Goal: Information Seeking & Learning: Learn about a topic

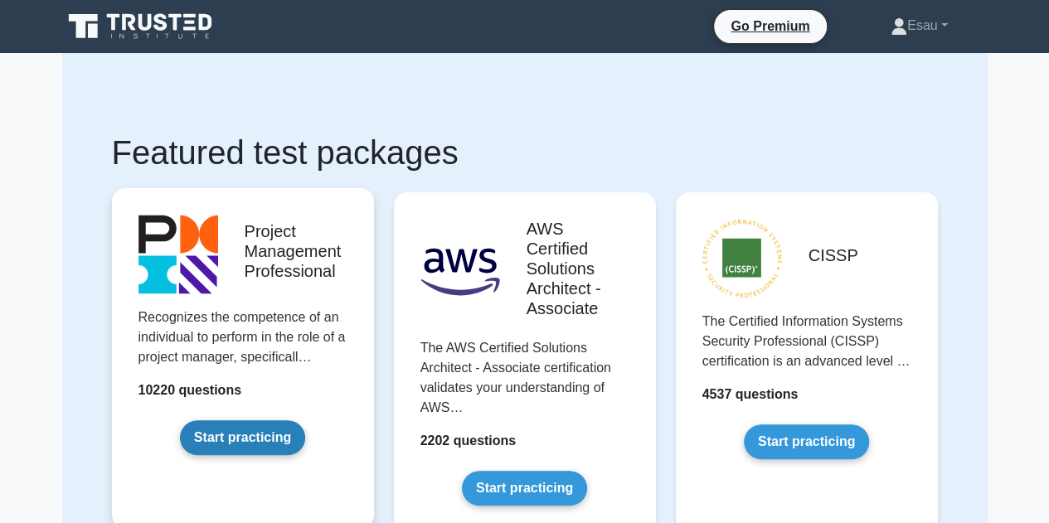
click at [237, 439] on link "Start practicing" at bounding box center [242, 437] width 125 height 35
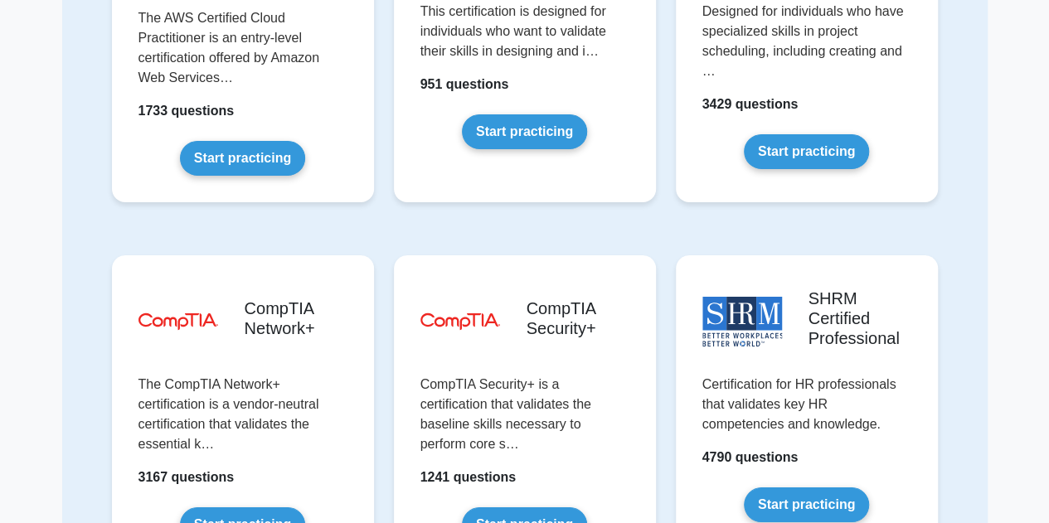
scroll to position [3068, 0]
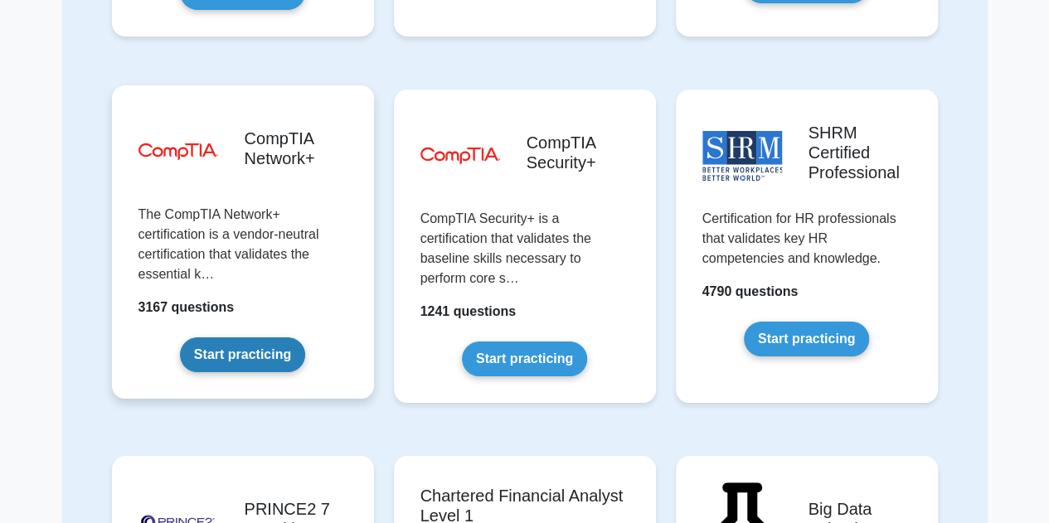
click at [231, 338] on link "Start practicing" at bounding box center [242, 355] width 125 height 35
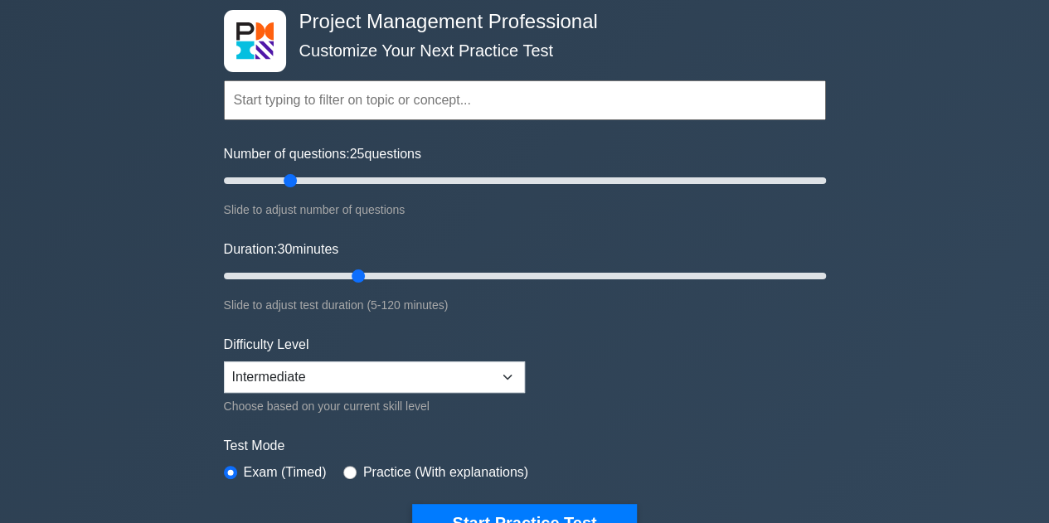
scroll to position [166, 0]
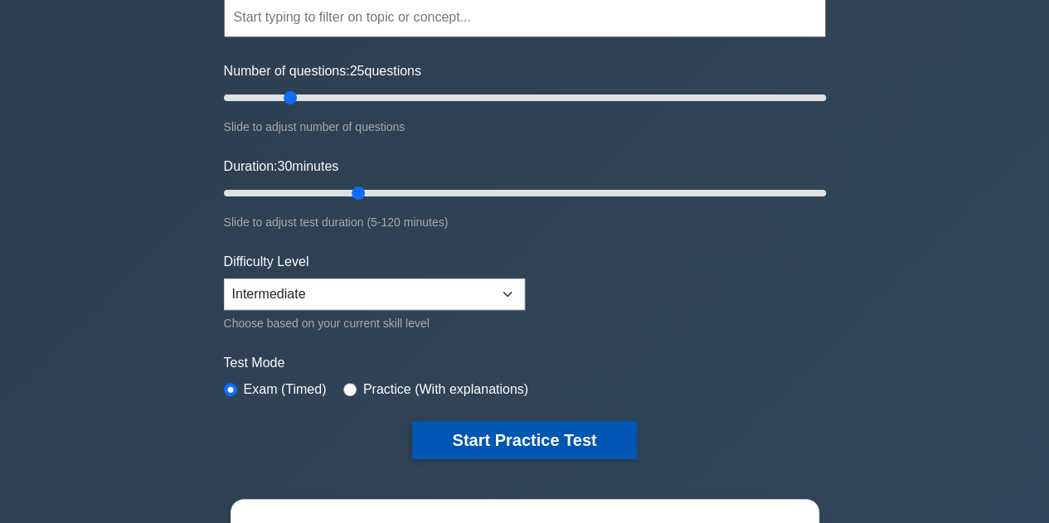
click at [484, 440] on button "Start Practice Test" at bounding box center [524, 440] width 224 height 38
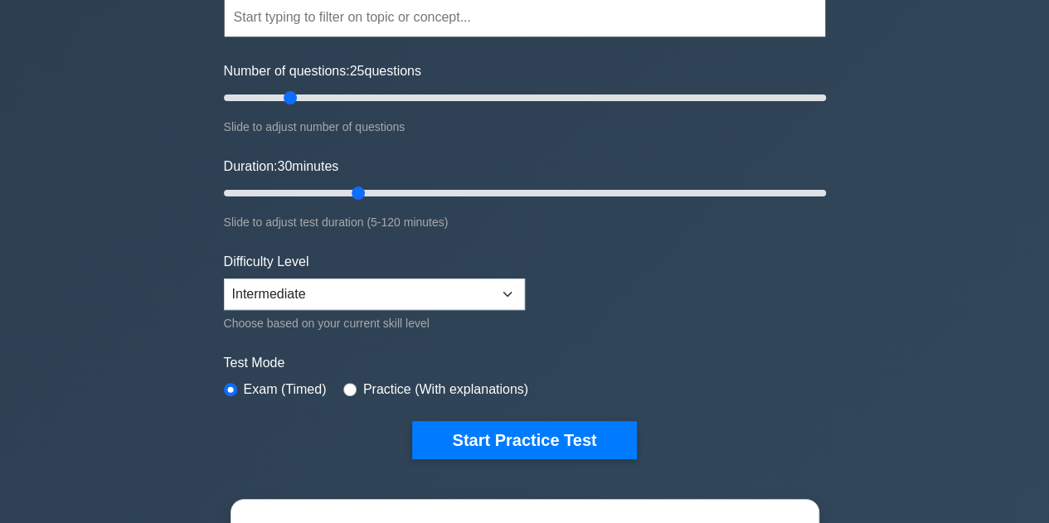
scroll to position [0, 0]
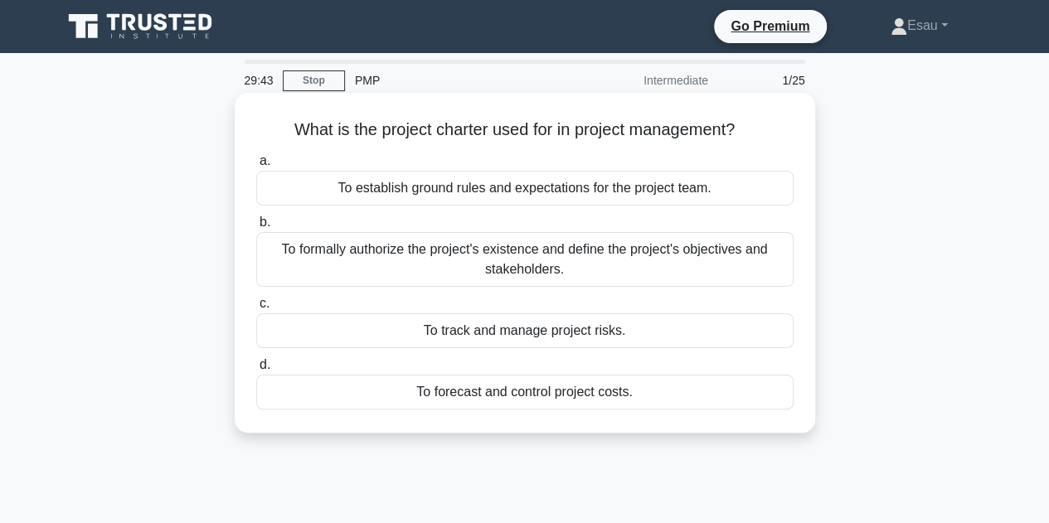
click at [406, 193] on div "To establish ground rules and expectations for the project team." at bounding box center [524, 188] width 537 height 35
click at [256, 167] on input "a. To establish ground rules and expectations for the project team." at bounding box center [256, 161] width 0 height 11
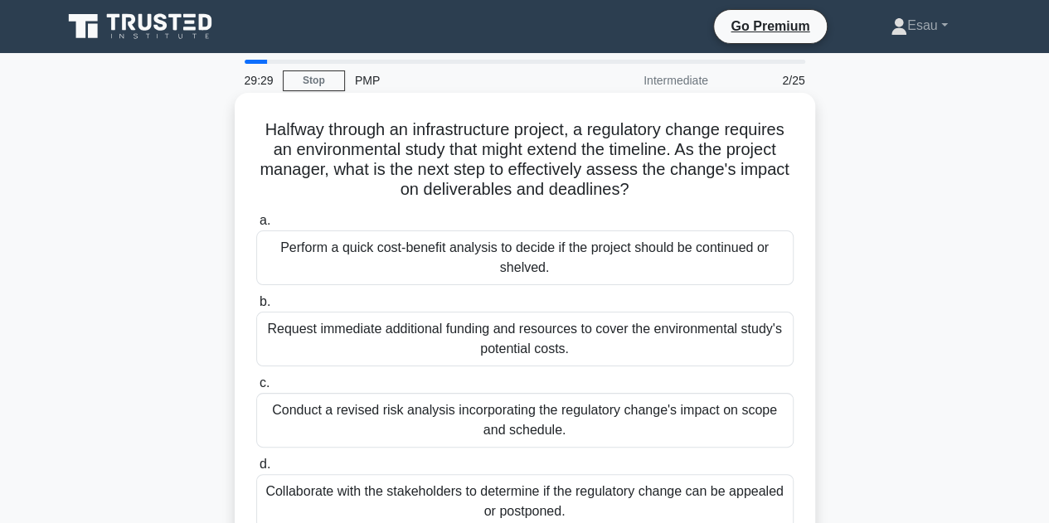
click at [421, 341] on div "Request immediate additional funding and resources to cover the environmental s…" at bounding box center [524, 339] width 537 height 55
click at [256, 308] on input "b. Request immediate additional funding and resources to cover the environmenta…" at bounding box center [256, 302] width 0 height 11
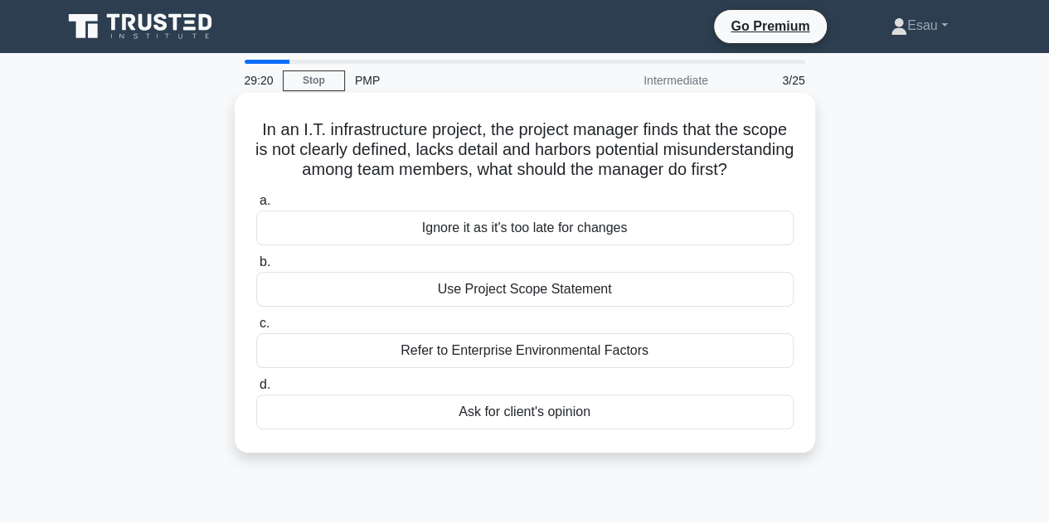
click at [467, 307] on div "Use Project Scope Statement" at bounding box center [524, 289] width 537 height 35
click at [256, 268] on input "b. Use Project Scope Statement" at bounding box center [256, 262] width 0 height 11
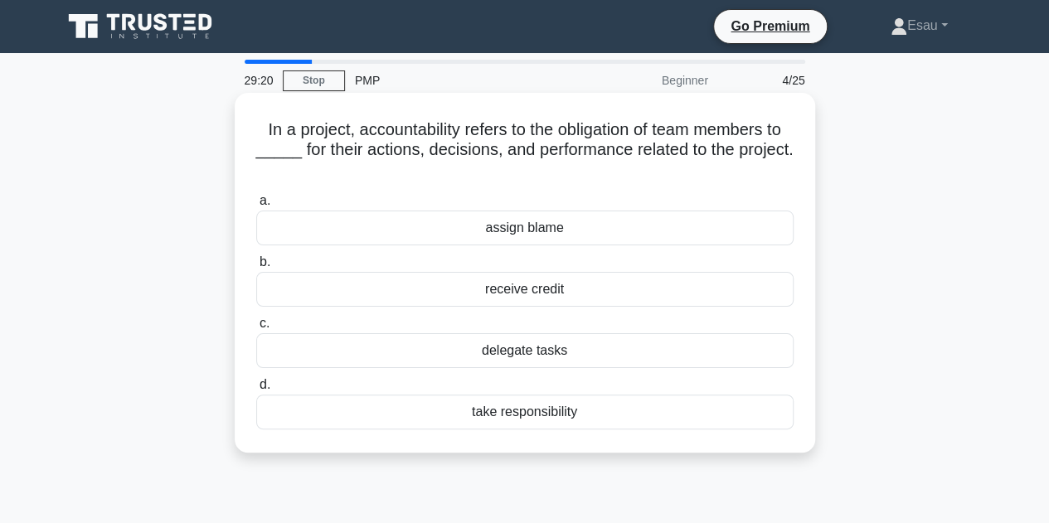
click at [494, 291] on div "receive credit" at bounding box center [524, 289] width 537 height 35
click at [256, 268] on input "b. receive credit" at bounding box center [256, 262] width 0 height 11
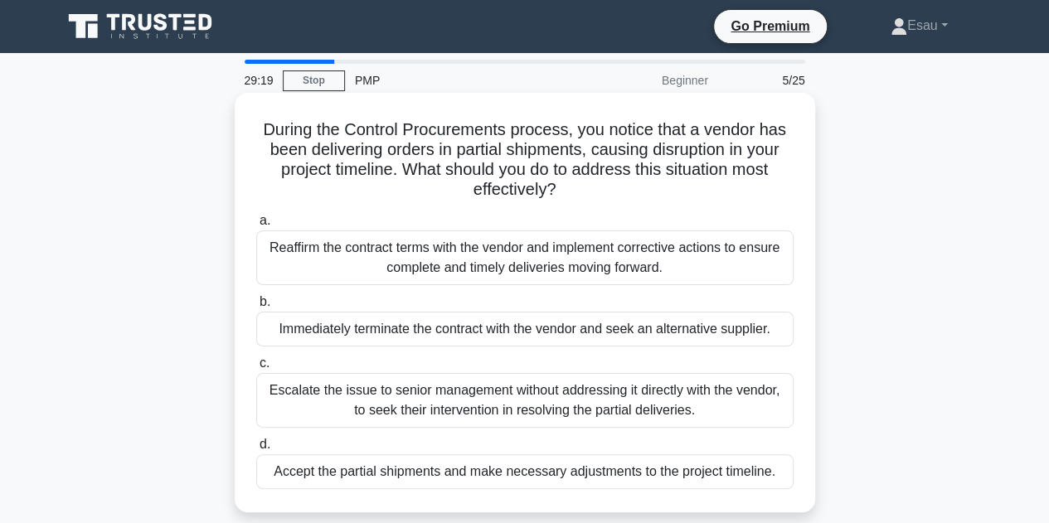
click at [494, 332] on div "Immediately terminate the contract with the vendor and seek an alternative supp…" at bounding box center [524, 329] width 537 height 35
click at [256, 308] on input "b. Immediately terminate the contract with the vendor and seek an alternative s…" at bounding box center [256, 302] width 0 height 11
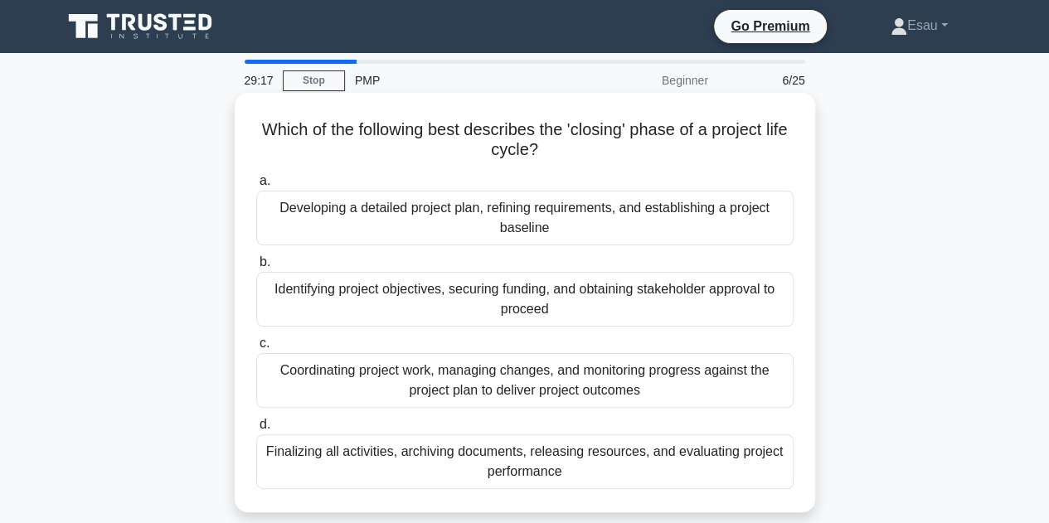
click at [498, 389] on div "Coordinating project work, managing changes, and monitoring progress against th…" at bounding box center [524, 380] width 537 height 55
click at [256, 349] on input "c. Coordinating project work, managing changes, and monitoring progress against…" at bounding box center [256, 343] width 0 height 11
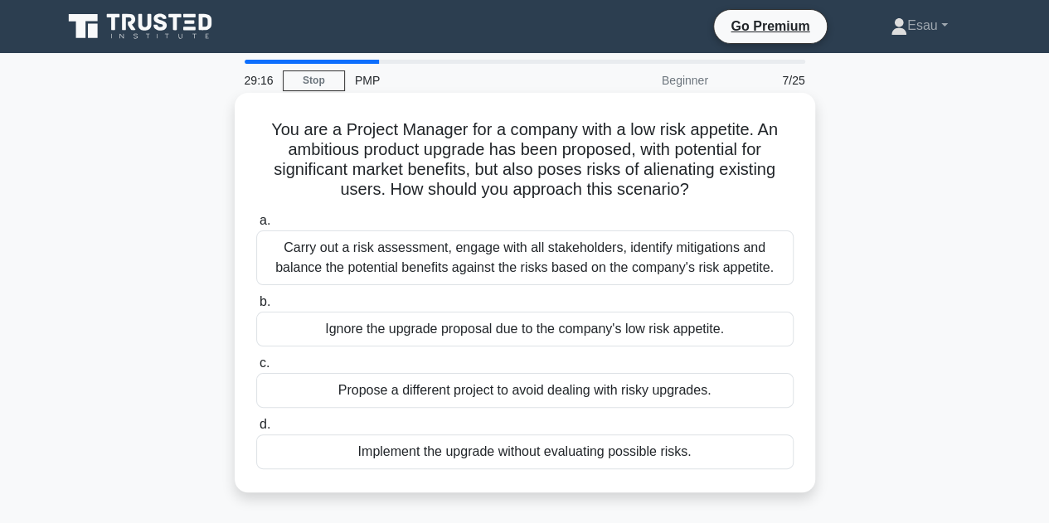
scroll to position [166, 0]
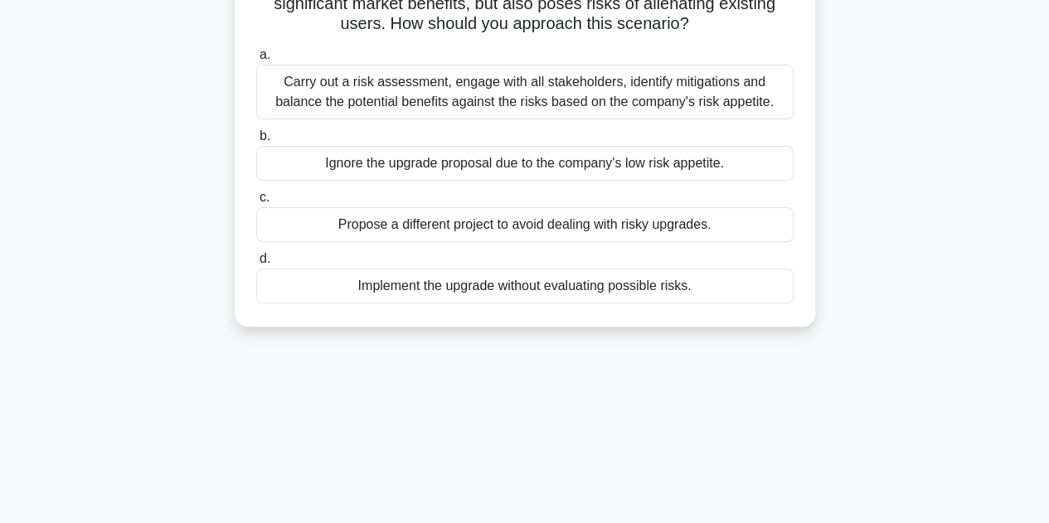
click at [499, 289] on div "Implement the upgrade without evaluating possible risks." at bounding box center [524, 286] width 537 height 35
click at [256, 265] on input "d. Implement the upgrade without evaluating possible risks." at bounding box center [256, 259] width 0 height 11
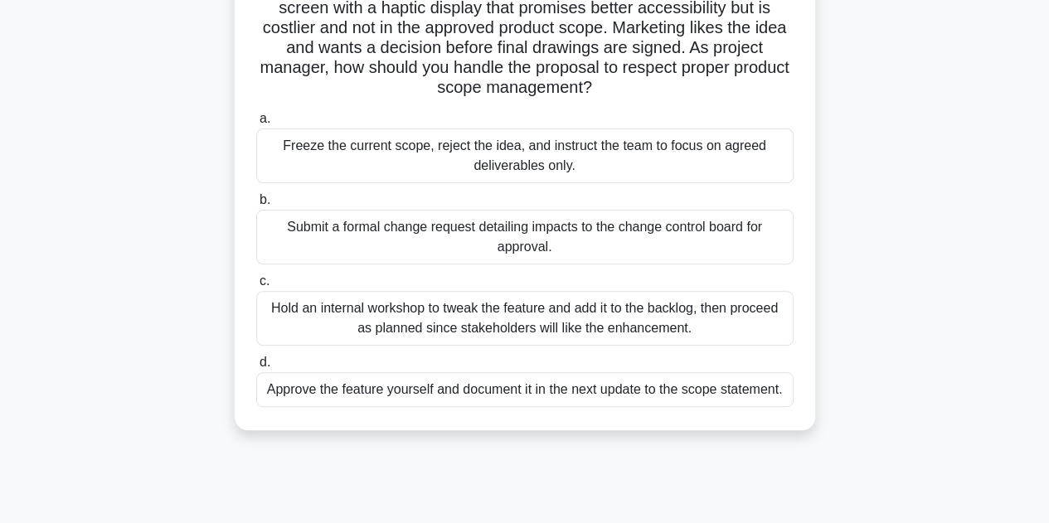
scroll to position [0, 0]
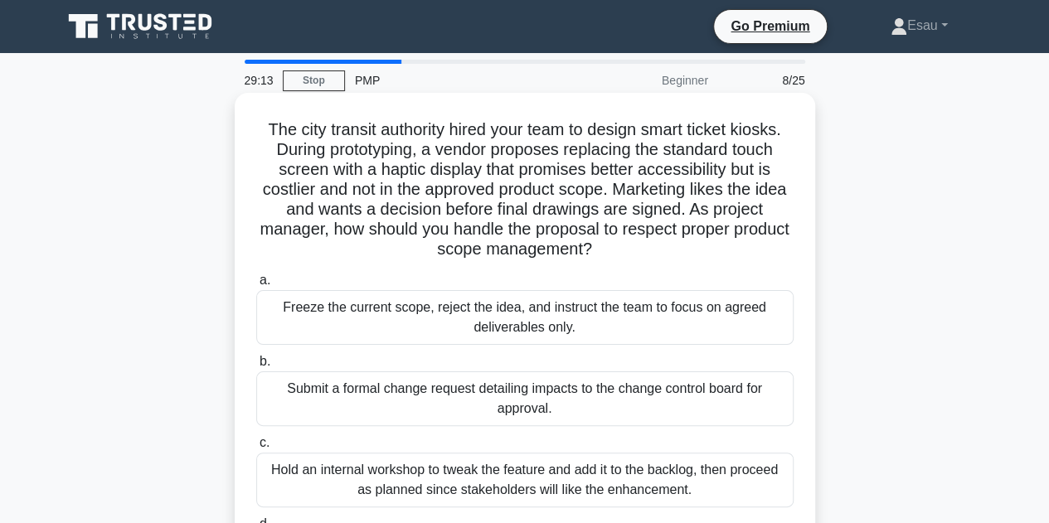
click at [498, 320] on div "Freeze the current scope, reject the idea, and instruct the team to focus on ag…" at bounding box center [524, 317] width 537 height 55
click at [256, 286] on input "a. Freeze the current scope, reject the idea, and instruct the team to focus on…" at bounding box center [256, 280] width 0 height 11
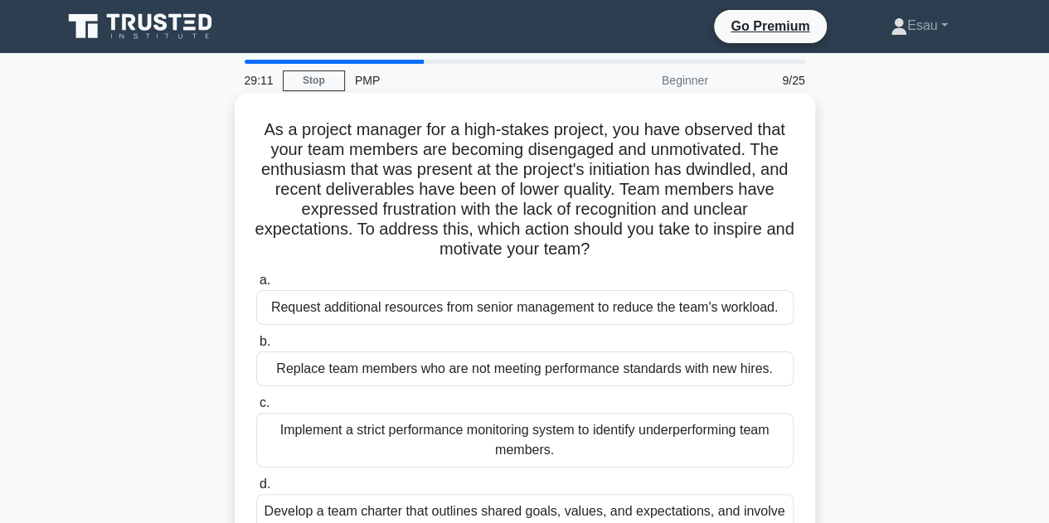
click at [495, 317] on div "Request additional resources from senior management to reduce the team's worklo…" at bounding box center [524, 307] width 537 height 35
click at [256, 286] on input "a. Request additional resources from senior management to reduce the team's wor…" at bounding box center [256, 280] width 0 height 11
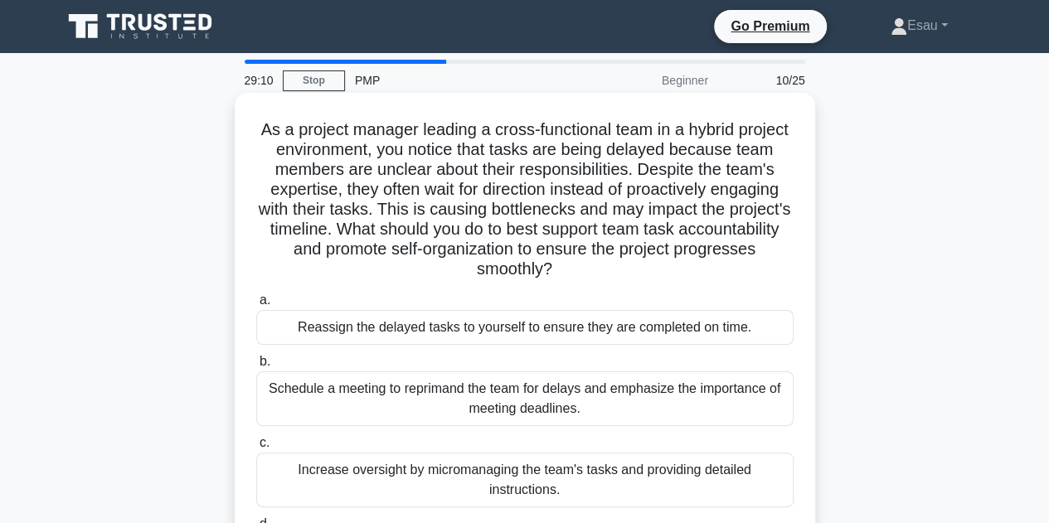
click at [491, 411] on div "Schedule a meeting to reprimand the team for delays and emphasize the importanc…" at bounding box center [524, 399] width 537 height 55
click at [256, 367] on input "b. Schedule a meeting to reprimand the team for delays and emphasize the import…" at bounding box center [256, 362] width 0 height 11
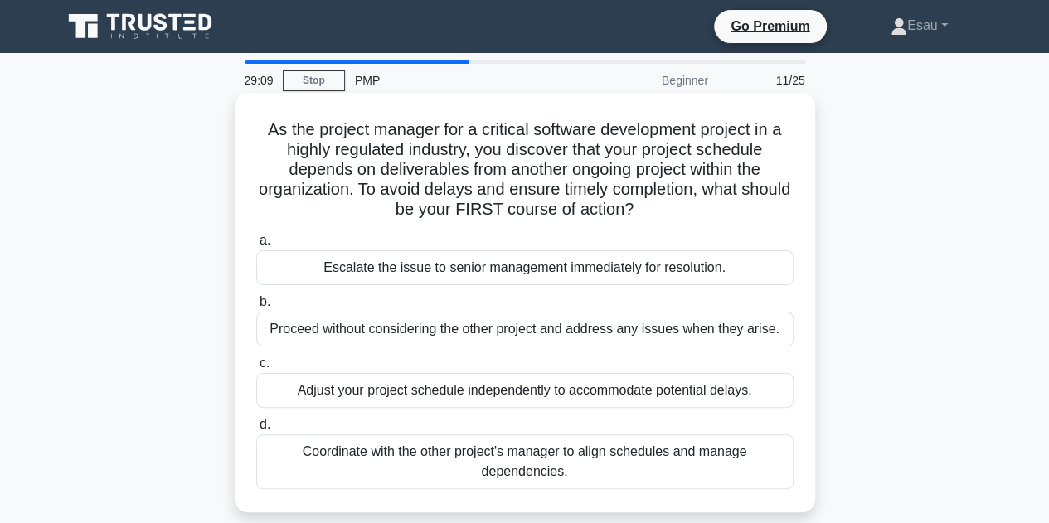
click at [489, 391] on div "Adjust your project schedule independently to accommodate potential delays." at bounding box center [524, 390] width 537 height 35
click at [256, 369] on input "c. Adjust your project schedule independently to accommodate potential delays." at bounding box center [256, 363] width 0 height 11
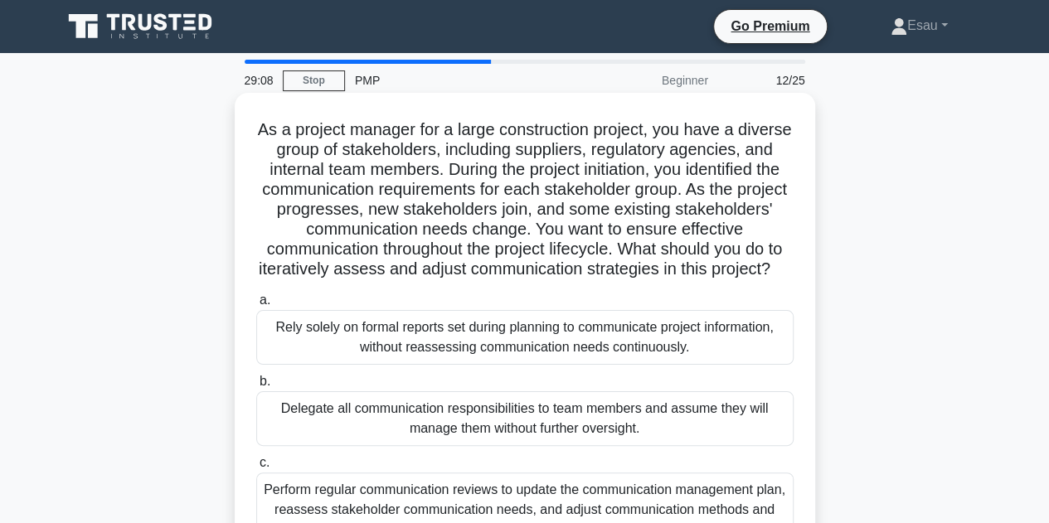
click at [498, 341] on div "Rely solely on formal reports set during planning to communicate project inform…" at bounding box center [524, 337] width 537 height 55
click at [256, 306] on input "a. Rely solely on formal reports set during planning to communicate project inf…" at bounding box center [256, 300] width 0 height 11
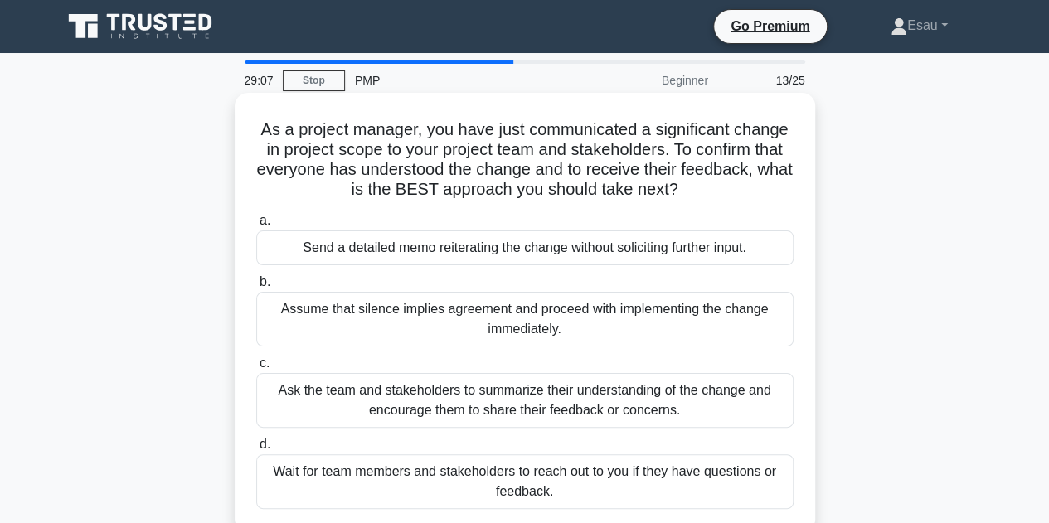
click at [503, 404] on div "Ask the team and stakeholders to summarize their understanding of the change an…" at bounding box center [524, 400] width 537 height 55
click at [256, 369] on input "c. Ask the team and stakeholders to summarize their understanding of the change…" at bounding box center [256, 363] width 0 height 11
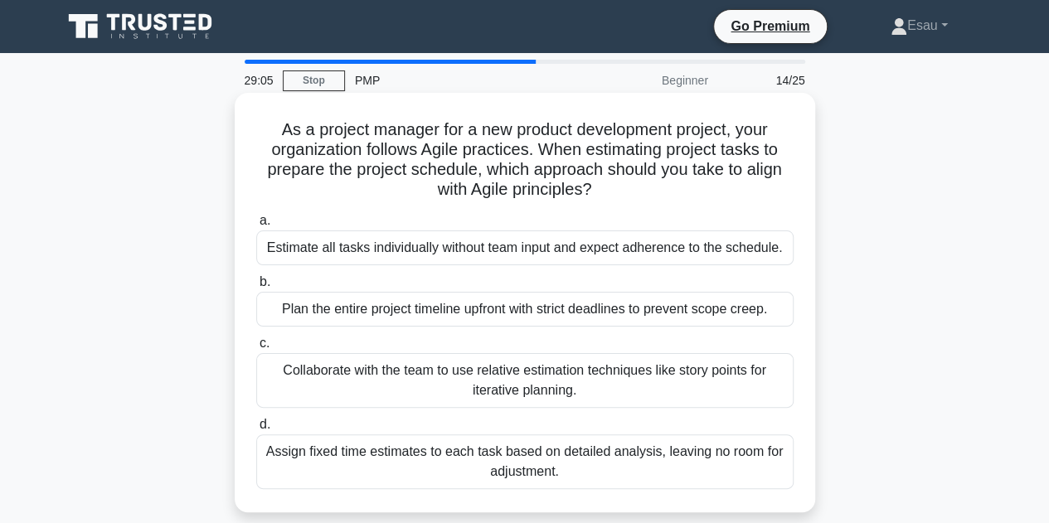
click at [515, 446] on div "Assign fixed time estimates to each task based on detailed analysis, leaving no…" at bounding box center [524, 462] width 537 height 55
click at [256, 430] on input "d. Assign fixed time estimates to each task based on detailed analysis, leaving…" at bounding box center [256, 425] width 0 height 11
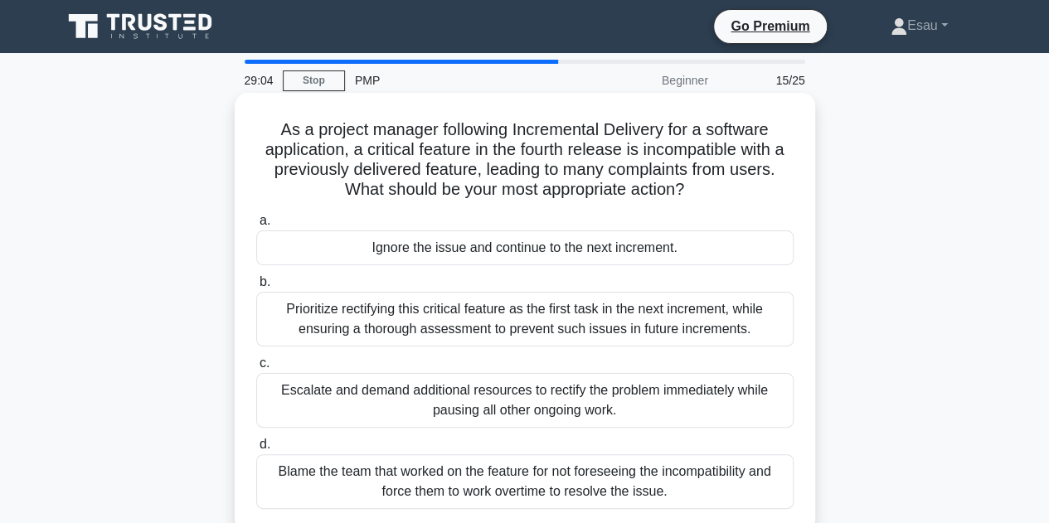
click at [466, 245] on div "Ignore the issue and continue to the next increment." at bounding box center [524, 248] width 537 height 35
click at [256, 226] on input "a. Ignore the issue and continue to the next increment." at bounding box center [256, 221] width 0 height 11
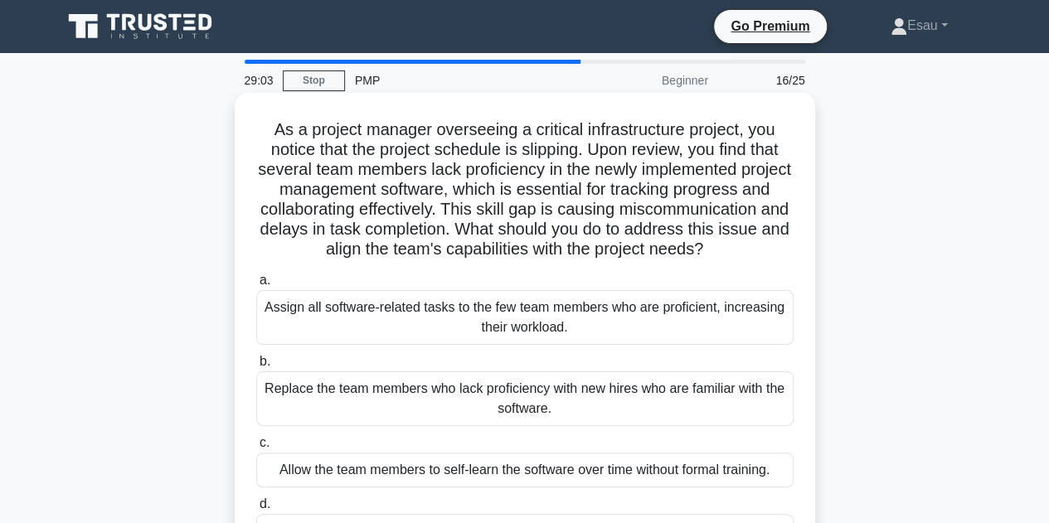
click at [509, 426] on div "Replace the team members who lack proficiency with new hires who are familiar w…" at bounding box center [524, 399] width 537 height 55
click at [256, 367] on input "b. Replace the team members who lack proficiency with new hires who are familia…" at bounding box center [256, 362] width 0 height 11
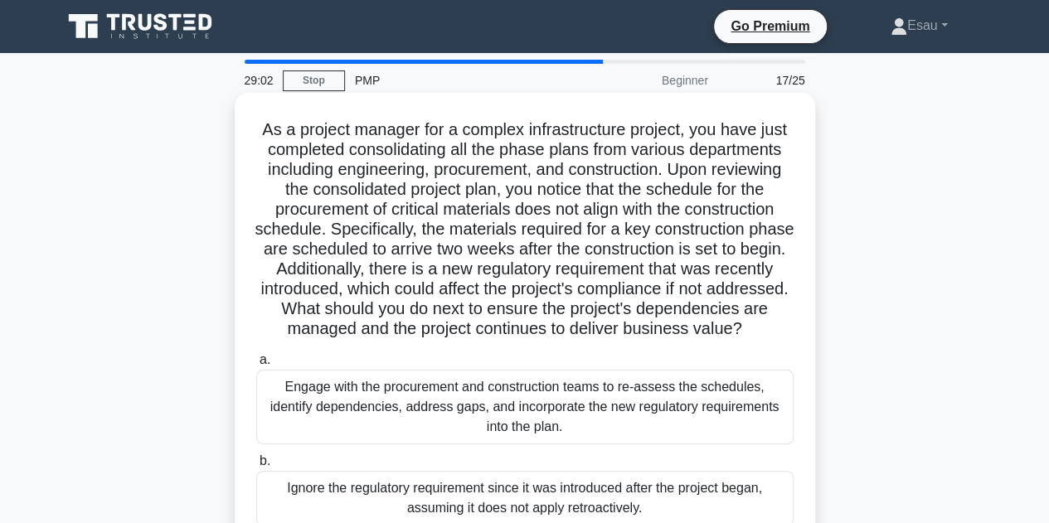
click at [517, 507] on div "Ignore the regulatory requirement since it was introduced after the project beg…" at bounding box center [524, 498] width 537 height 55
click at [256, 467] on input "b. Ignore the regulatory requirement since it was introduced after the project …" at bounding box center [256, 461] width 0 height 11
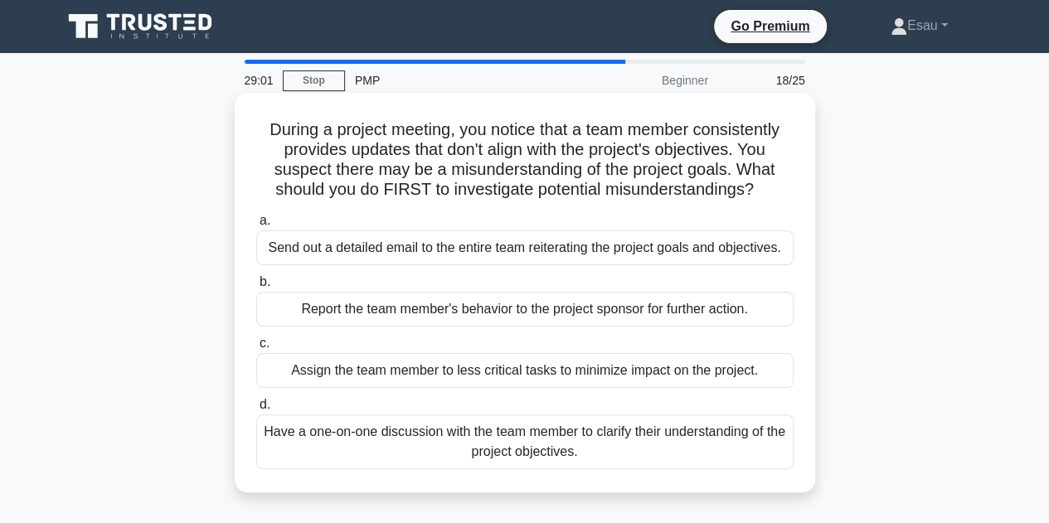
click at [504, 379] on div "Assign the team member to less critical tasks to minimize impact on the project." at bounding box center [524, 370] width 537 height 35
click at [256, 349] on input "c. Assign the team member to less critical tasks to minimize impact on the proj…" at bounding box center [256, 343] width 0 height 11
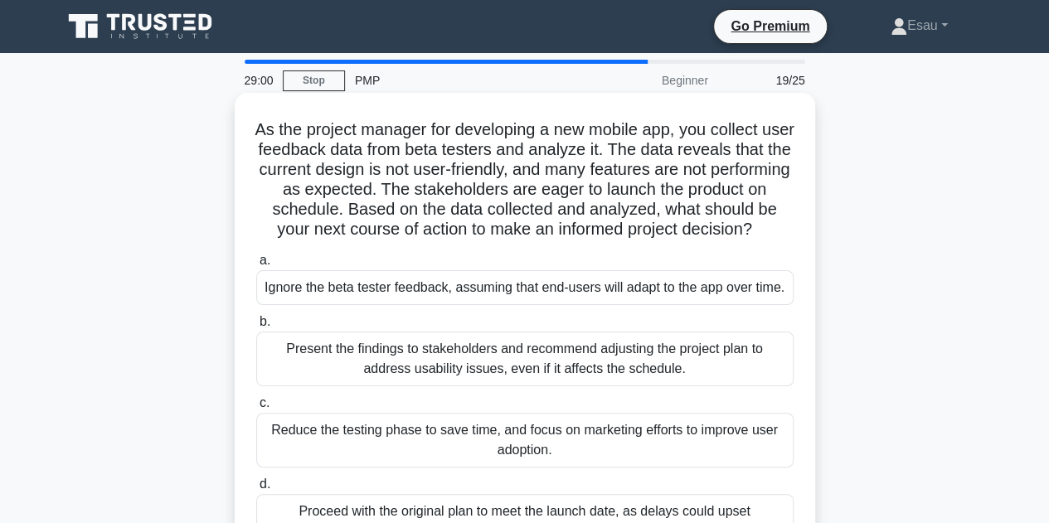
click at [508, 305] on div "Ignore the beta tester feedback, assuming that end-users will adapt to the app …" at bounding box center [524, 287] width 537 height 35
click at [256, 266] on input "a. Ignore the beta tester feedback, assuming that end-users will adapt to the a…" at bounding box center [256, 260] width 0 height 11
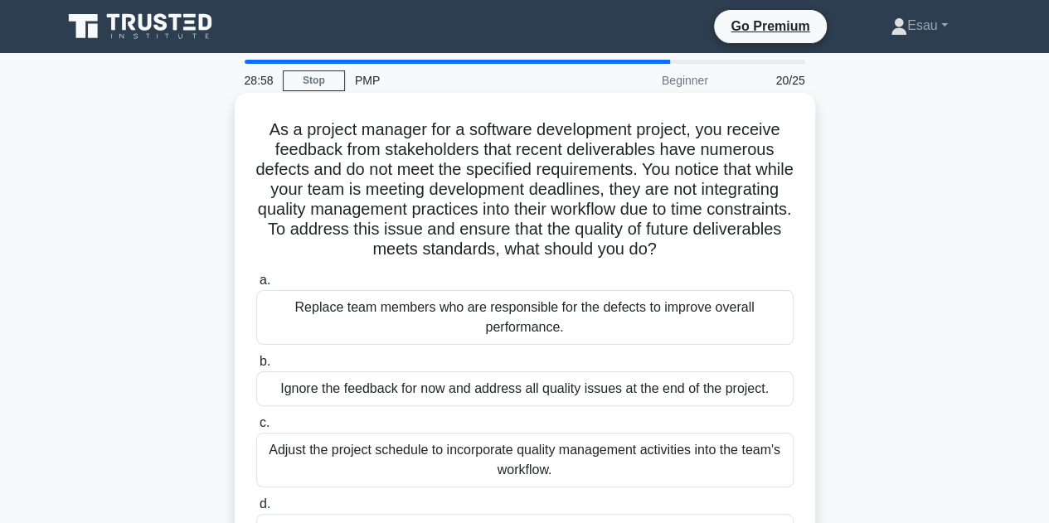
click at [527, 394] on div "Ignore the feedback for now and address all quality issues at the end of the pr…" at bounding box center [524, 389] width 537 height 35
click at [256, 367] on input "b. Ignore the feedback for now and address all quality issues at the end of the…" at bounding box center [256, 362] width 0 height 11
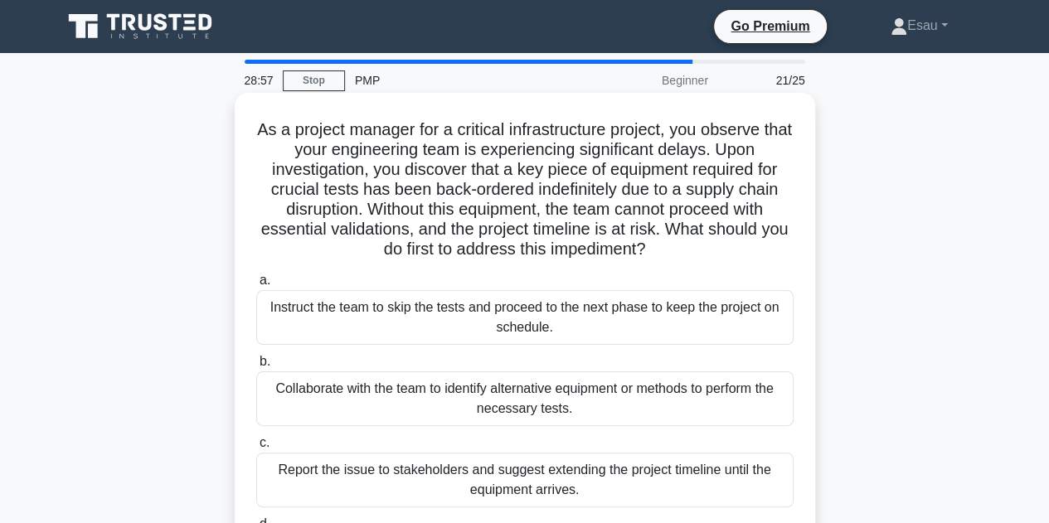
click at [534, 406] on div "Collaborate with the team to identify alternative equipment or methods to perfo…" at bounding box center [524, 399] width 537 height 55
click at [256, 367] on input "b. Collaborate with the team to identify alternative equipment or methods to pe…" at bounding box center [256, 362] width 0 height 11
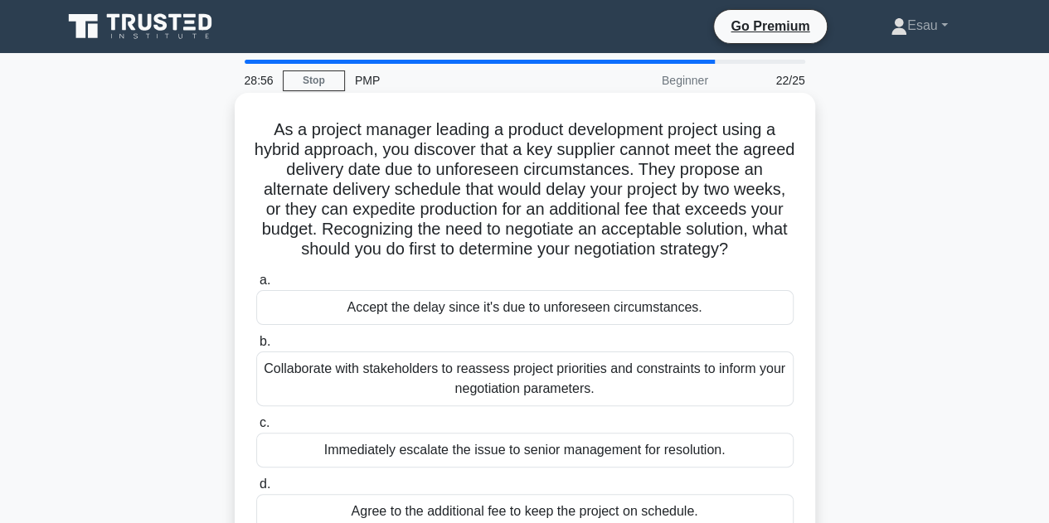
click at [534, 399] on div "Collaborate with stakeholders to reassess project priorities and constraints to…" at bounding box center [524, 379] width 537 height 55
click at [256, 347] on input "b. Collaborate with stakeholders to reassess project priorities and constraints…" at bounding box center [256, 342] width 0 height 11
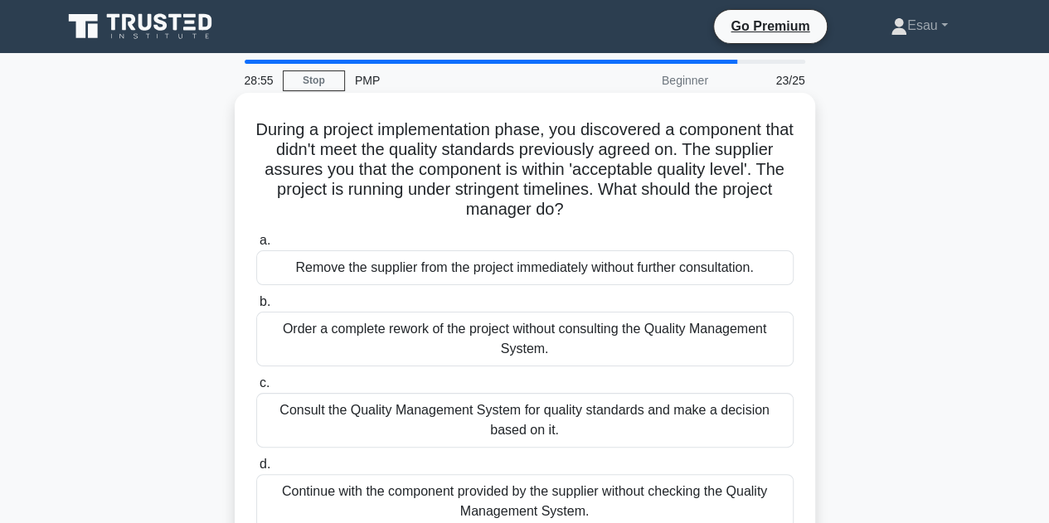
click at [538, 430] on div "Consult the Quality Management System for quality standards and make a decision…" at bounding box center [524, 420] width 537 height 55
click at [256, 389] on input "c. Consult the Quality Management System for quality standards and make a decis…" at bounding box center [256, 383] width 0 height 11
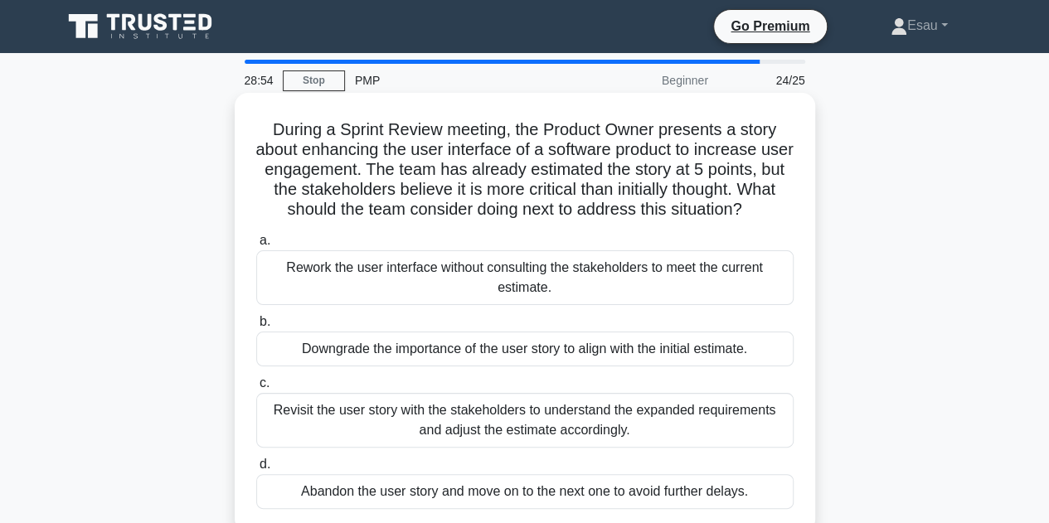
click at [518, 362] on div "Downgrade the importance of the user story to align with the initial estimate." at bounding box center [524, 349] width 537 height 35
click at [576, 367] on div "Downgrade the importance of the user story to align with the initial estimate." at bounding box center [524, 349] width 537 height 35
click at [256, 328] on input "b. Downgrade the importance of the user story to align with the initial estimat…" at bounding box center [256, 322] width 0 height 11
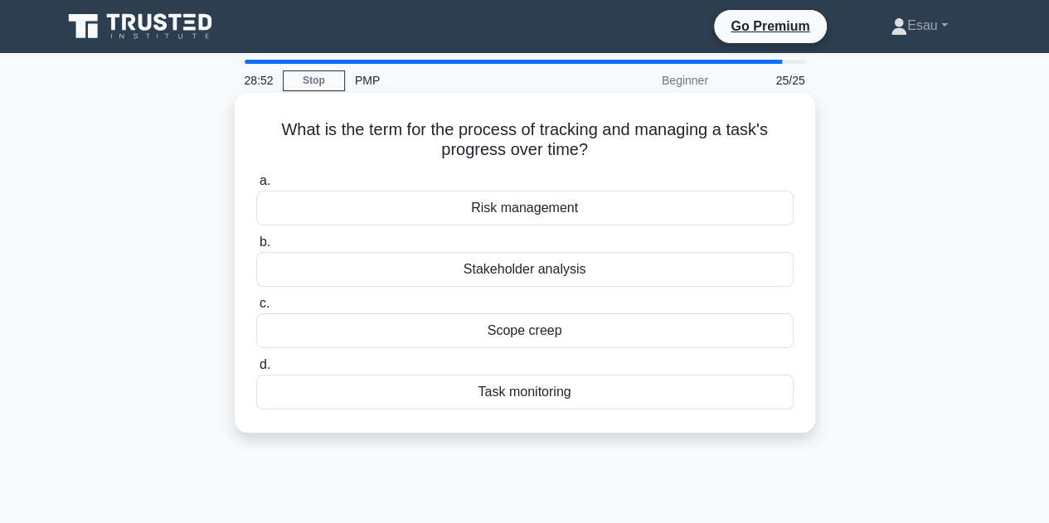
click at [553, 392] on div "Task monitoring" at bounding box center [524, 392] width 537 height 35
click at [256, 371] on input "d. Task monitoring" at bounding box center [256, 365] width 0 height 11
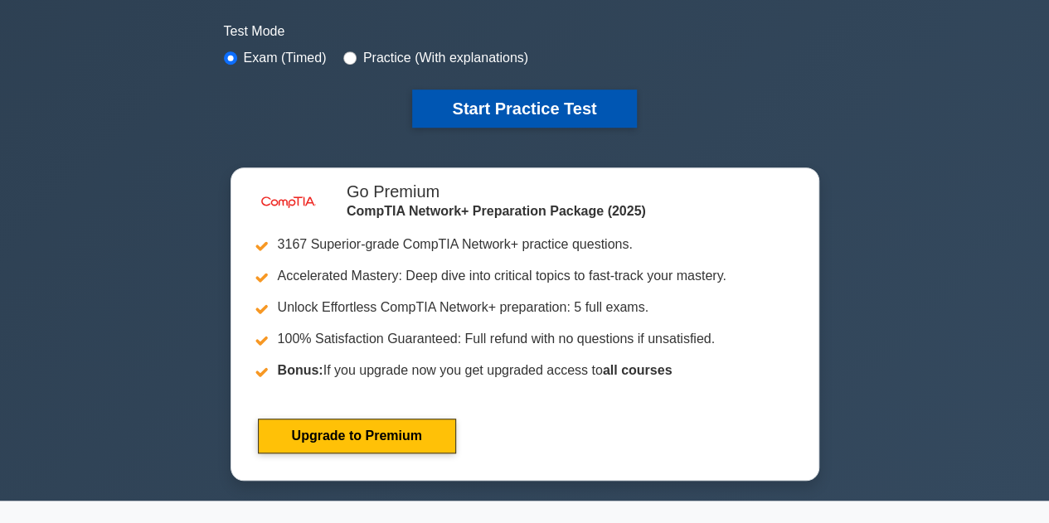
scroll to position [332, 0]
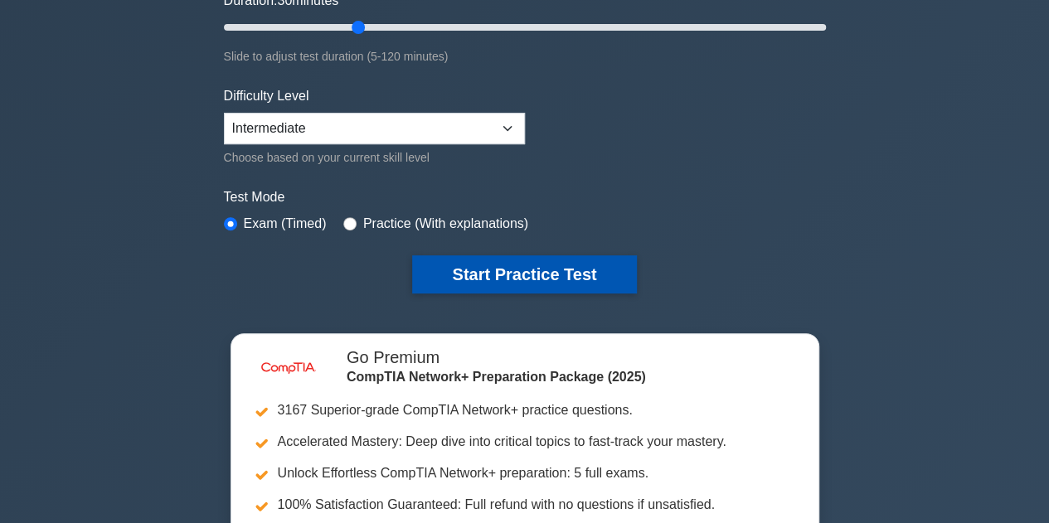
click at [543, 269] on button "Start Practice Test" at bounding box center [524, 274] width 224 height 38
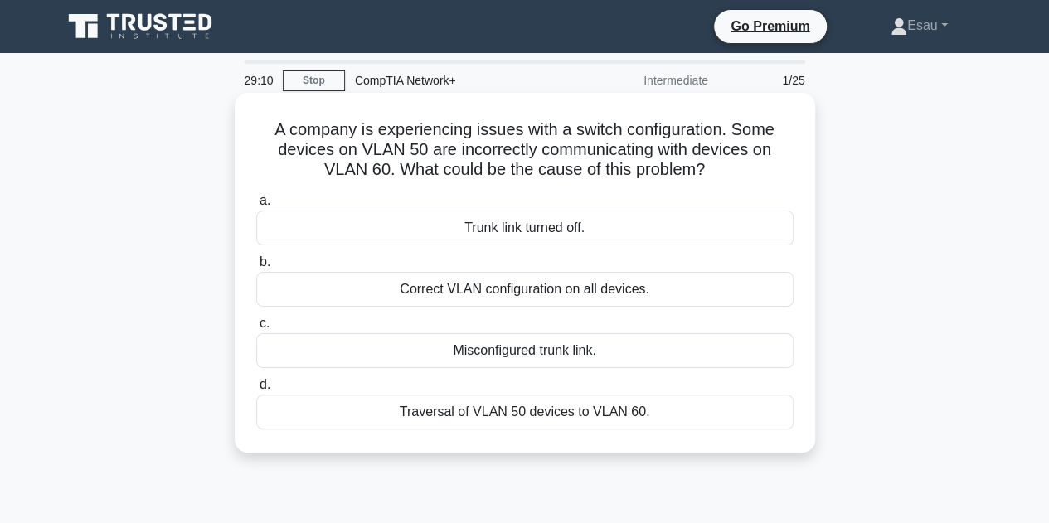
click at [474, 294] on div "Correct VLAN configuration on all devices." at bounding box center [524, 289] width 537 height 35
click at [256, 268] on input "b. Correct VLAN configuration on all devices." at bounding box center [256, 262] width 0 height 11
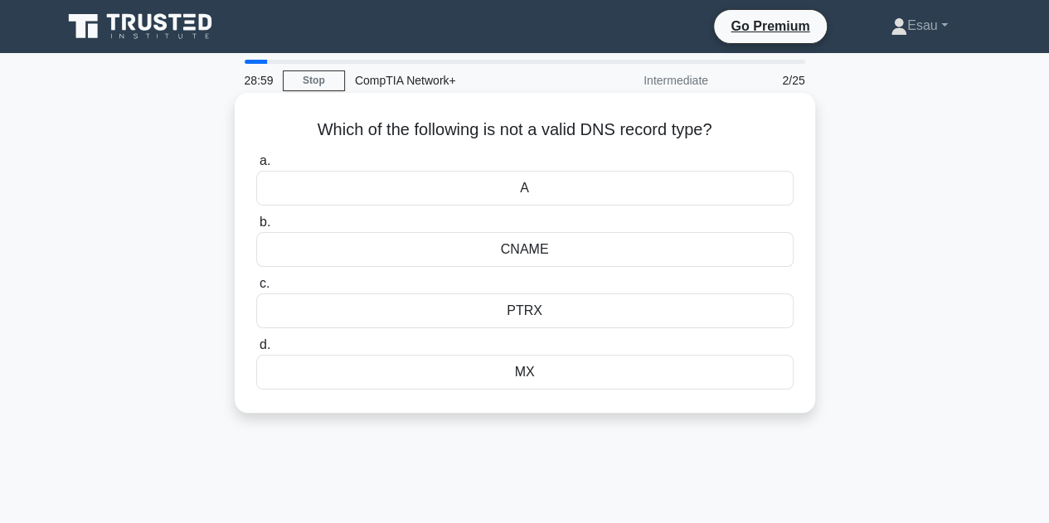
click at [519, 371] on div "MX" at bounding box center [524, 372] width 537 height 35
click at [256, 351] on input "d. MX" at bounding box center [256, 345] width 0 height 11
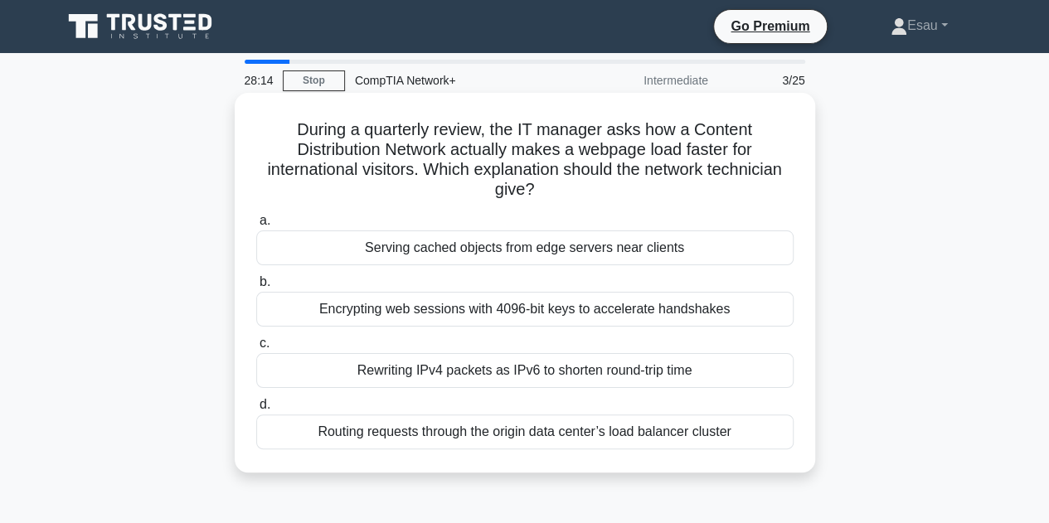
click at [517, 377] on div "Rewriting IPv4 packets as IPv6 to shorten round-trip time" at bounding box center [524, 370] width 537 height 35
click at [256, 349] on input "c. Rewriting IPv4 packets as IPv6 to shorten round-trip time" at bounding box center [256, 343] width 0 height 11
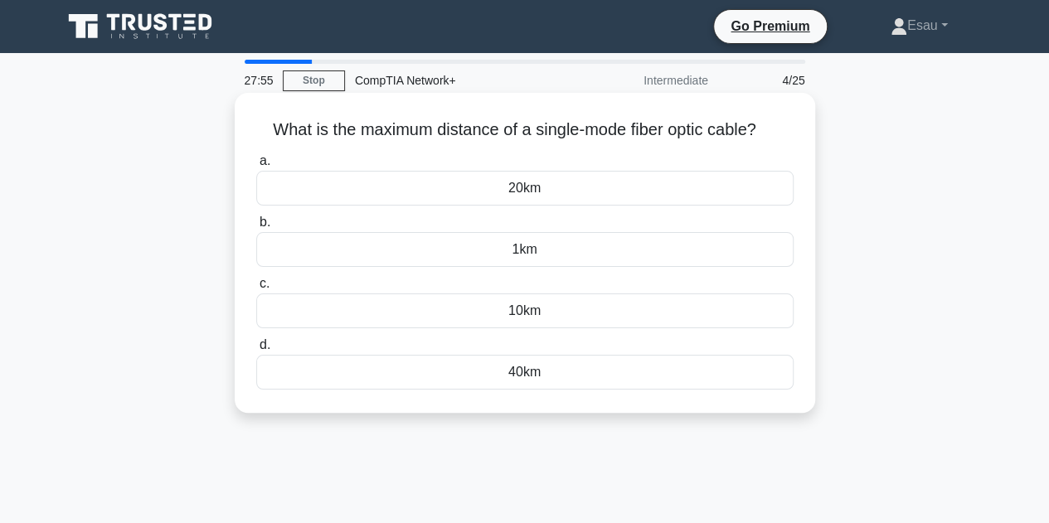
click at [532, 190] on div "20km" at bounding box center [524, 188] width 537 height 35
click at [256, 167] on input "a. 20km" at bounding box center [256, 161] width 0 height 11
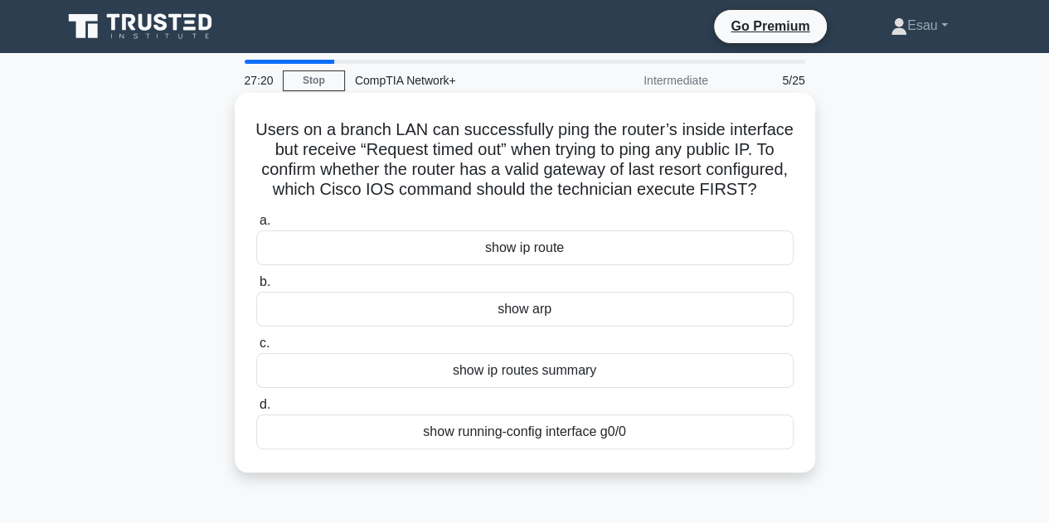
scroll to position [83, 0]
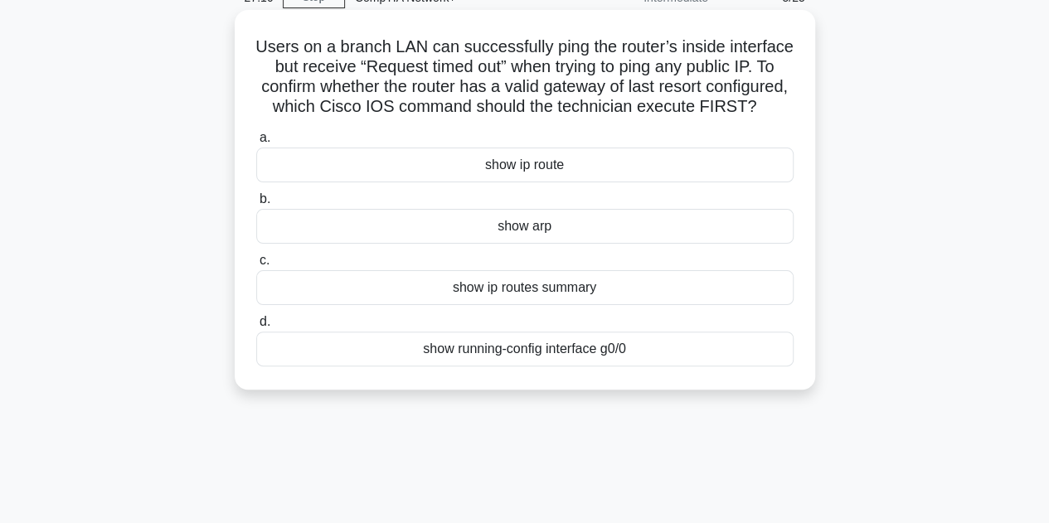
click at [536, 182] on div "show ip route" at bounding box center [524, 165] width 537 height 35
click at [256, 143] on input "a. show ip route" at bounding box center [256, 138] width 0 height 11
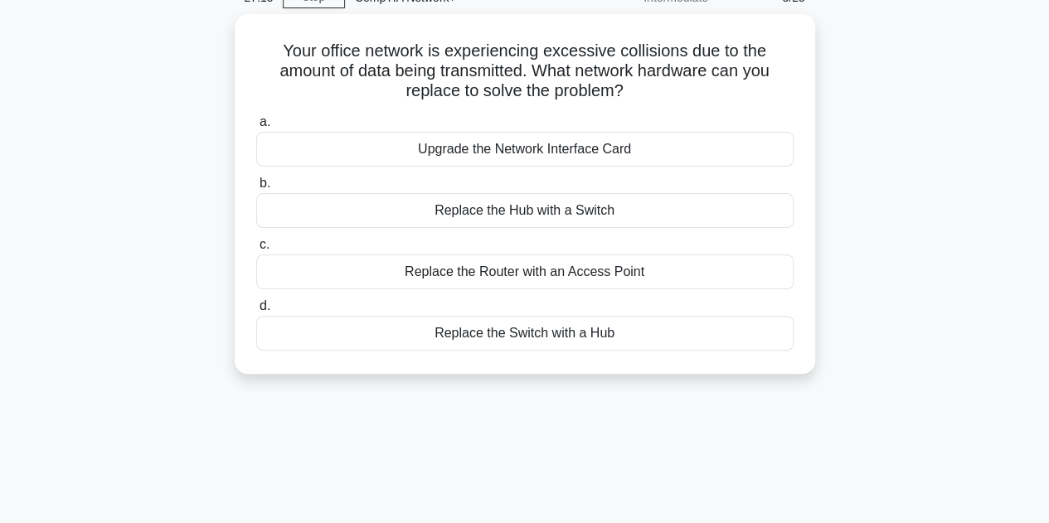
scroll to position [0, 0]
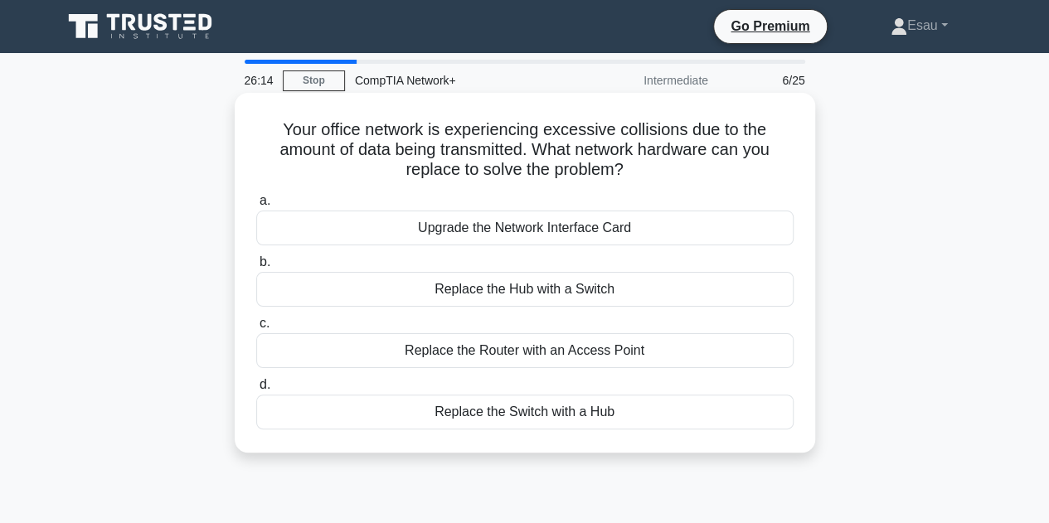
click at [552, 291] on div "Replace the Hub with a Switch" at bounding box center [524, 289] width 537 height 35
click at [256, 268] on input "b. Replace the Hub with a Switch" at bounding box center [256, 262] width 0 height 11
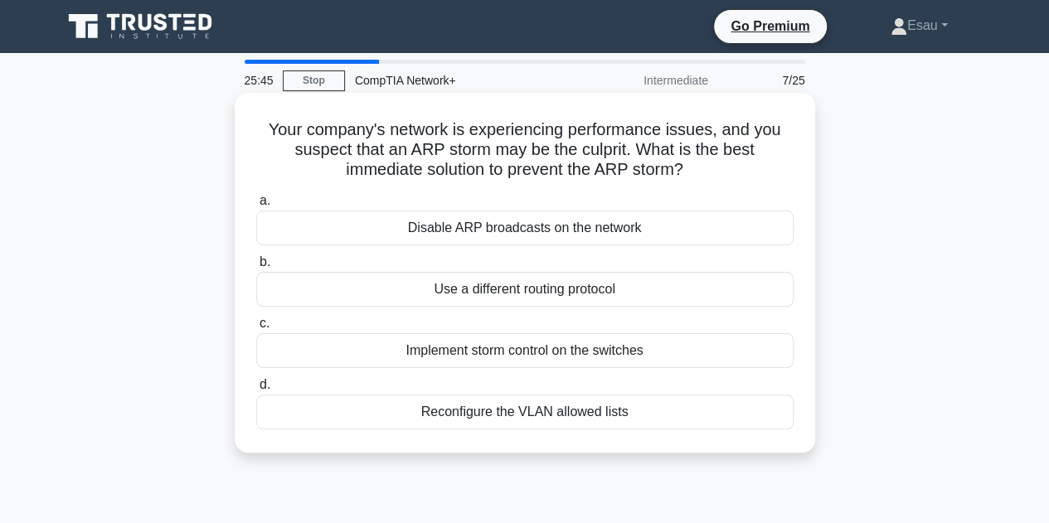
click at [595, 236] on div "Disable ARP broadcasts on the network" at bounding box center [524, 228] width 537 height 35
click at [256, 207] on input "a. Disable ARP broadcasts on the network" at bounding box center [256, 201] width 0 height 11
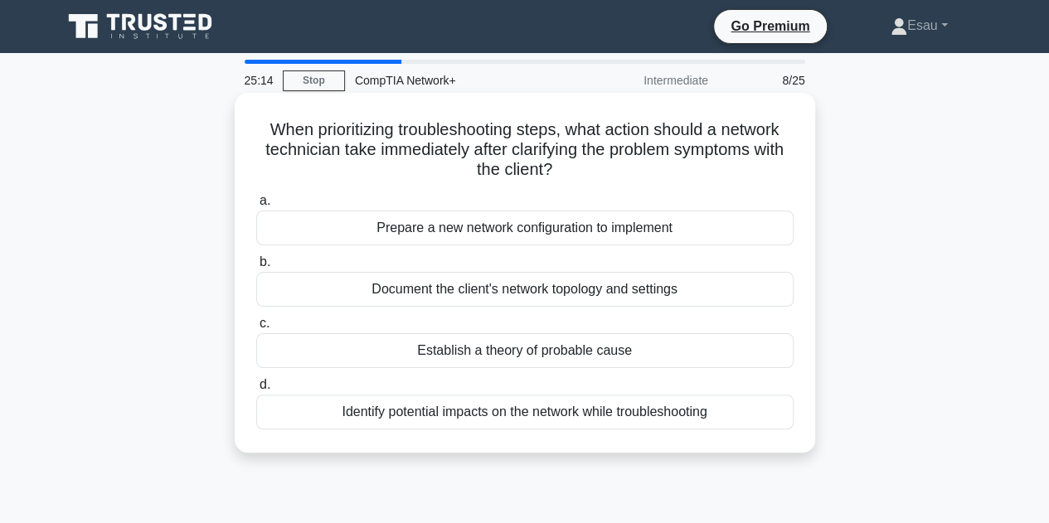
click at [567, 411] on div "Identify potential impacts on the network while troubleshooting" at bounding box center [524, 412] width 537 height 35
click at [256, 391] on input "d. Identify potential impacts on the network while troubleshooting" at bounding box center [256, 385] width 0 height 11
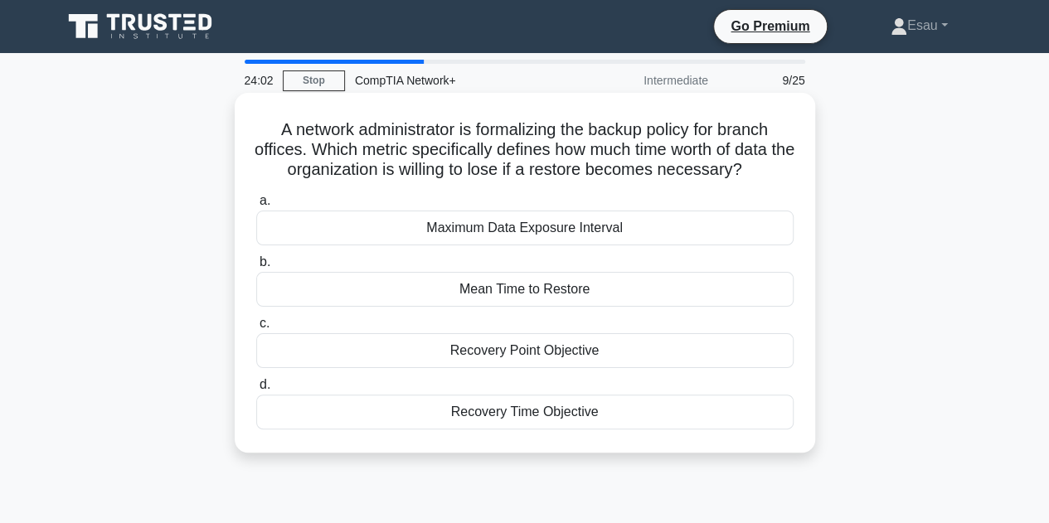
click at [526, 353] on div "Recovery Point Objective" at bounding box center [524, 350] width 537 height 35
click at [256, 329] on input "c. Recovery Point Objective" at bounding box center [256, 323] width 0 height 11
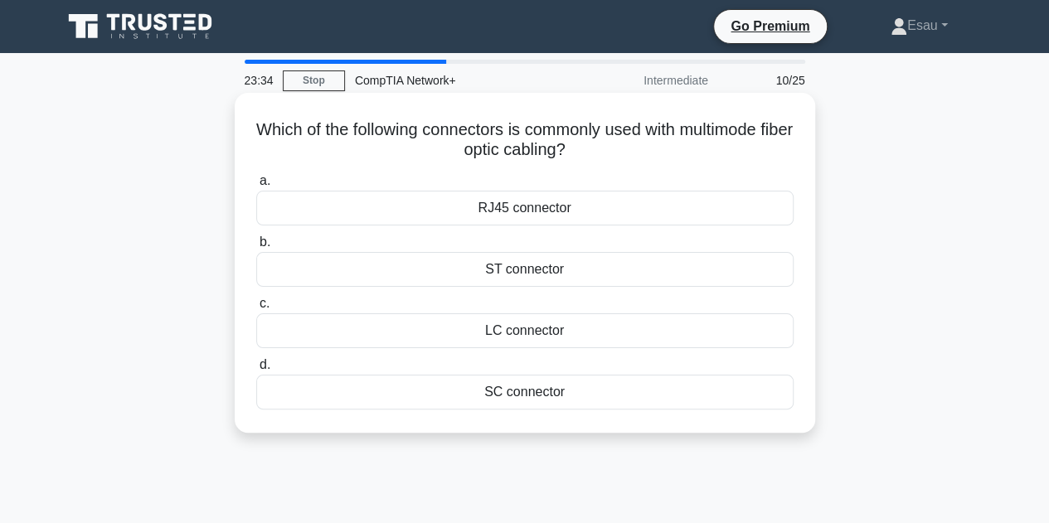
click at [557, 269] on div "ST connector" at bounding box center [524, 269] width 537 height 35
click at [256, 248] on input "b. ST connector" at bounding box center [256, 242] width 0 height 11
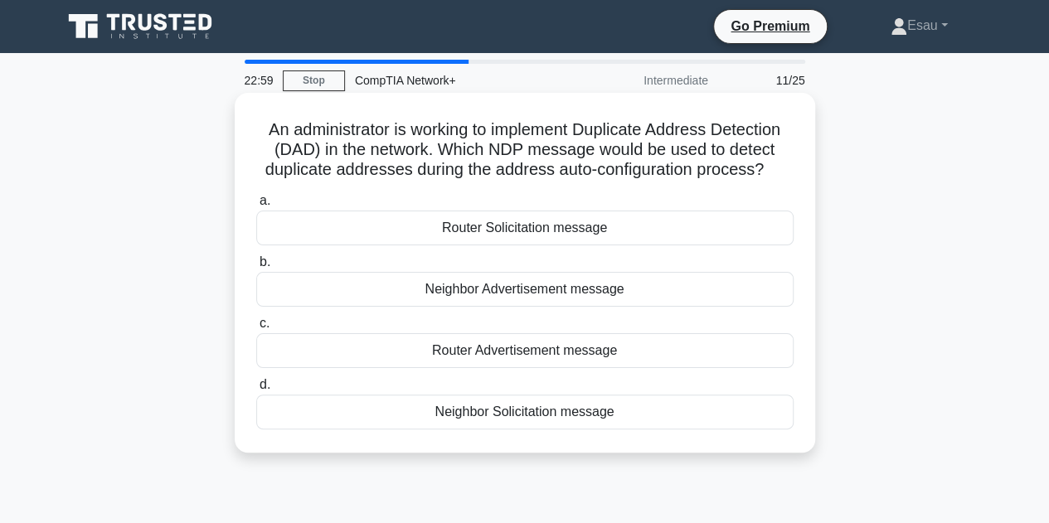
click at [549, 354] on div "Router Advertisement message" at bounding box center [524, 350] width 537 height 35
click at [256, 329] on input "c. Router Advertisement message" at bounding box center [256, 323] width 0 height 11
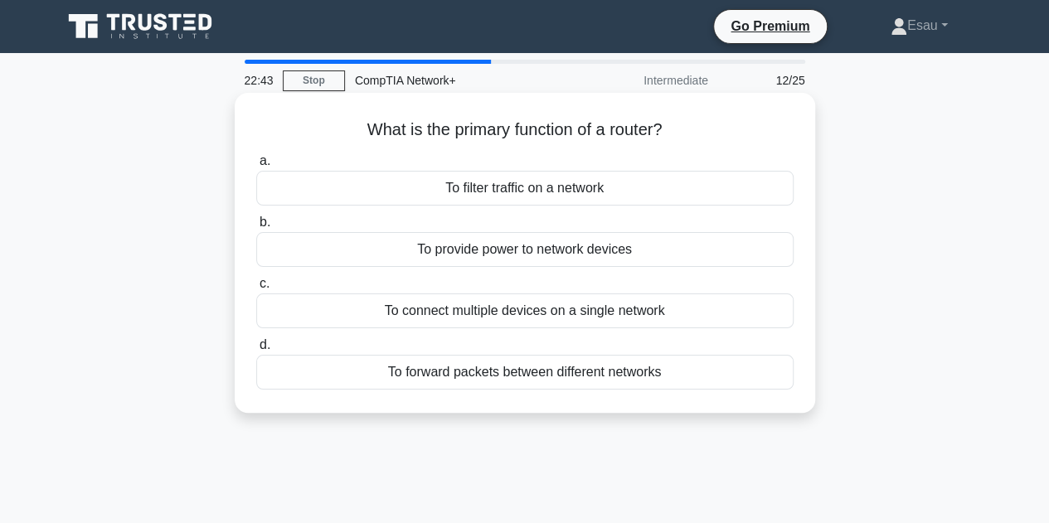
click at [554, 309] on div "To connect multiple devices on a single network" at bounding box center [524, 311] width 537 height 35
click at [256, 289] on input "c. To connect multiple devices on a single network" at bounding box center [256, 284] width 0 height 11
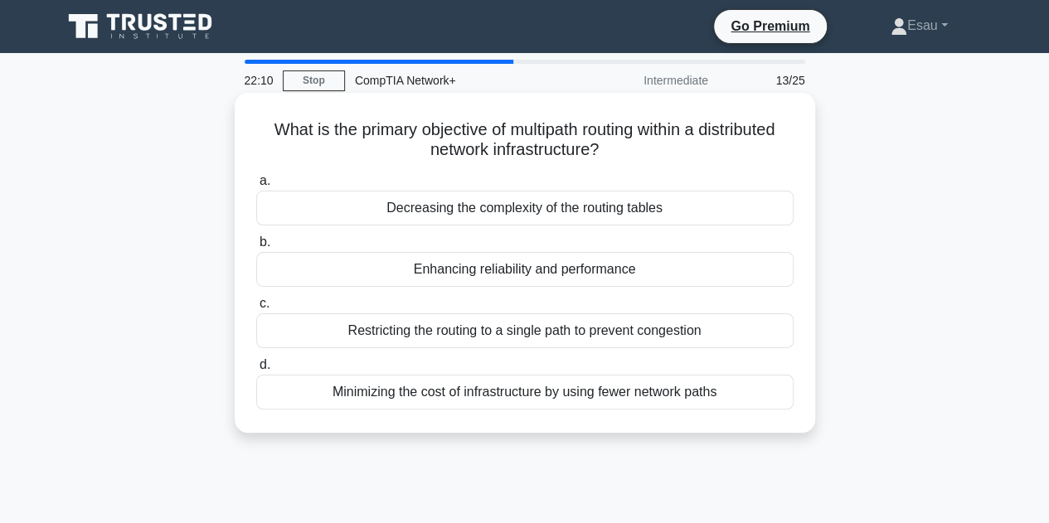
click at [497, 273] on div "Enhancing reliability and performance" at bounding box center [524, 269] width 537 height 35
click at [256, 248] on input "b. Enhancing reliability and performance" at bounding box center [256, 242] width 0 height 11
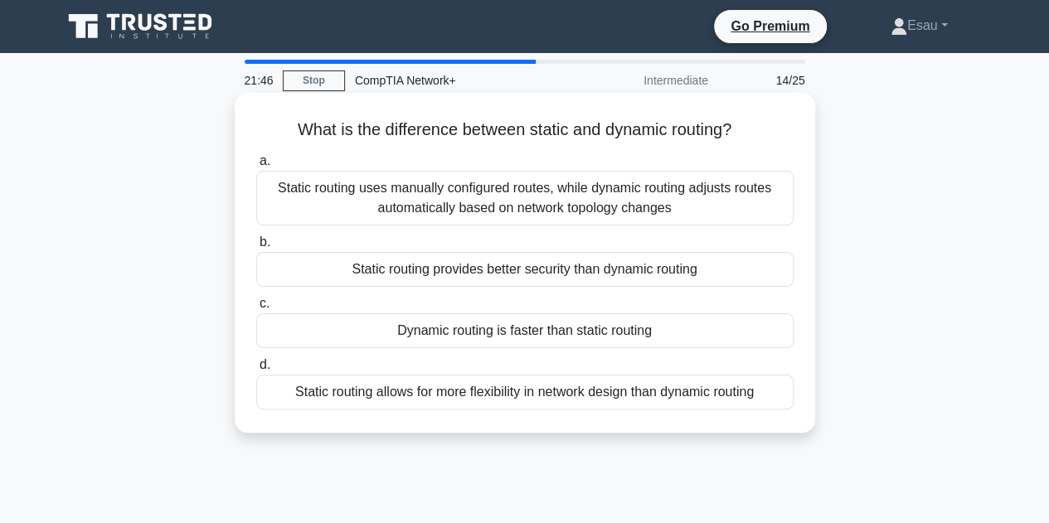
click at [527, 208] on div "Static routing uses manually configured routes, while dynamic routing adjusts r…" at bounding box center [524, 198] width 537 height 55
click at [256, 167] on input "a. Static routing uses manually configured routes, while dynamic routing adjust…" at bounding box center [256, 161] width 0 height 11
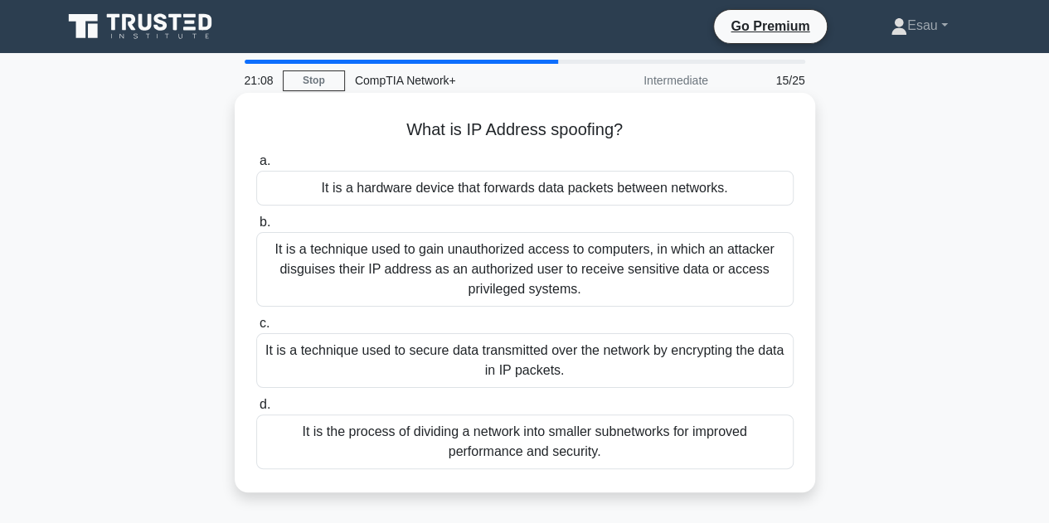
click at [564, 362] on div "It is a technique used to secure data transmitted over the network by encryptin…" at bounding box center [524, 360] width 537 height 55
click at [256, 329] on input "c. It is a technique used to secure data transmitted over the network by encryp…" at bounding box center [256, 323] width 0 height 11
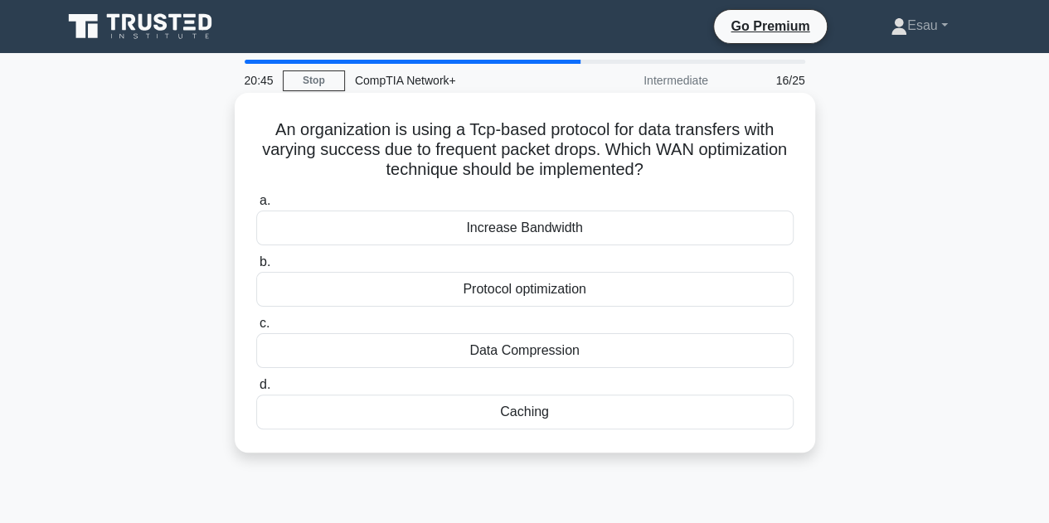
click at [551, 232] on div "Increase Bandwidth" at bounding box center [524, 228] width 537 height 35
click at [256, 207] on input "a. Increase Bandwidth" at bounding box center [256, 201] width 0 height 11
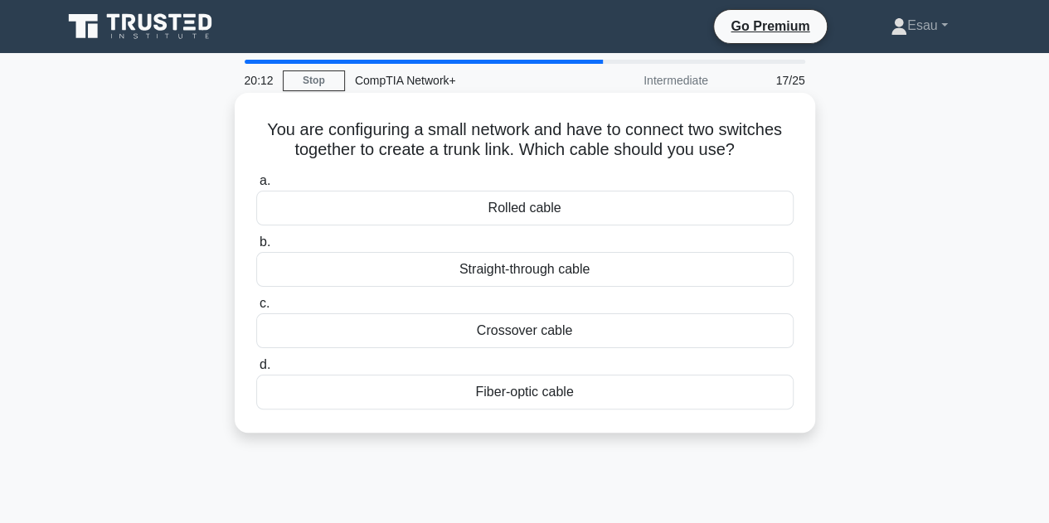
click at [509, 331] on div "Crossover cable" at bounding box center [524, 330] width 537 height 35
click at [256, 309] on input "c. Crossover cable" at bounding box center [256, 304] width 0 height 11
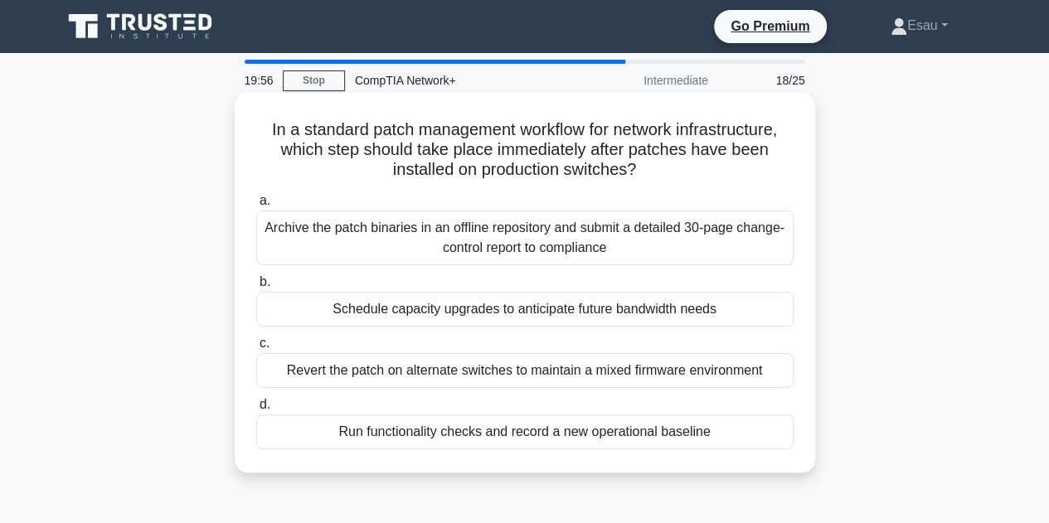
click at [511, 313] on div "Schedule capacity upgrades to anticipate future bandwidth needs" at bounding box center [524, 309] width 537 height 35
click at [256, 288] on input "b. Schedule capacity upgrades to anticipate future bandwidth needs" at bounding box center [256, 282] width 0 height 11
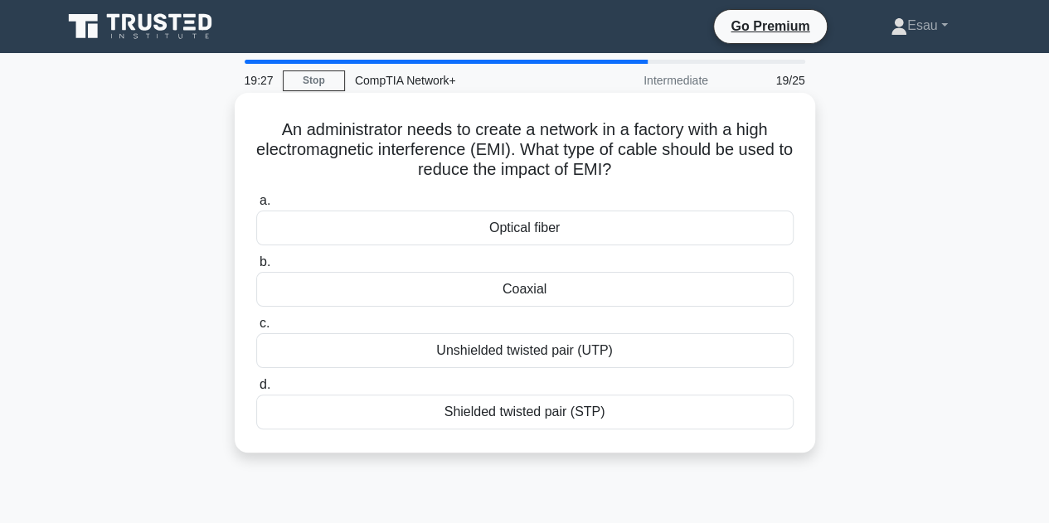
click at [534, 231] on div "Optical fiber" at bounding box center [524, 228] width 537 height 35
click at [256, 207] on input "a. Optical fiber" at bounding box center [256, 201] width 0 height 11
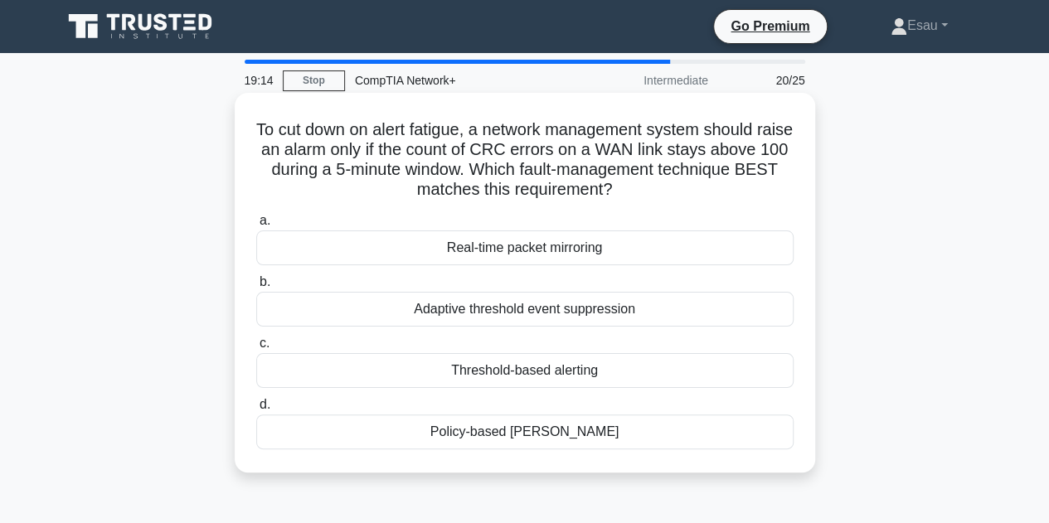
click at [522, 247] on div "Real-time packet mirroring" at bounding box center [524, 248] width 537 height 35
click at [256, 226] on input "a. Real-time packet mirroring" at bounding box center [256, 221] width 0 height 11
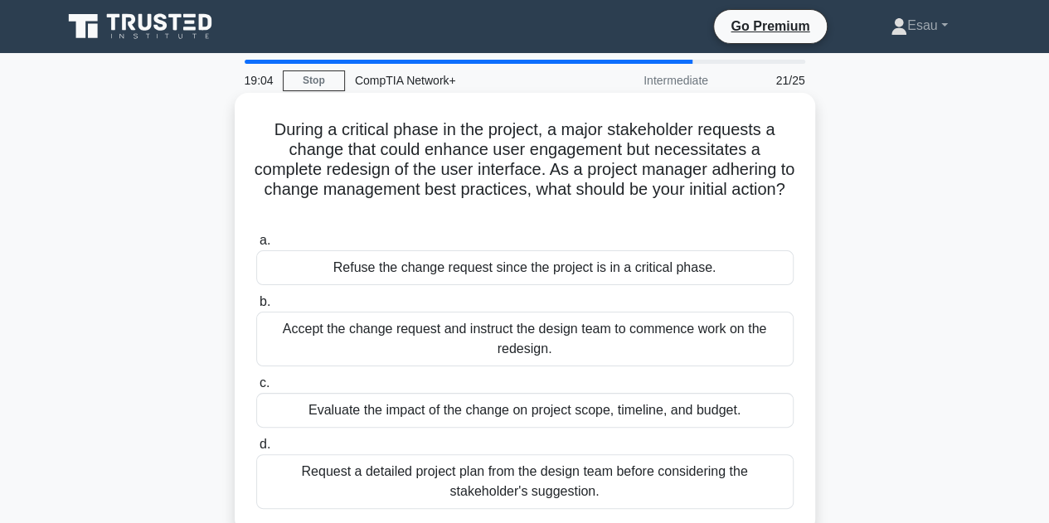
click at [503, 341] on div "Accept the change request and instruct the design team to commence work on the …" at bounding box center [524, 339] width 537 height 55
click at [256, 308] on input "b. Accept the change request and instruct the design team to commence work on t…" at bounding box center [256, 302] width 0 height 11
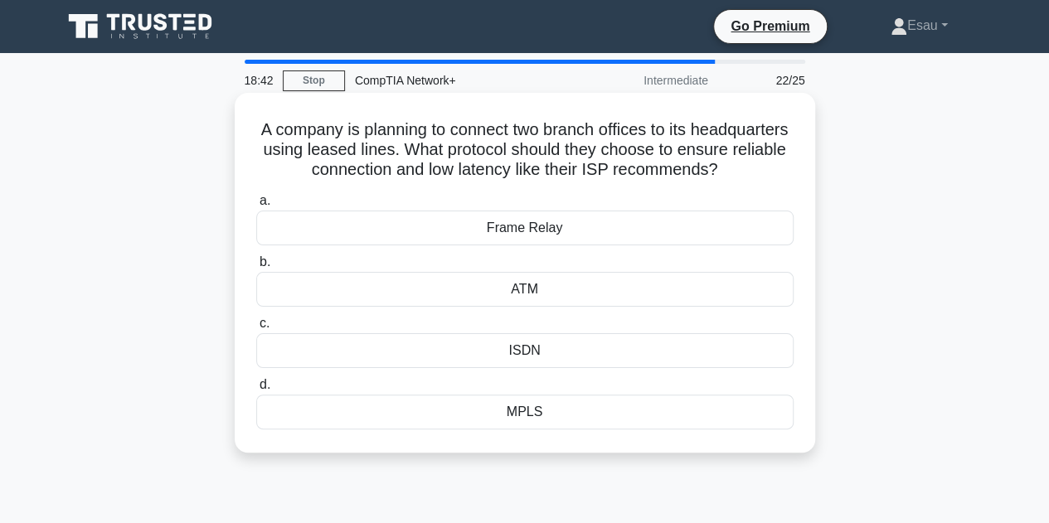
click at [547, 368] on div "ISDN" at bounding box center [524, 350] width 537 height 35
click at [256, 329] on input "c. ISDN" at bounding box center [256, 323] width 0 height 11
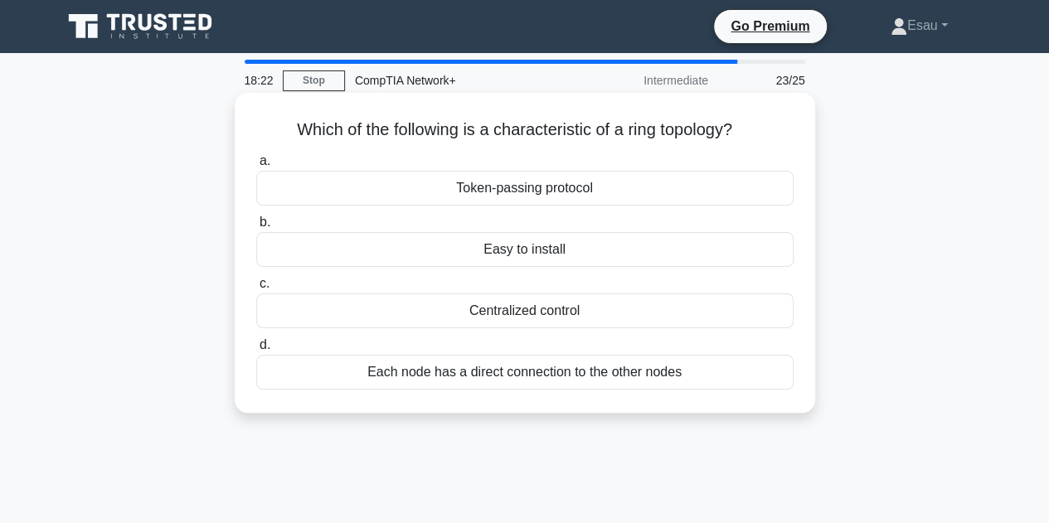
click at [551, 379] on div "Each node has a direct connection to the other nodes" at bounding box center [524, 372] width 537 height 35
click at [256, 351] on input "d. Each node has a direct connection to the other nodes" at bounding box center [256, 345] width 0 height 11
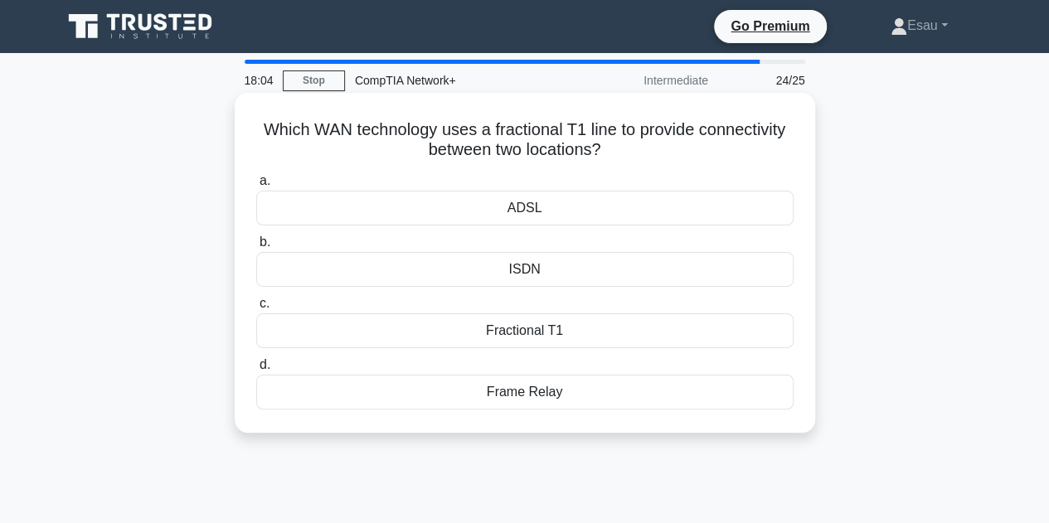
click at [527, 326] on div "Fractional T1" at bounding box center [524, 330] width 537 height 35
click at [256, 309] on input "c. Fractional T1" at bounding box center [256, 304] width 0 height 11
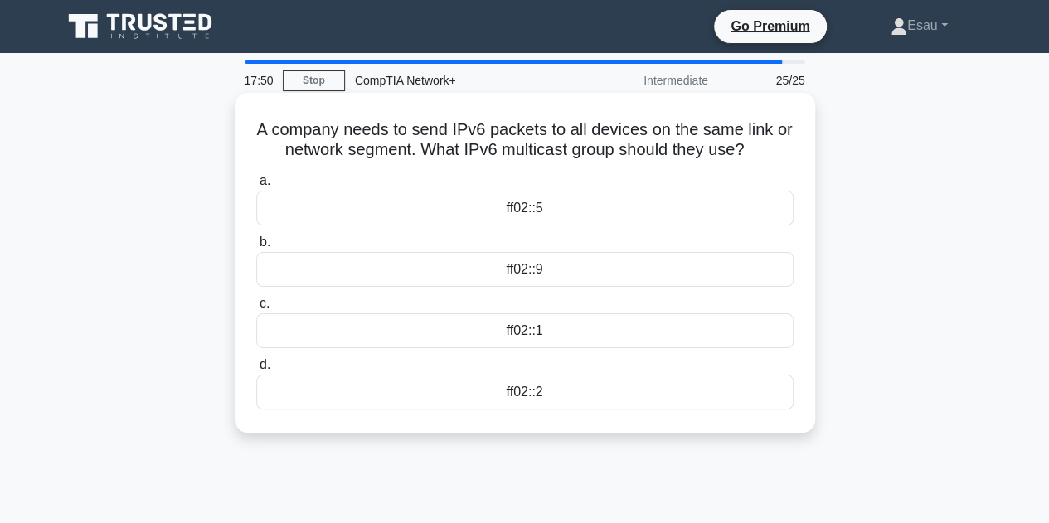
click at [520, 332] on div "ff02::1" at bounding box center [524, 330] width 537 height 35
click at [256, 309] on input "c. ff02::1" at bounding box center [256, 304] width 0 height 11
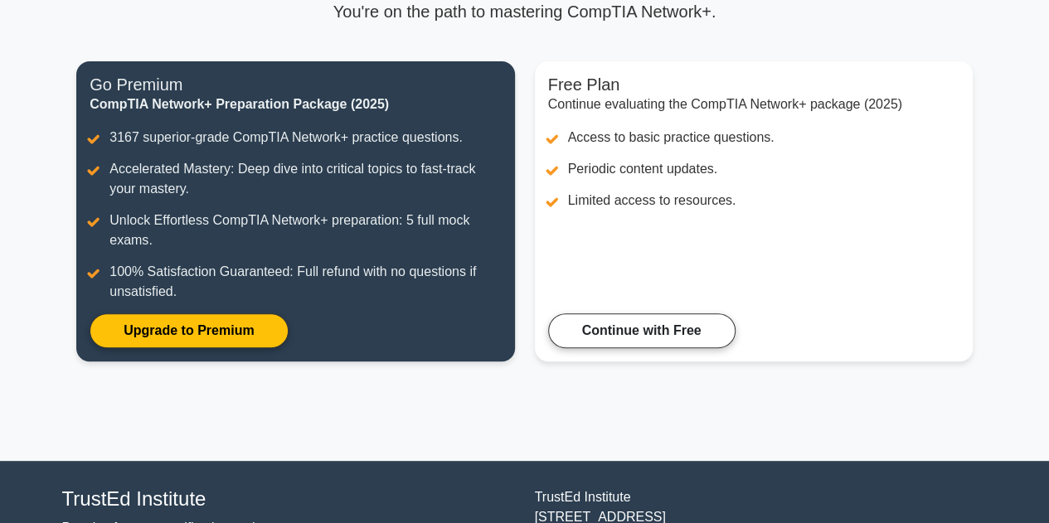
scroll to position [249, 0]
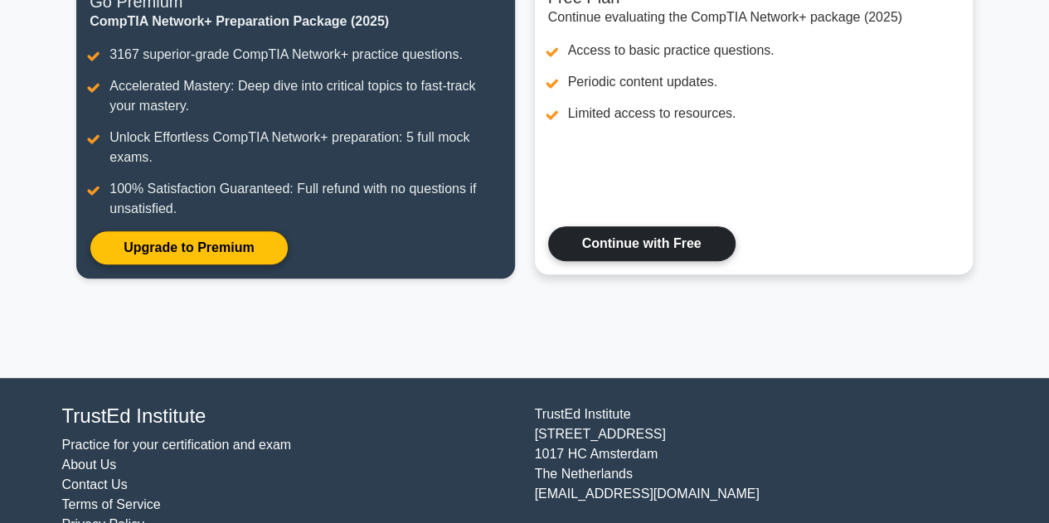
click at [598, 239] on link "Continue with Free" at bounding box center [641, 243] width 187 height 35
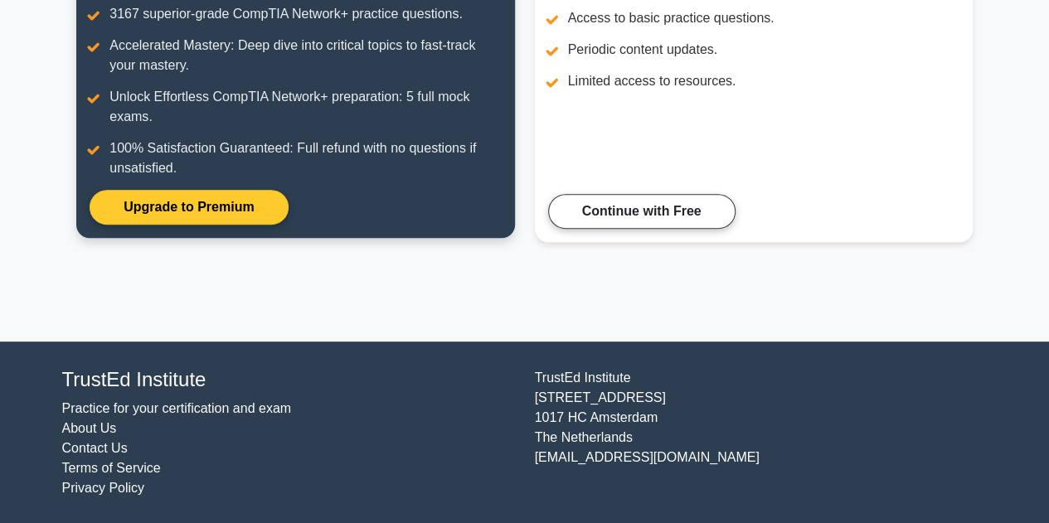
scroll to position [0, 0]
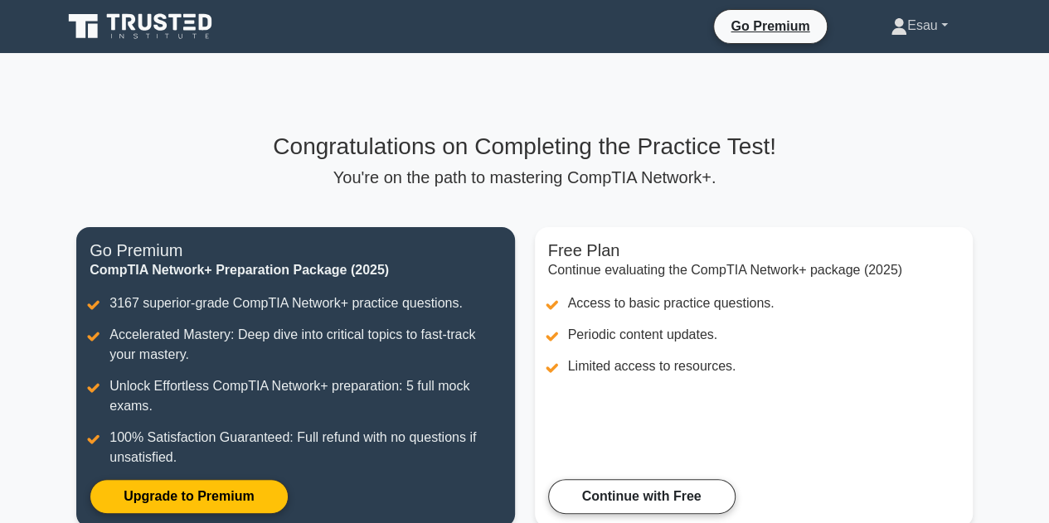
click at [940, 21] on link "Esau" at bounding box center [919, 25] width 137 height 33
click at [593, 92] on div "Congratulations on Completing the Practice Test! You're on the path to masterin…" at bounding box center [524, 340] width 916 height 574
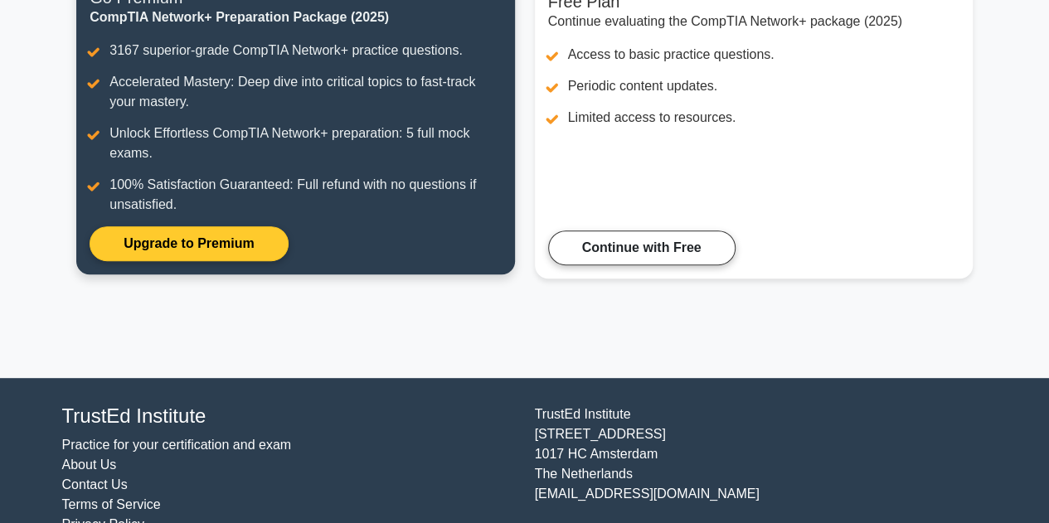
scroll to position [285, 0]
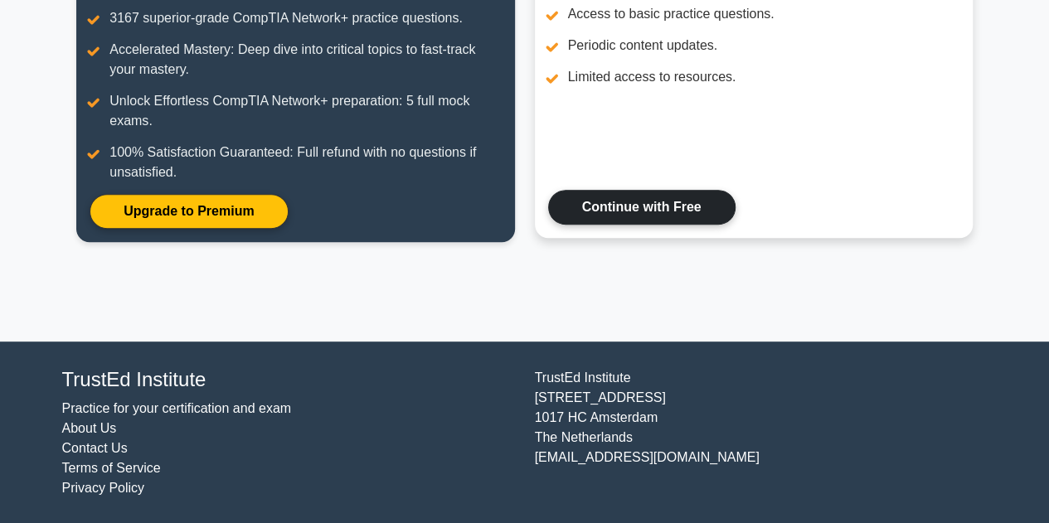
click at [622, 210] on link "Continue with Free" at bounding box center [641, 207] width 187 height 35
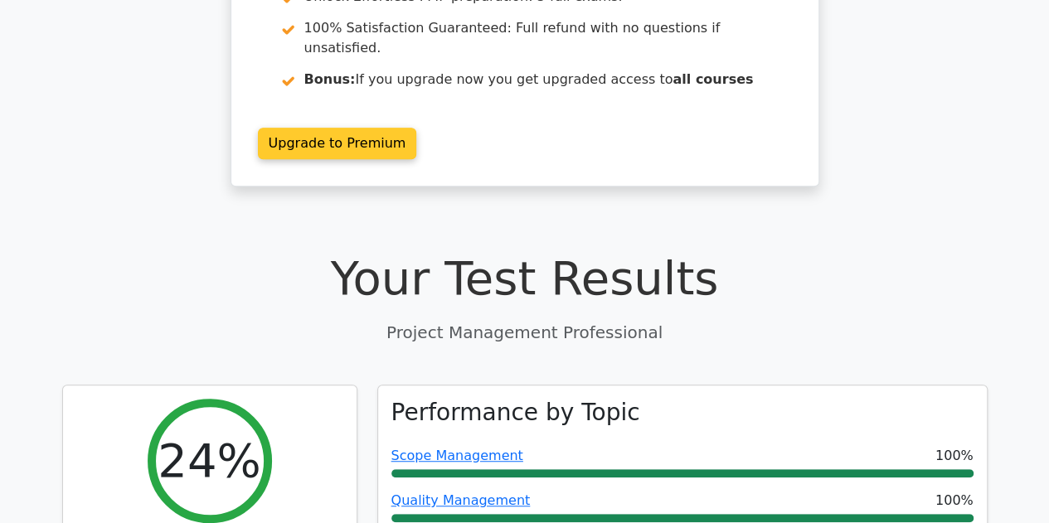
scroll to position [146, 0]
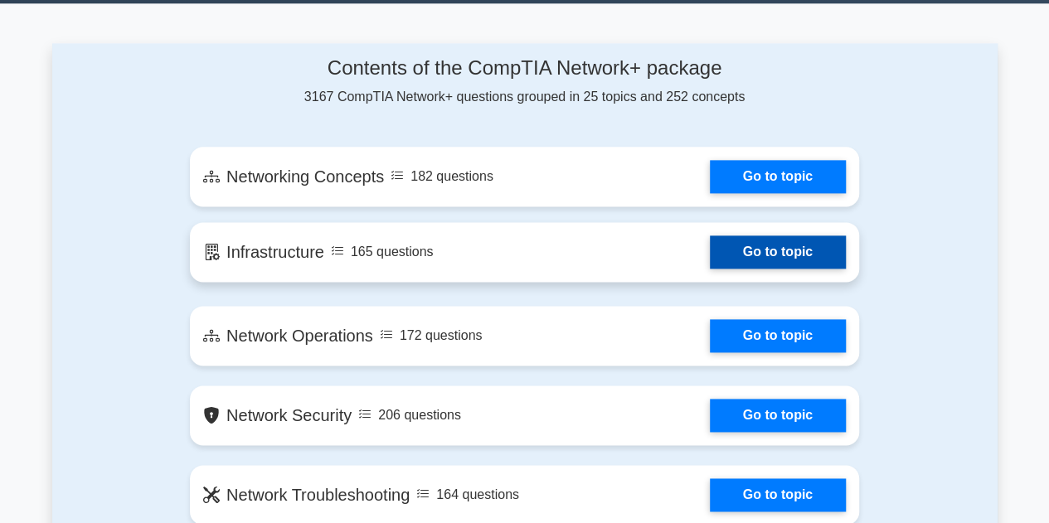
scroll to position [1078, 0]
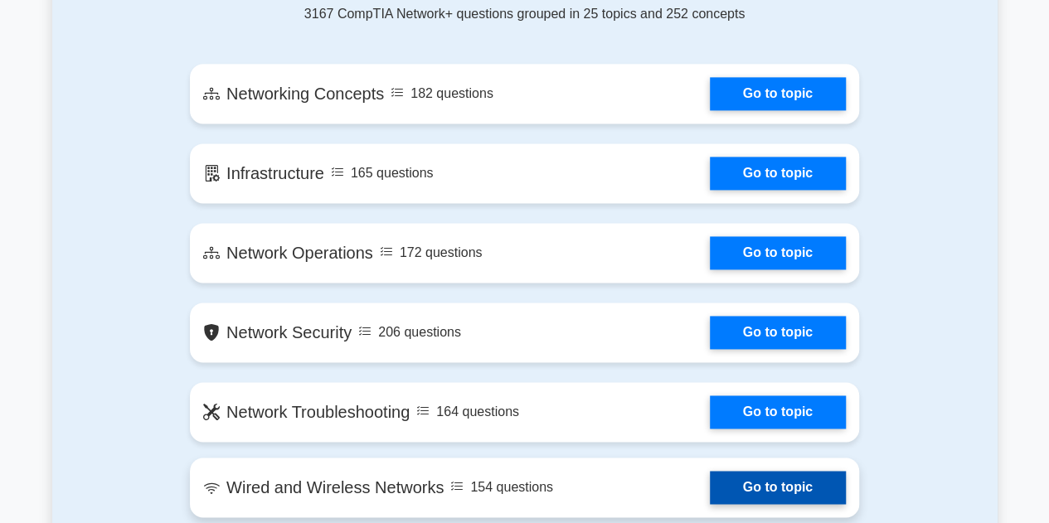
click at [746, 485] on link "Go to topic" at bounding box center [778, 487] width 136 height 33
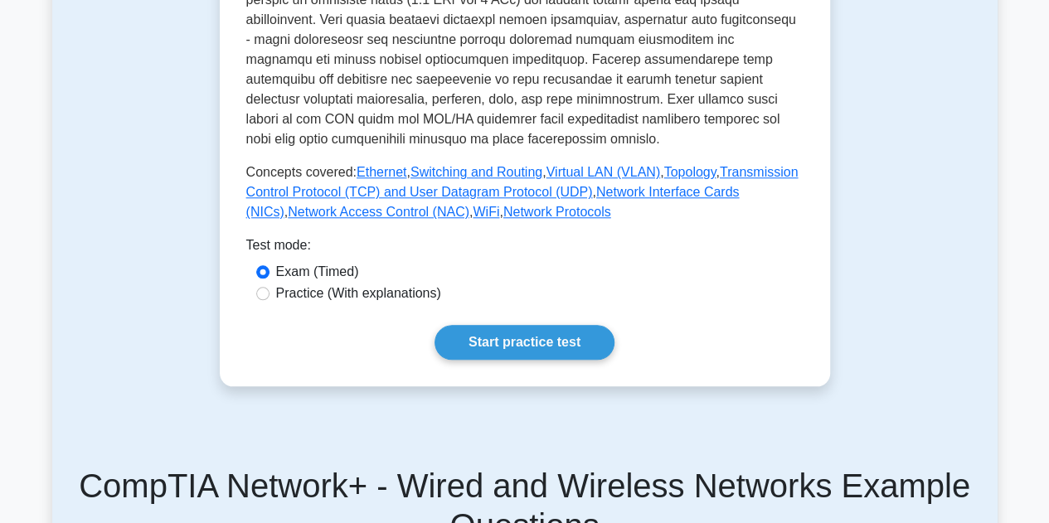
scroll to position [663, 0]
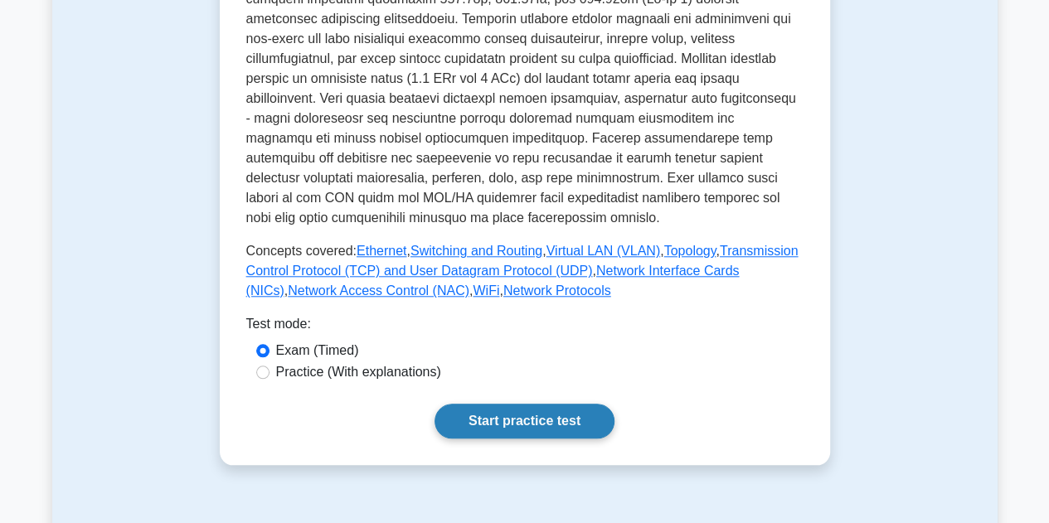
click at [549, 404] on link "Start practice test" at bounding box center [525, 421] width 180 height 35
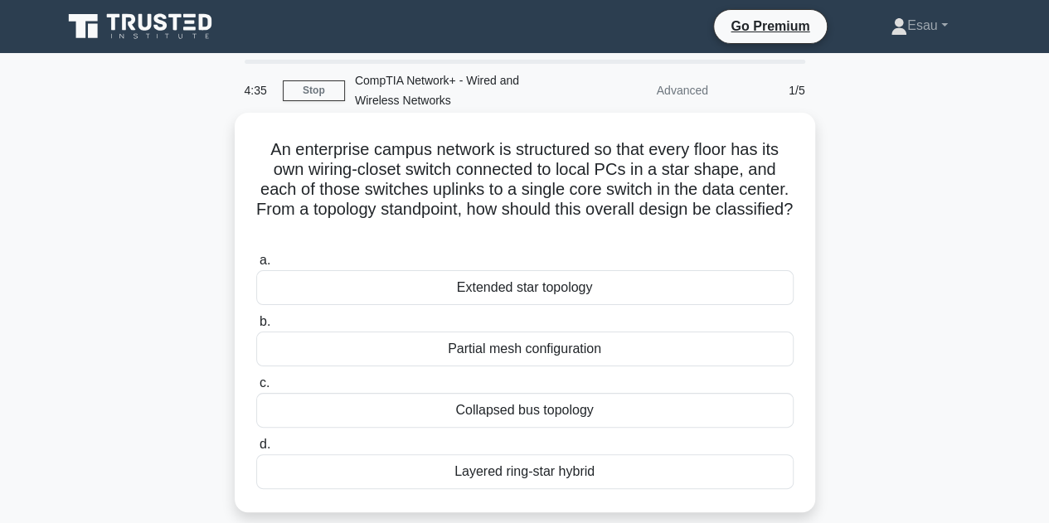
scroll to position [83, 0]
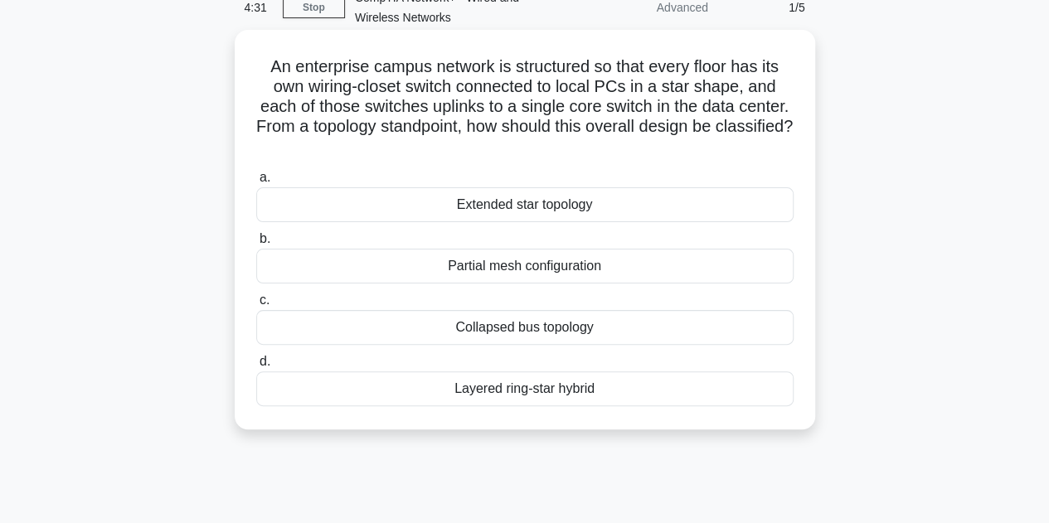
click at [552, 210] on div "Extended star topology" at bounding box center [524, 204] width 537 height 35
click at [256, 183] on input "a. Extended star topology" at bounding box center [256, 177] width 0 height 11
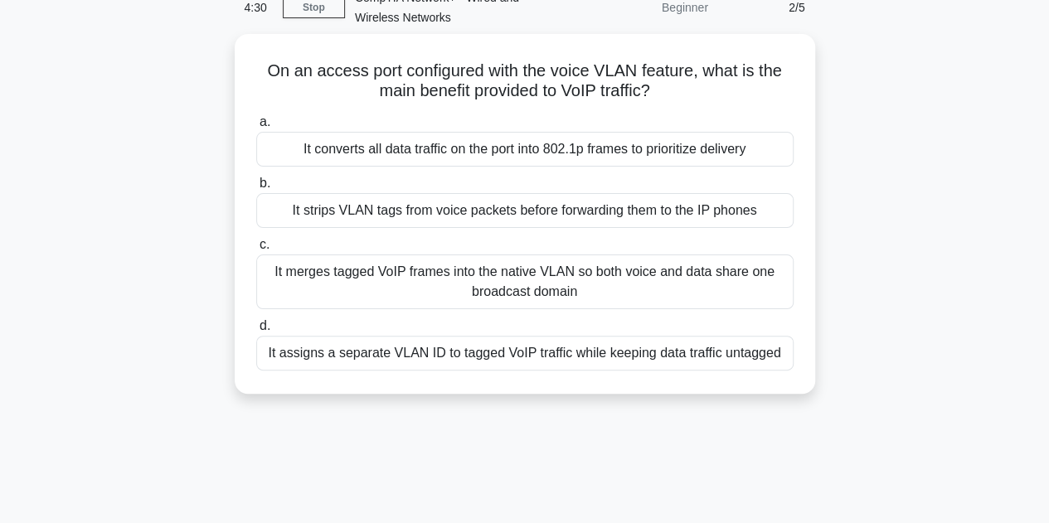
scroll to position [0, 0]
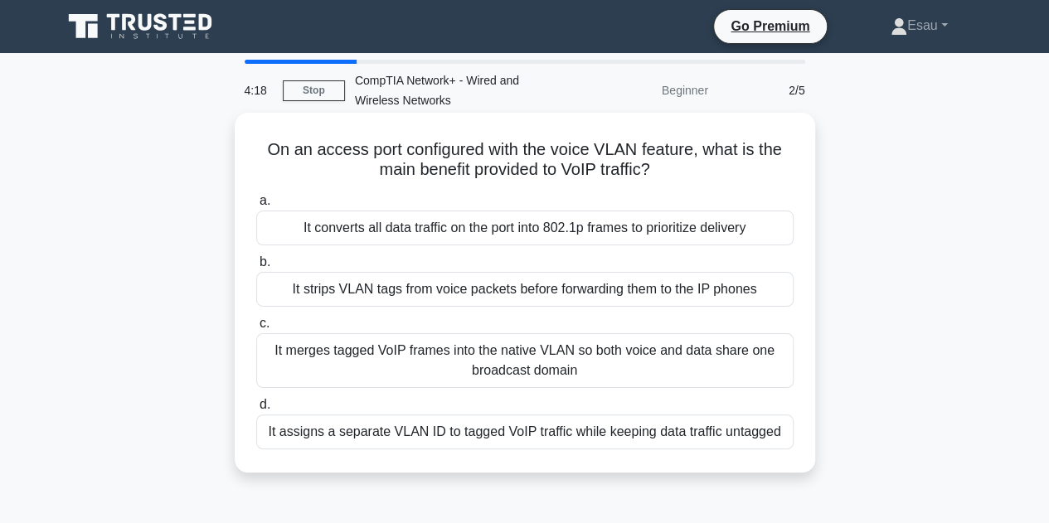
click at [476, 291] on div "It strips VLAN tags from voice packets before forwarding them to the IP phones" at bounding box center [524, 289] width 537 height 35
click at [256, 268] on input "b. It strips VLAN tags from voice packets before forwarding them to the IP phon…" at bounding box center [256, 262] width 0 height 11
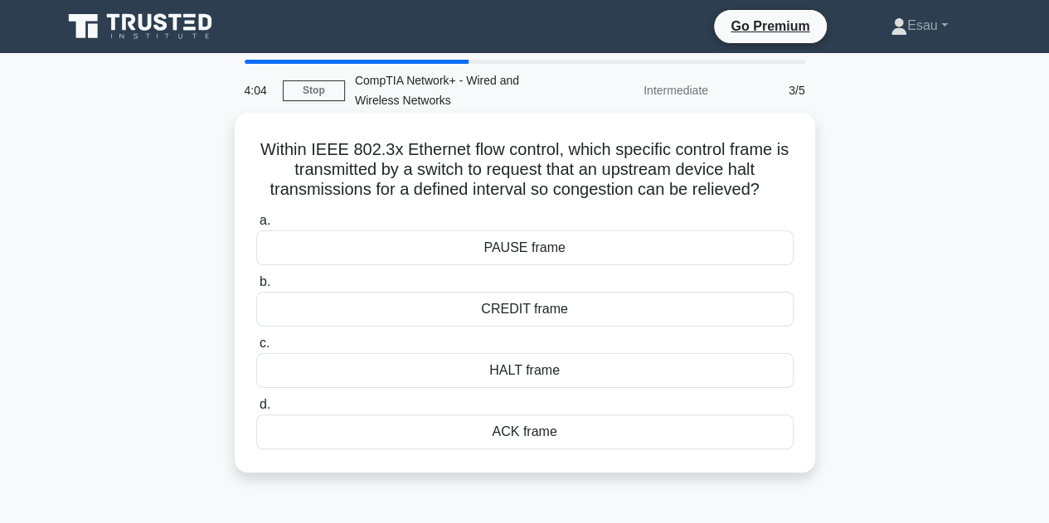
click at [513, 373] on div "HALT frame" at bounding box center [524, 370] width 537 height 35
click at [256, 349] on input "c. HALT frame" at bounding box center [256, 343] width 0 height 11
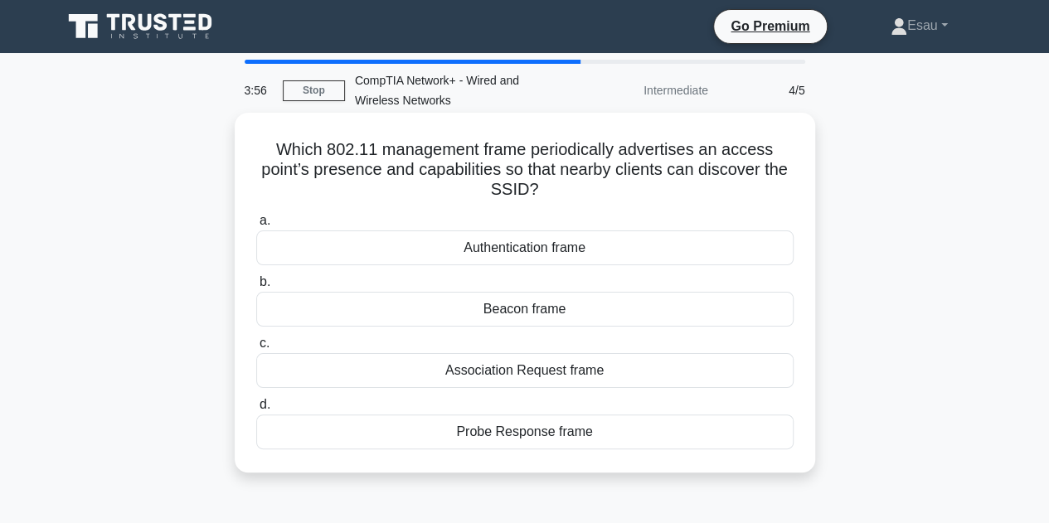
click at [522, 260] on div "Authentication frame" at bounding box center [524, 248] width 537 height 35
click at [256, 226] on input "a. Authentication frame" at bounding box center [256, 221] width 0 height 11
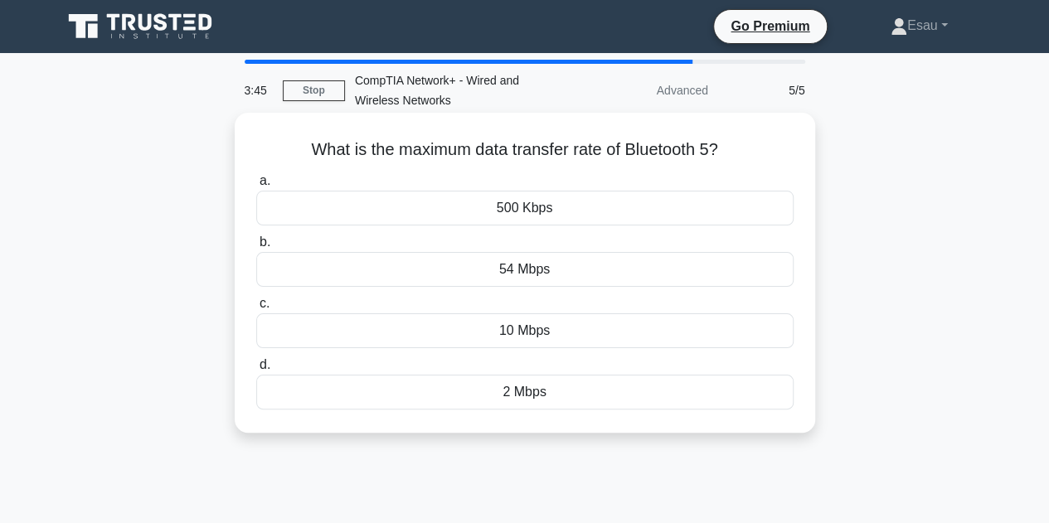
click at [535, 331] on div "10 Mbps" at bounding box center [524, 330] width 537 height 35
click at [256, 309] on input "c. 10 Mbps" at bounding box center [256, 304] width 0 height 11
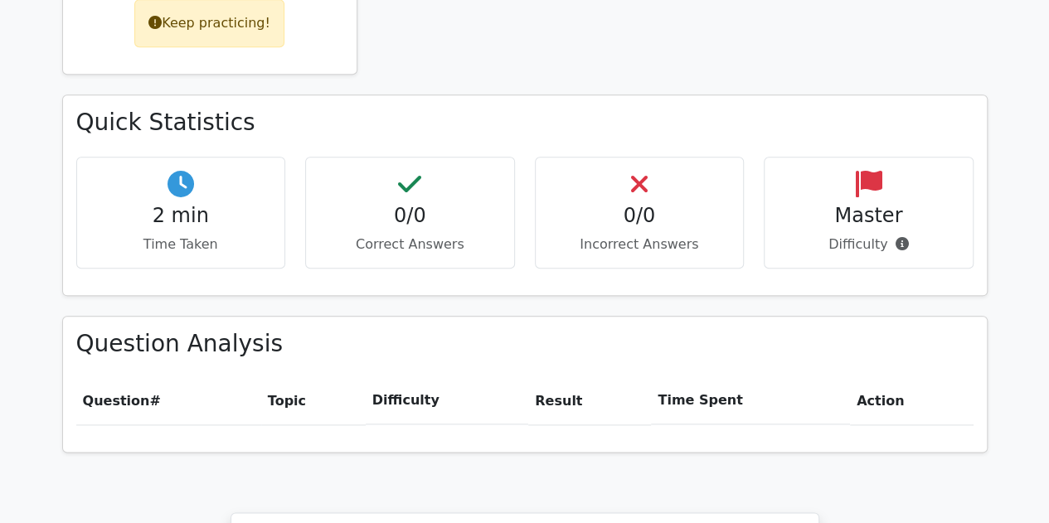
scroll to position [714, 0]
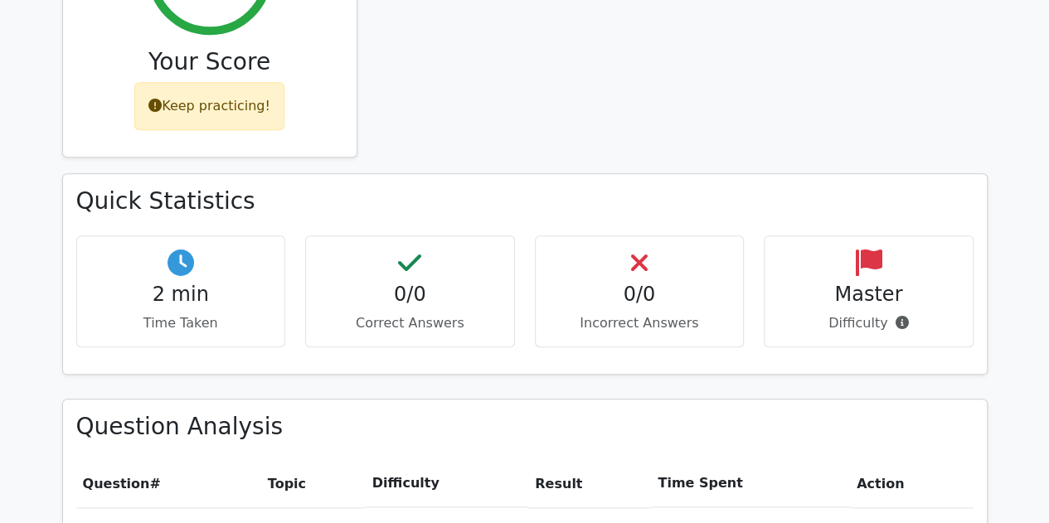
click at [419, 283] on h4 "0/0" at bounding box center [410, 295] width 182 height 24
click at [177, 283] on h4 "2 min" at bounding box center [181, 295] width 182 height 24
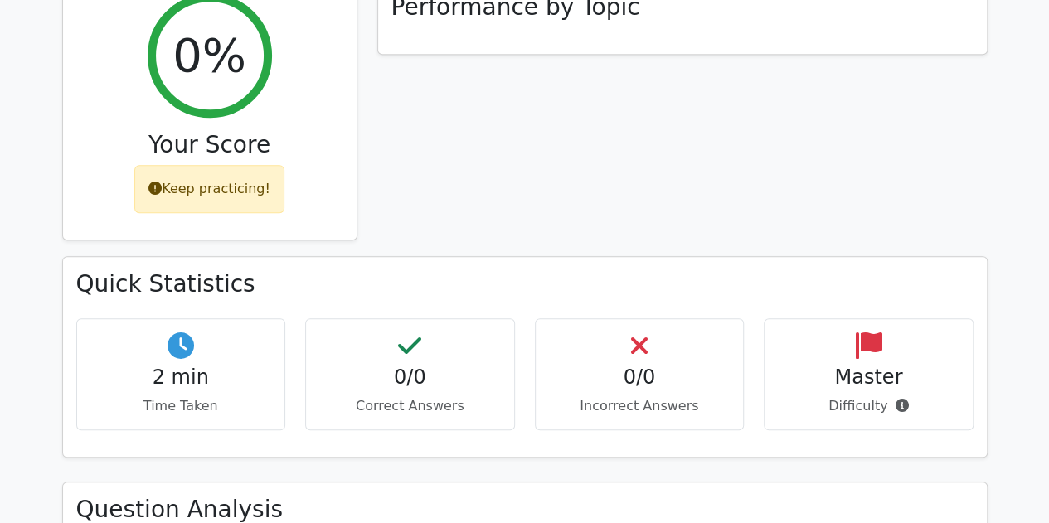
scroll to position [548, 0]
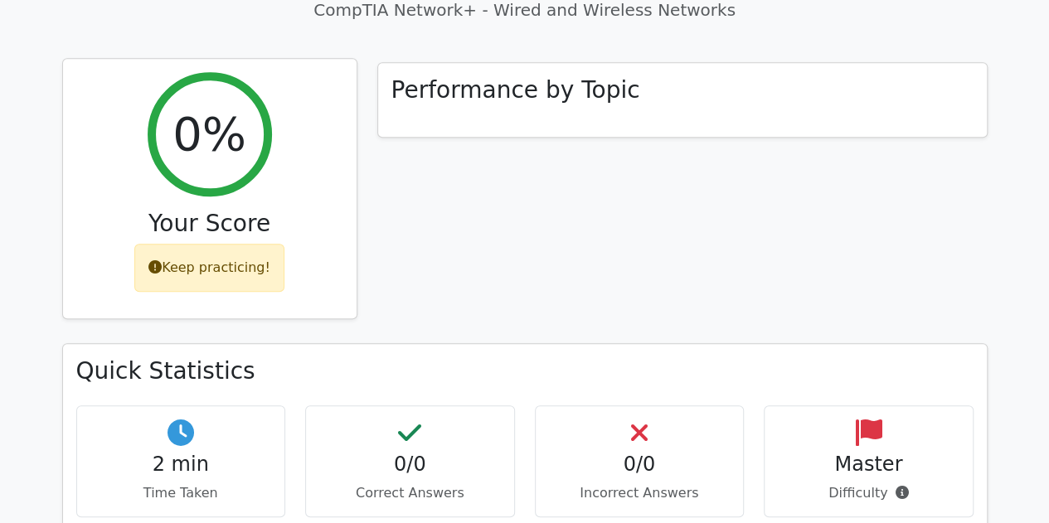
click at [241, 244] on div "Keep practicing!" at bounding box center [209, 268] width 150 height 48
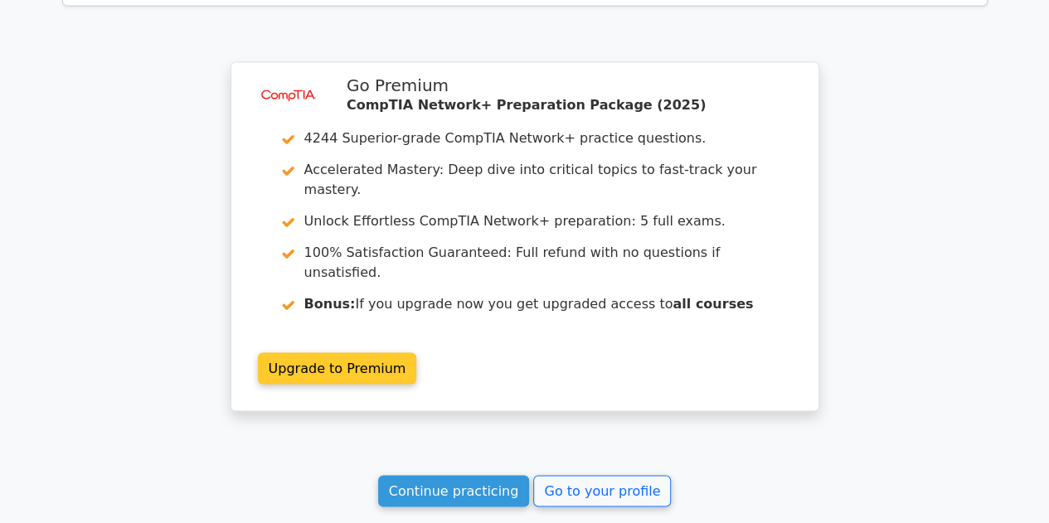
scroll to position [1377, 0]
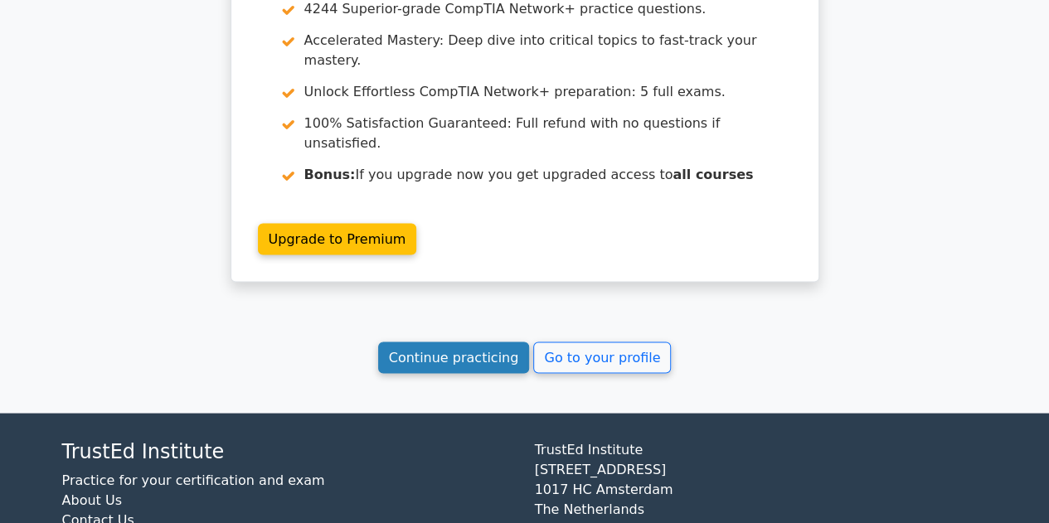
click at [467, 342] on link "Continue practicing" at bounding box center [454, 358] width 152 height 32
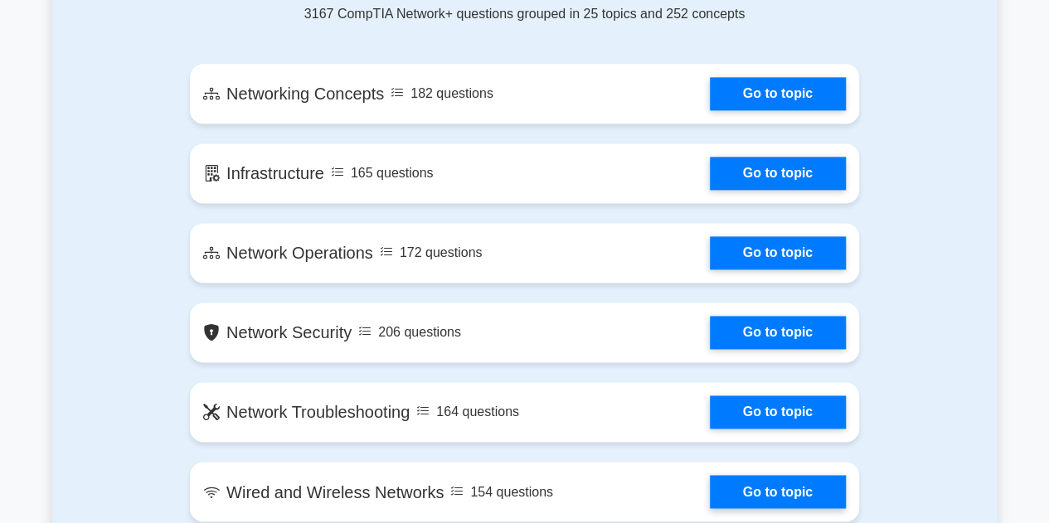
scroll to position [995, 0]
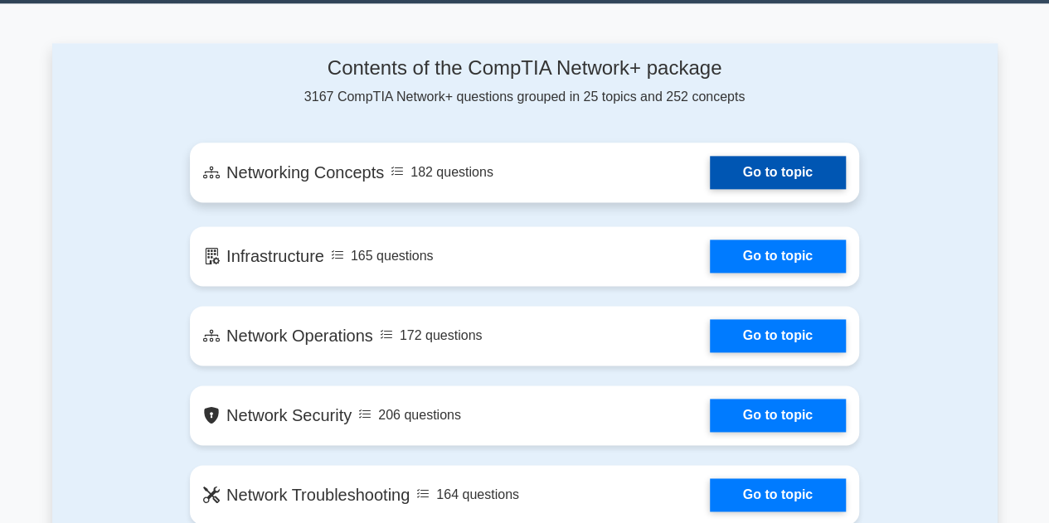
click at [748, 163] on link "Go to topic" at bounding box center [778, 172] width 136 height 33
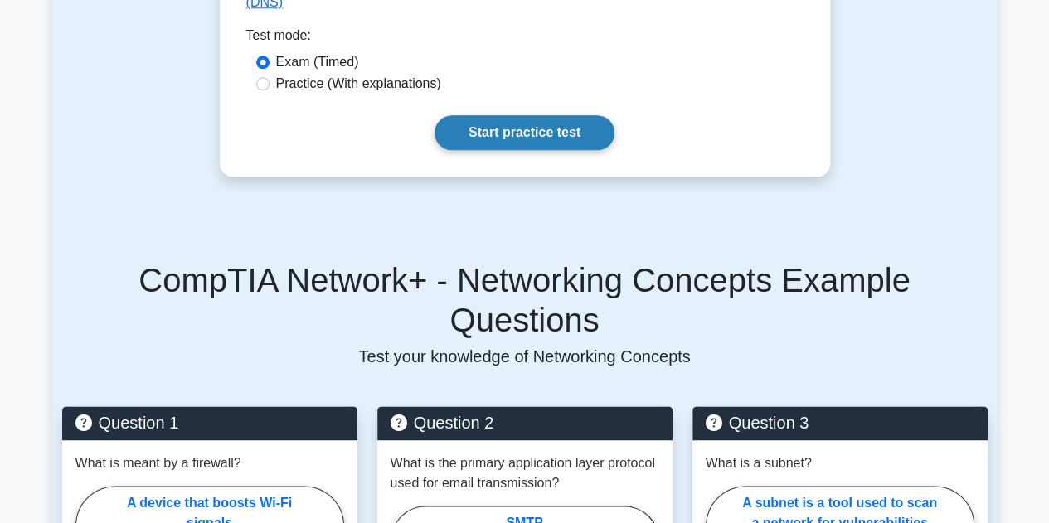
click at [503, 150] on link "Start practice test" at bounding box center [525, 132] width 180 height 35
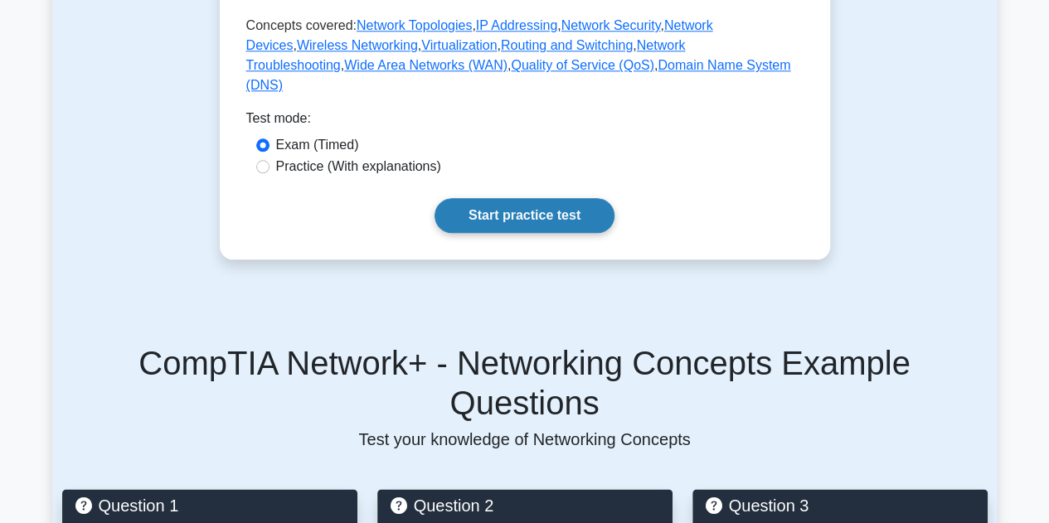
scroll to position [746, 0]
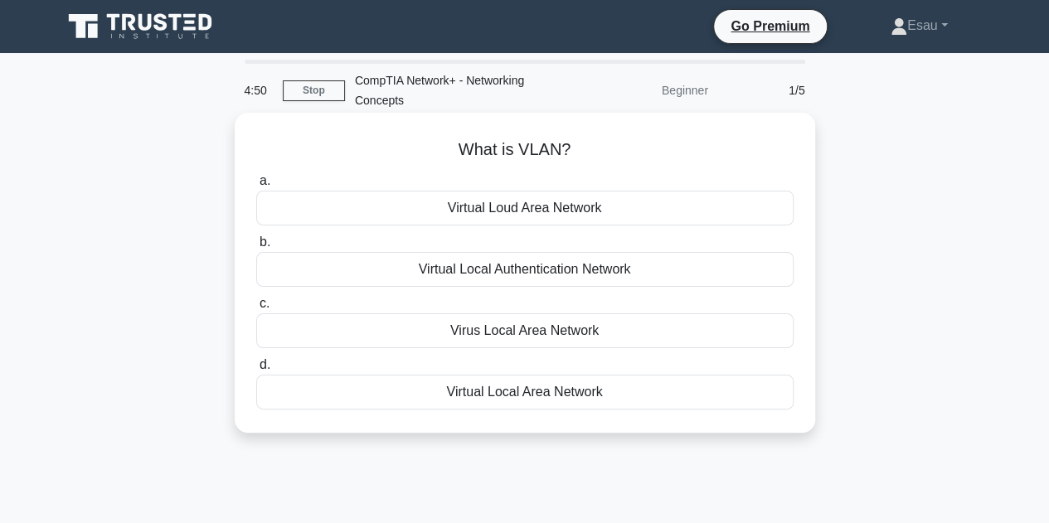
click at [544, 396] on div "Virtual Local Area Network" at bounding box center [524, 392] width 537 height 35
click at [256, 371] on input "d. Virtual Local Area Network" at bounding box center [256, 365] width 0 height 11
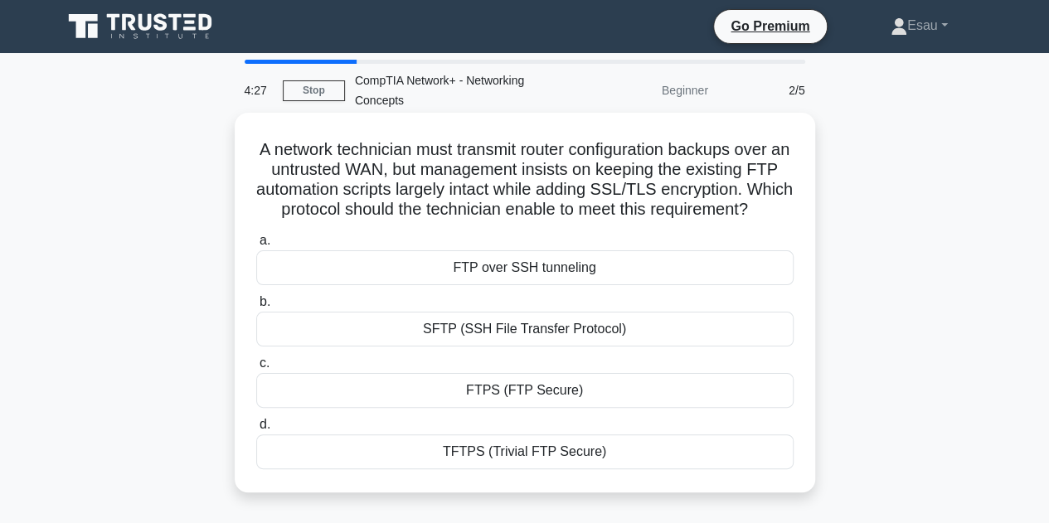
scroll to position [83, 0]
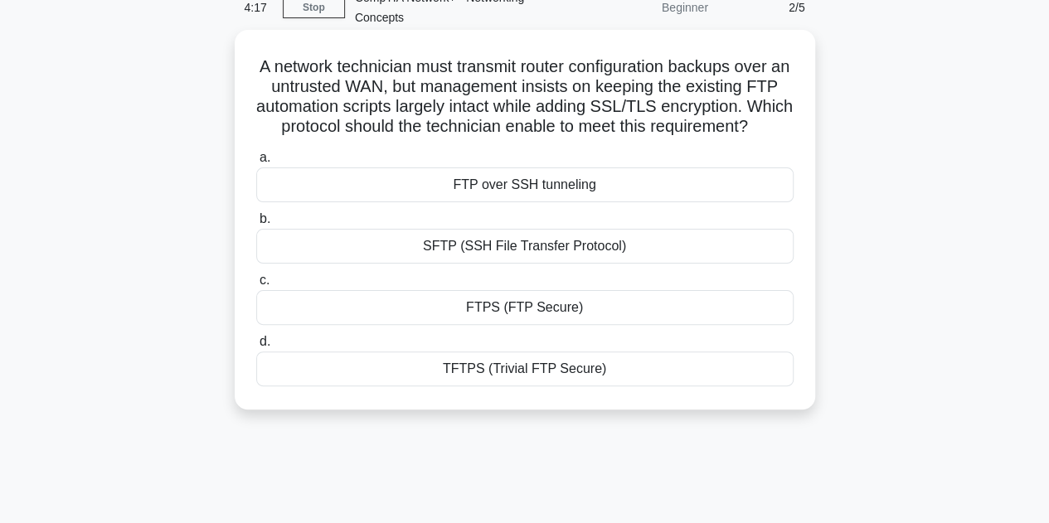
click at [508, 324] on div "FTPS (FTP Secure)" at bounding box center [524, 307] width 537 height 35
click at [256, 286] on input "c. FTPS (FTP Secure)" at bounding box center [256, 280] width 0 height 11
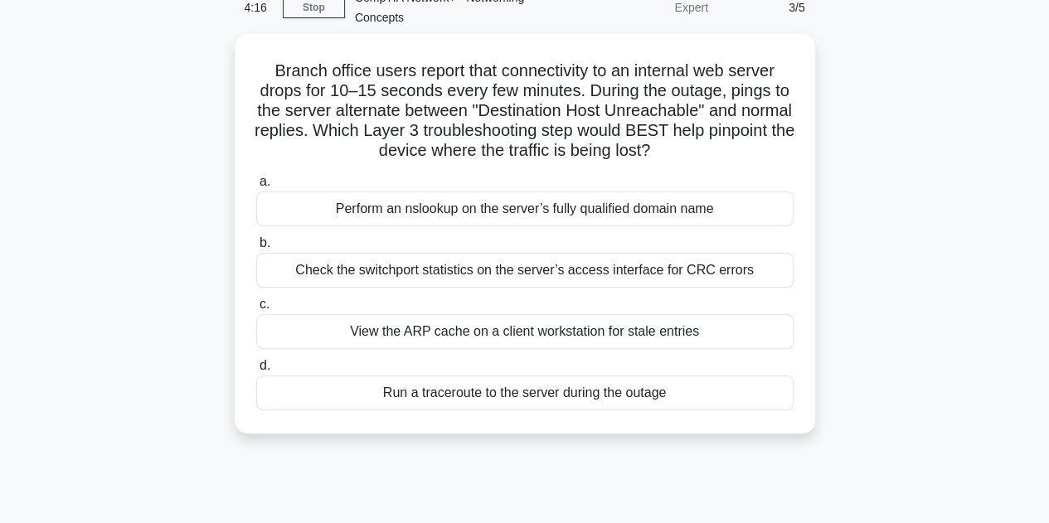
scroll to position [0, 0]
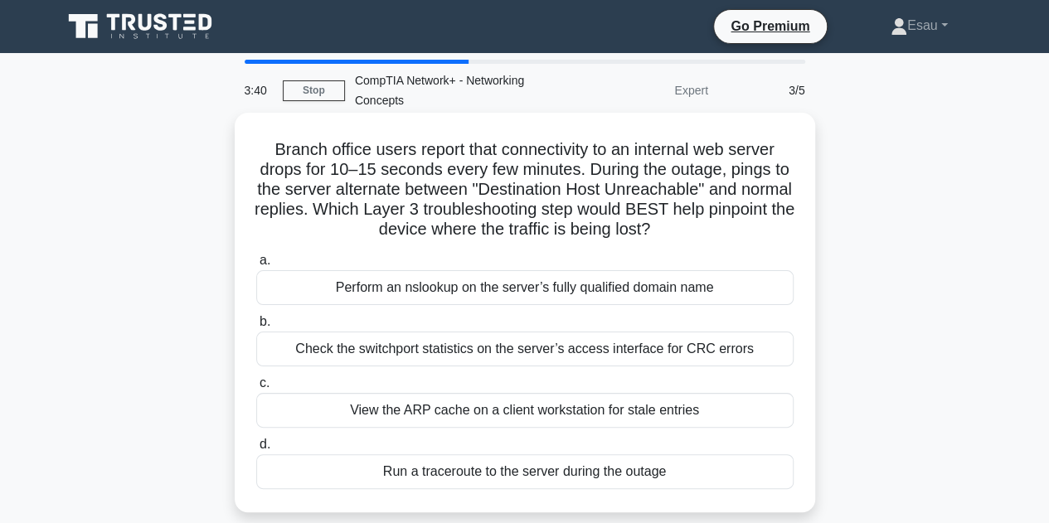
click at [554, 474] on div "Run a traceroute to the server during the outage" at bounding box center [524, 471] width 537 height 35
click at [256, 450] on input "d. Run a traceroute to the server during the outage" at bounding box center [256, 445] width 0 height 11
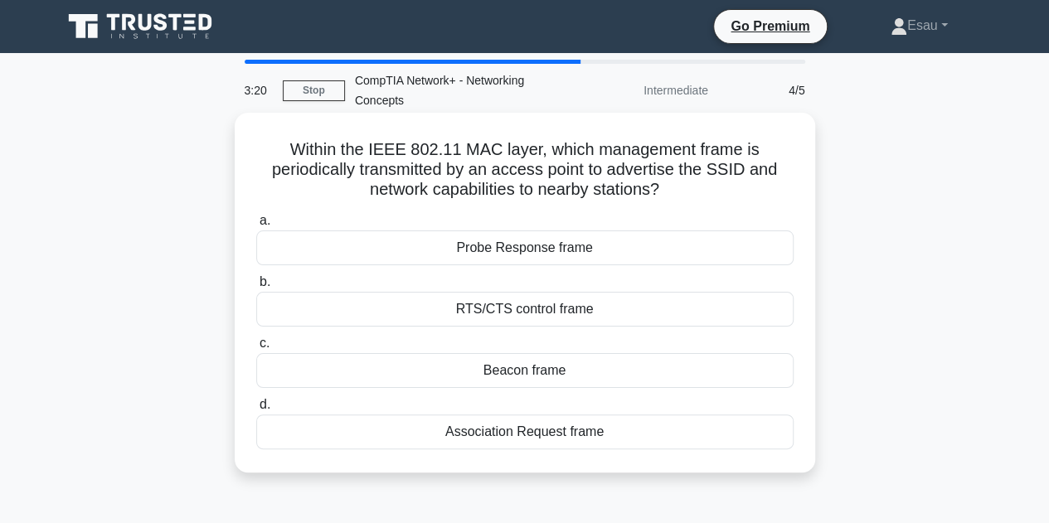
click at [534, 314] on div "RTS/CTS control frame" at bounding box center [524, 309] width 537 height 35
click at [256, 288] on input "b. RTS/CTS control frame" at bounding box center [256, 282] width 0 height 11
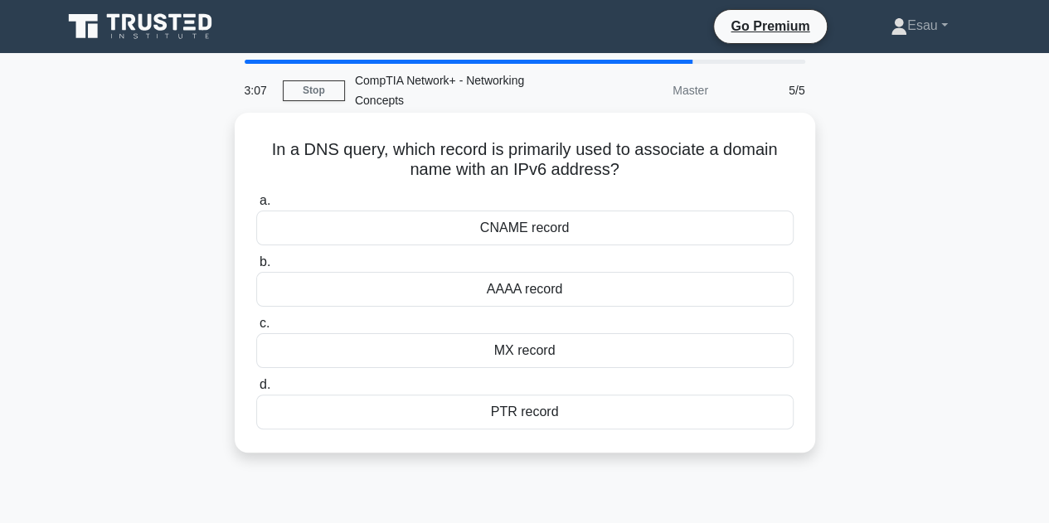
click at [541, 352] on div "MX record" at bounding box center [524, 350] width 537 height 35
click at [256, 329] on input "c. MX record" at bounding box center [256, 323] width 0 height 11
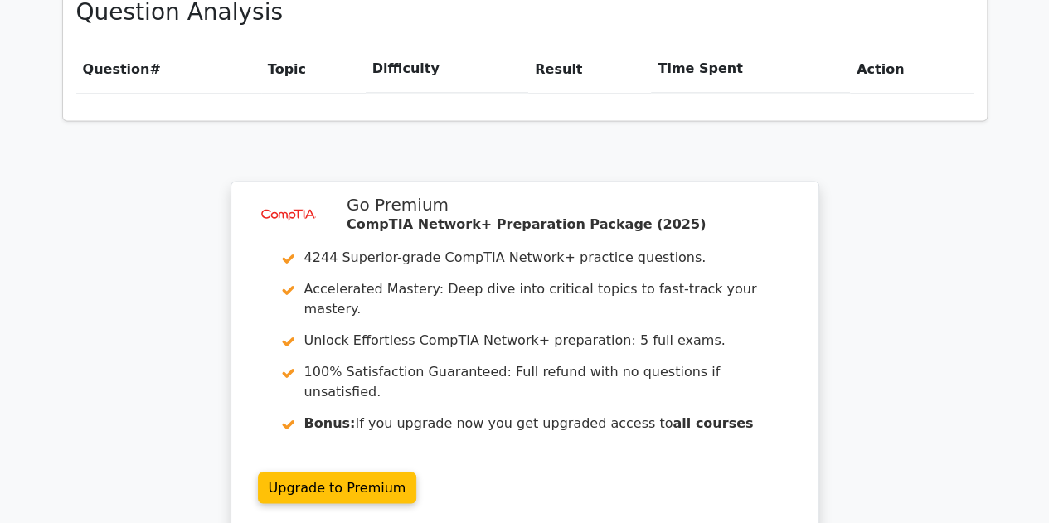
scroll to position [1377, 0]
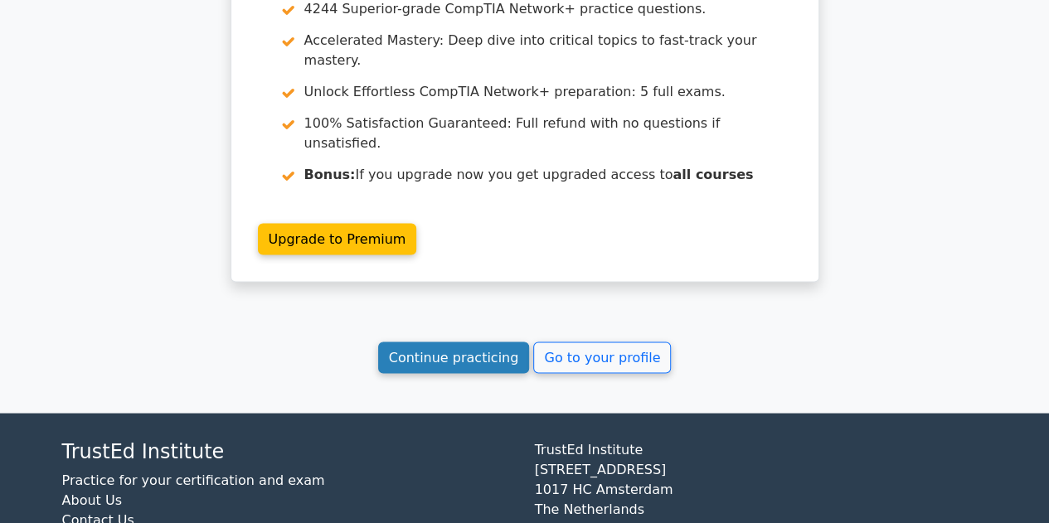
click at [454, 342] on link "Continue practicing" at bounding box center [454, 358] width 152 height 32
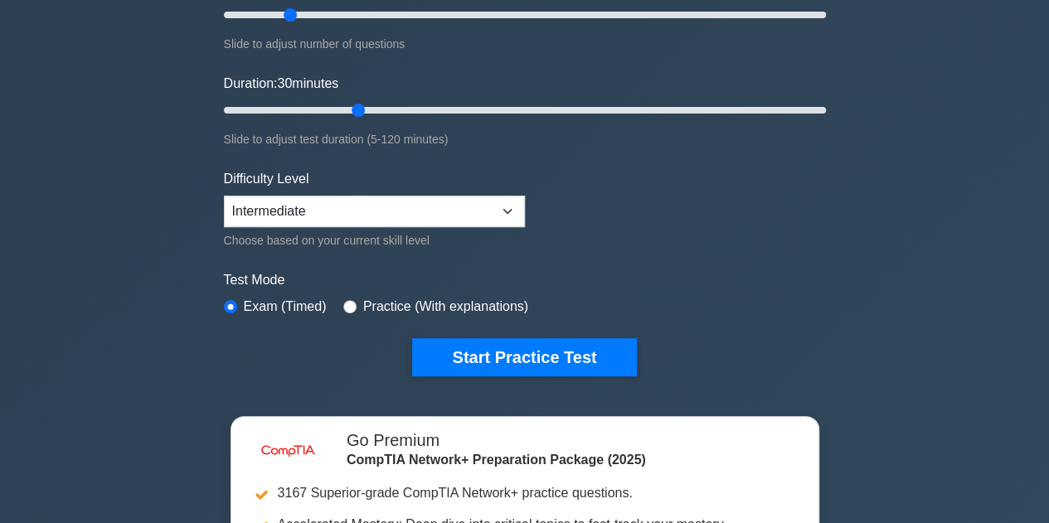
scroll to position [332, 0]
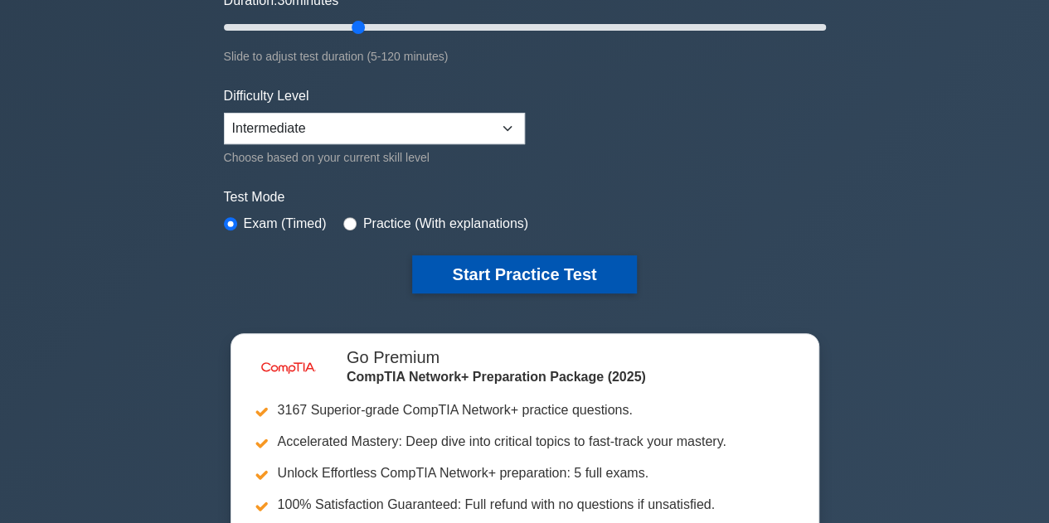
click at [463, 276] on button "Start Practice Test" at bounding box center [524, 274] width 224 height 38
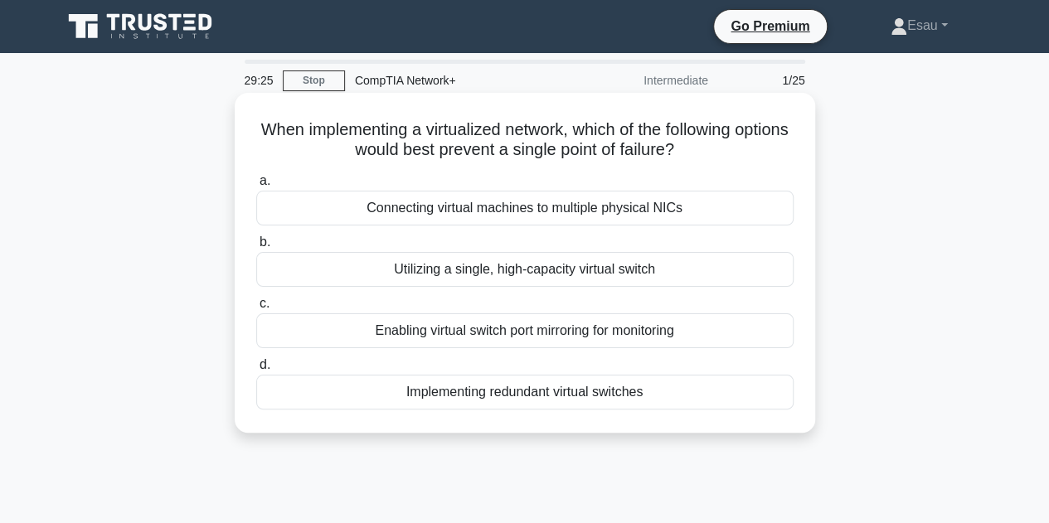
click at [531, 210] on div "Connecting virtual machines to multiple physical NICs" at bounding box center [524, 208] width 537 height 35
click at [256, 187] on input "a. Connecting virtual machines to multiple physical NICs" at bounding box center [256, 181] width 0 height 11
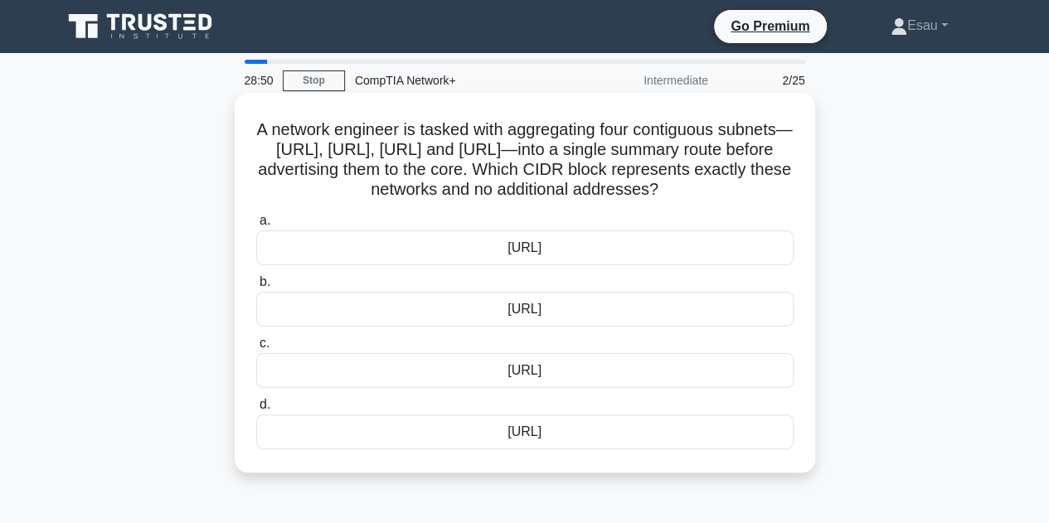
click at [546, 388] on div "[URL]" at bounding box center [524, 370] width 537 height 35
click at [256, 349] on input "c. [URL]" at bounding box center [256, 343] width 0 height 11
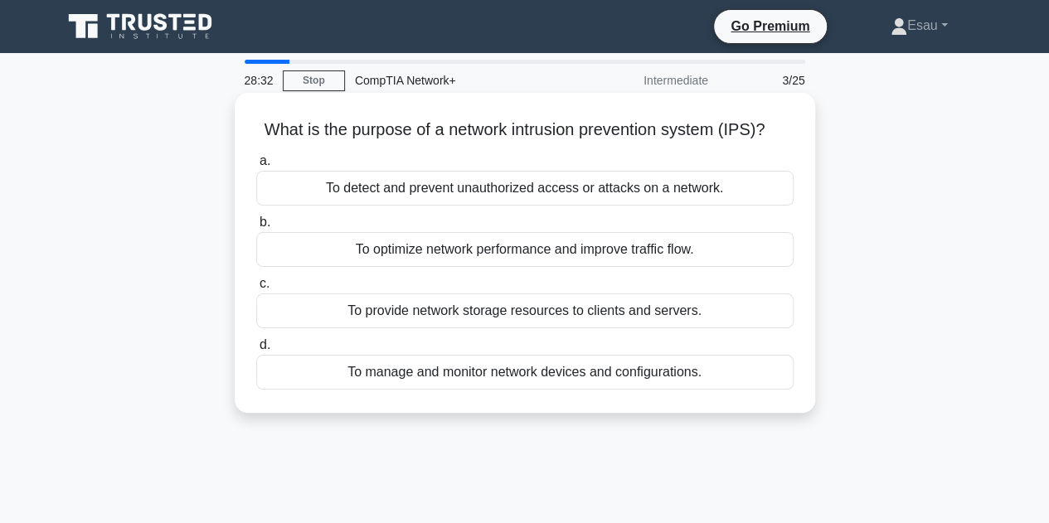
click at [564, 195] on div "To detect and prevent unauthorized access or attacks on a network." at bounding box center [524, 188] width 537 height 35
click at [256, 167] on input "a. To detect and prevent unauthorized access or attacks on a network." at bounding box center [256, 161] width 0 height 11
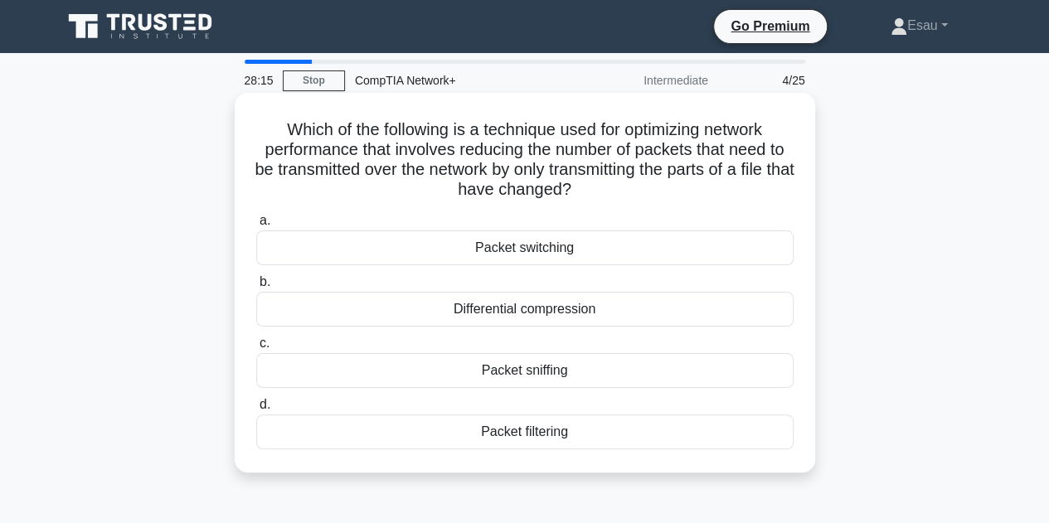
click at [576, 250] on div "Packet switching" at bounding box center [524, 248] width 537 height 35
click at [256, 226] on input "a. Packet switching" at bounding box center [256, 221] width 0 height 11
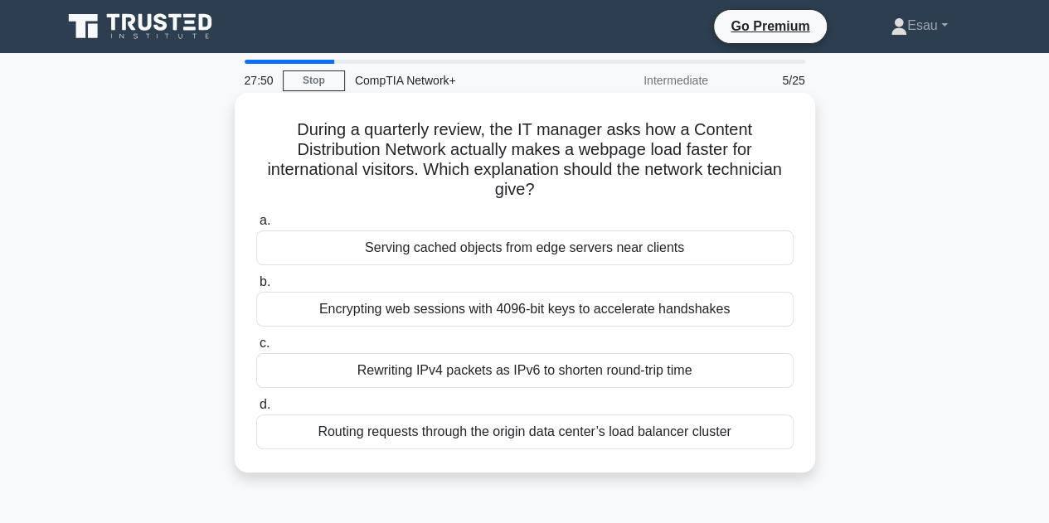
click at [547, 376] on div "Rewriting IPv4 packets as IPv6 to shorten round-trip time" at bounding box center [524, 370] width 537 height 35
click at [256, 349] on input "c. Rewriting IPv4 packets as IPv6 to shorten round-trip time" at bounding box center [256, 343] width 0 height 11
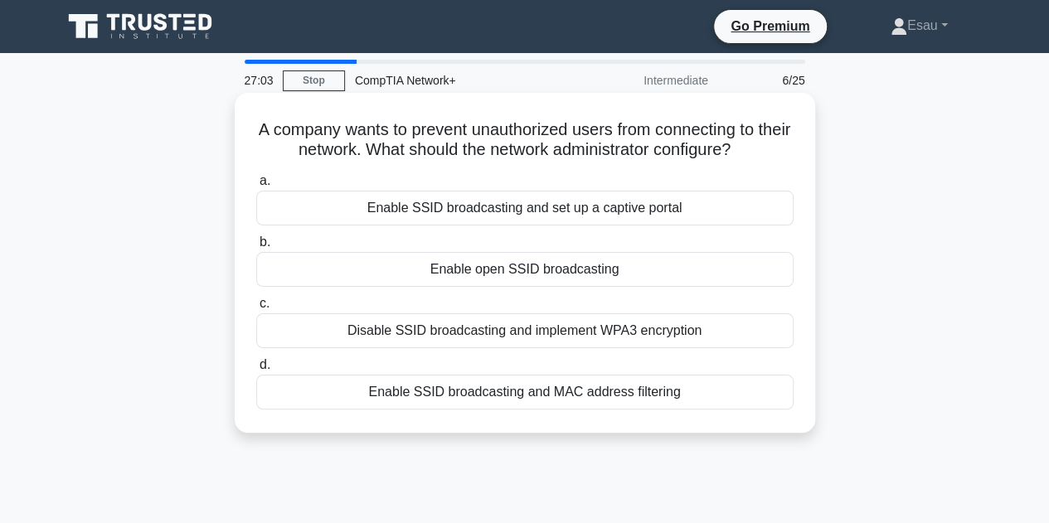
click at [582, 329] on div "Disable SSID broadcasting and implement WPA3 encryption" at bounding box center [524, 330] width 537 height 35
click at [256, 309] on input "c. Disable SSID broadcasting and implement WPA3 encryption" at bounding box center [256, 304] width 0 height 11
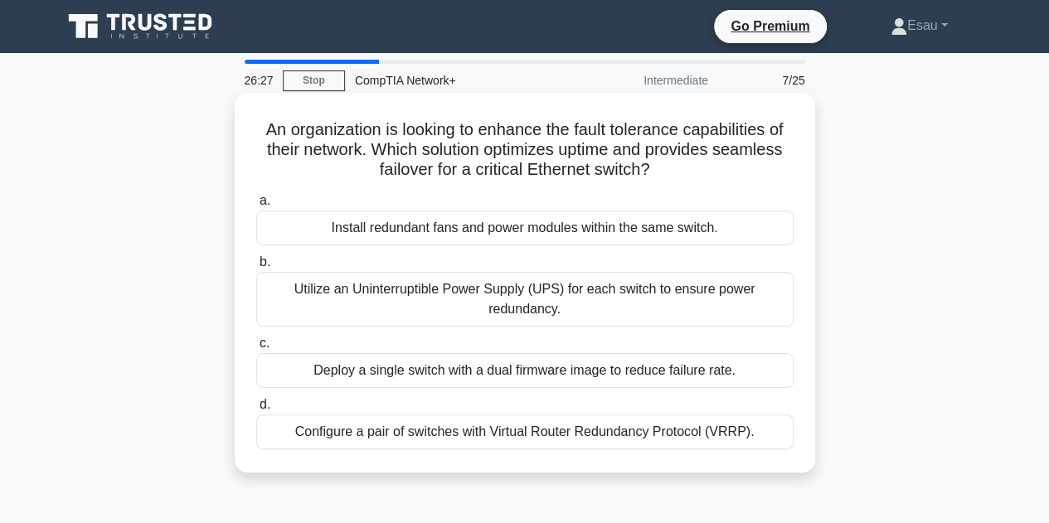
scroll to position [83, 0]
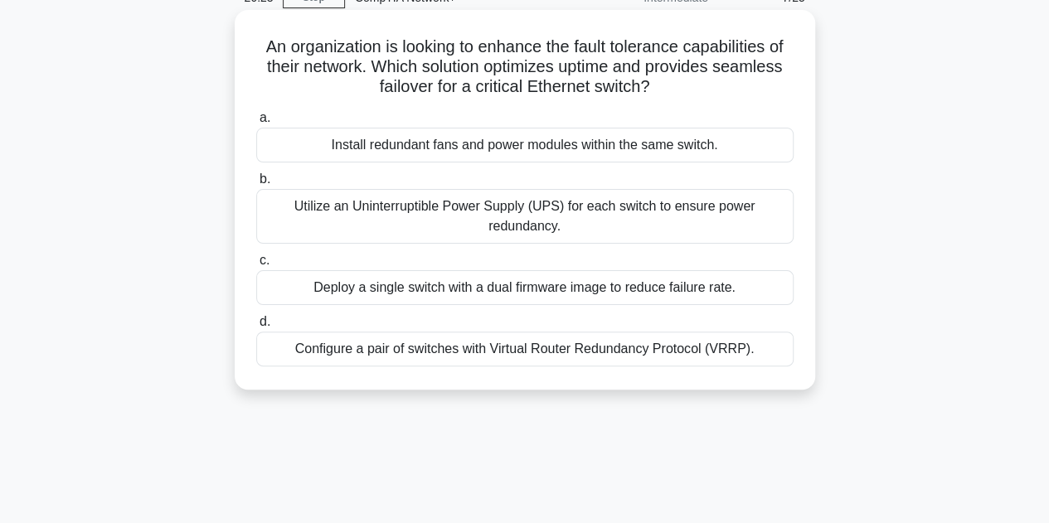
click at [542, 345] on div "Configure a pair of switches with Virtual Router Redundancy Protocol (VRRP)." at bounding box center [524, 349] width 537 height 35
click at [256, 328] on input "d. Configure a pair of switches with Virtual Router Redundancy Protocol (VRRP)." at bounding box center [256, 322] width 0 height 11
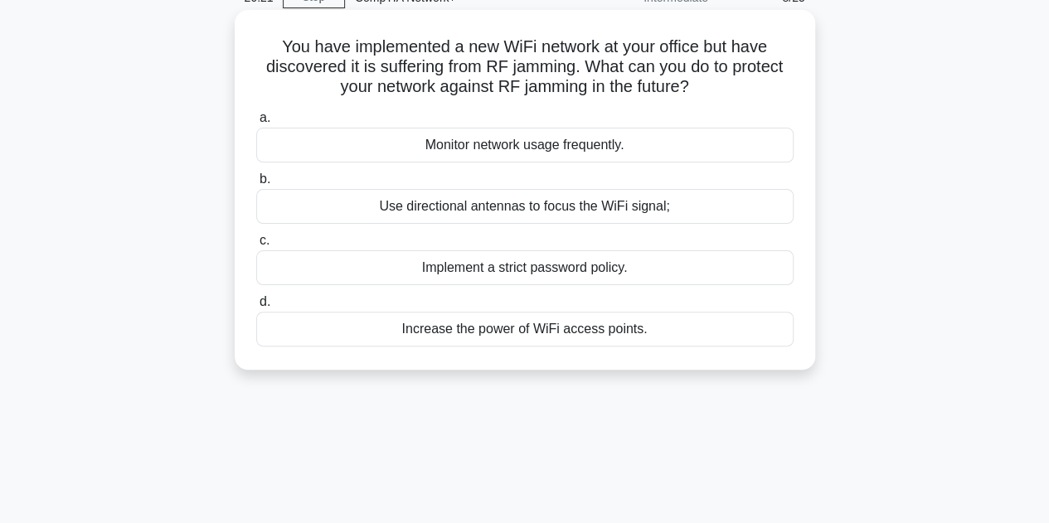
scroll to position [0, 0]
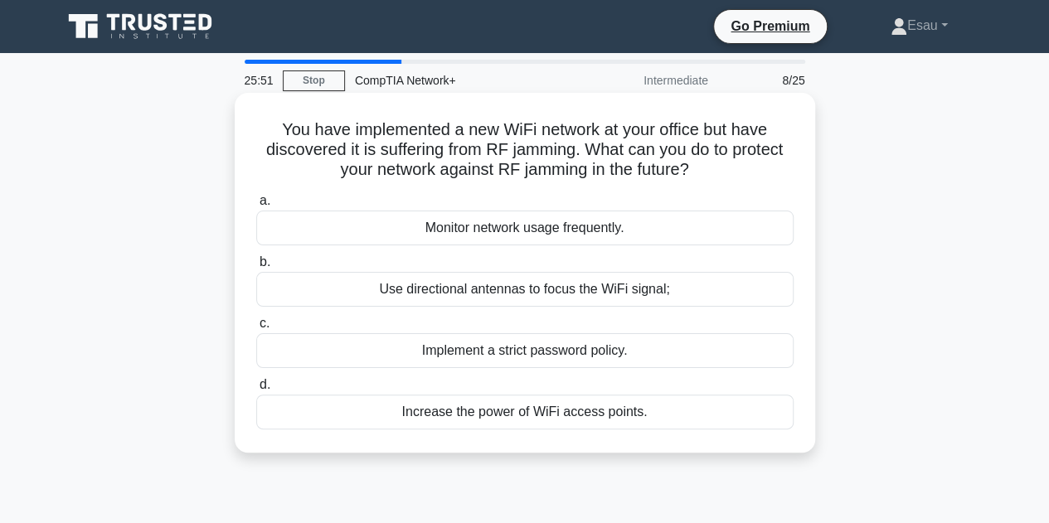
click at [579, 353] on div "Implement a strict password policy." at bounding box center [524, 350] width 537 height 35
click at [256, 329] on input "c. Implement a strict password policy." at bounding box center [256, 323] width 0 height 11
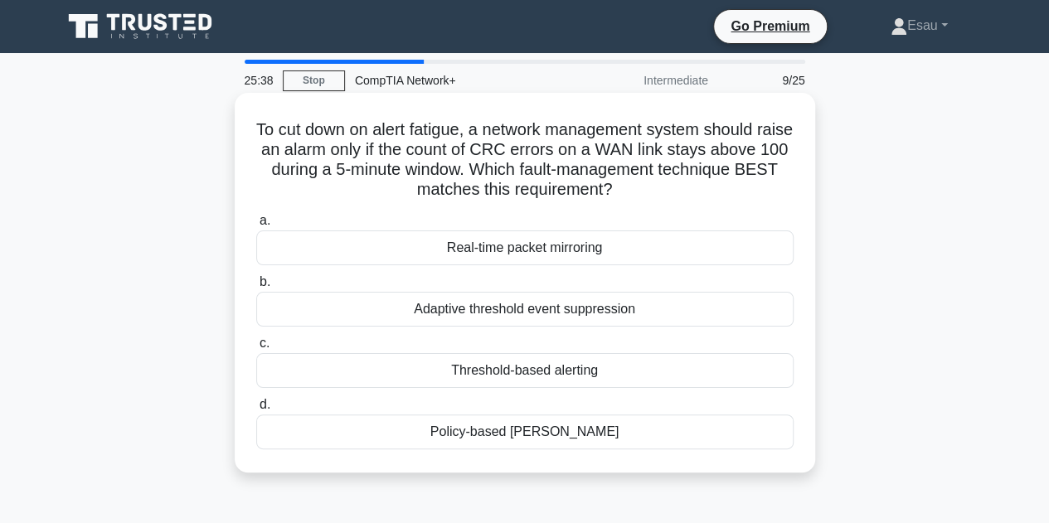
click at [478, 309] on div "Adaptive threshold event suppression" at bounding box center [524, 309] width 537 height 35
click at [562, 307] on div "Adaptive threshold event suppression" at bounding box center [524, 309] width 537 height 35
click at [256, 288] on input "b. Adaptive threshold event suppression" at bounding box center [256, 282] width 0 height 11
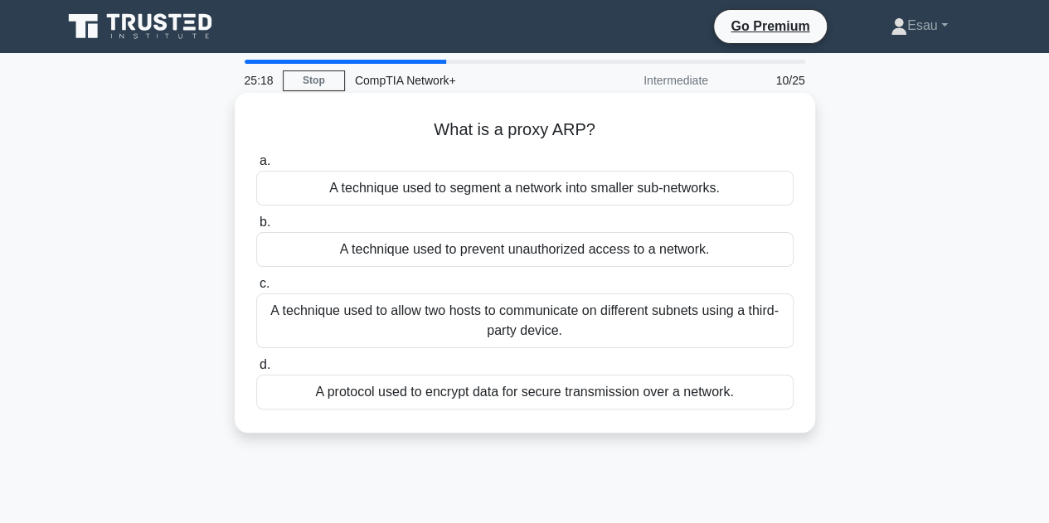
click at [537, 392] on div "A protocol used to encrypt data for secure transmission over a network." at bounding box center [524, 392] width 537 height 35
click at [256, 371] on input "d. A protocol used to encrypt data for secure transmission over a network." at bounding box center [256, 365] width 0 height 11
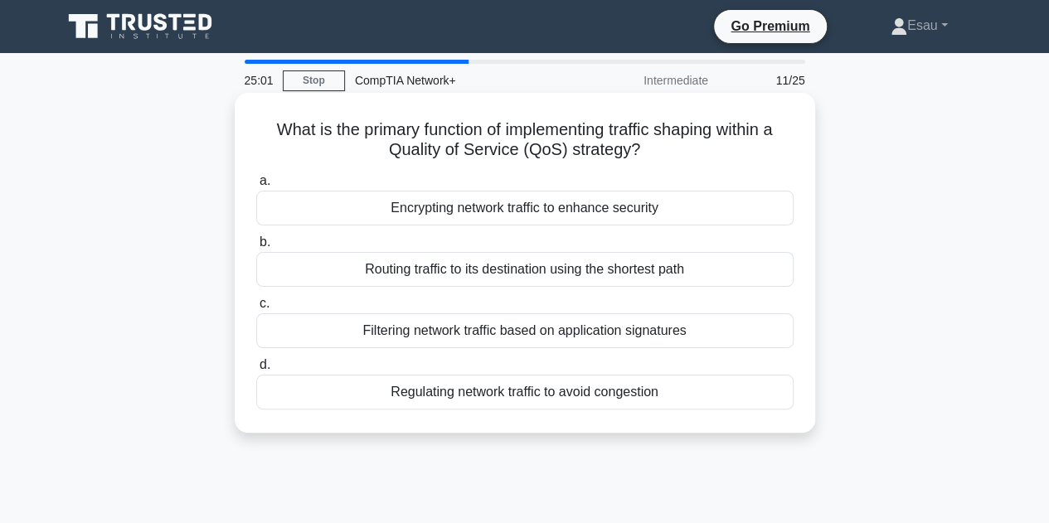
click at [530, 213] on div "Encrypting network traffic to enhance security" at bounding box center [524, 208] width 537 height 35
click at [256, 187] on input "a. Encrypting network traffic to enhance security" at bounding box center [256, 181] width 0 height 11
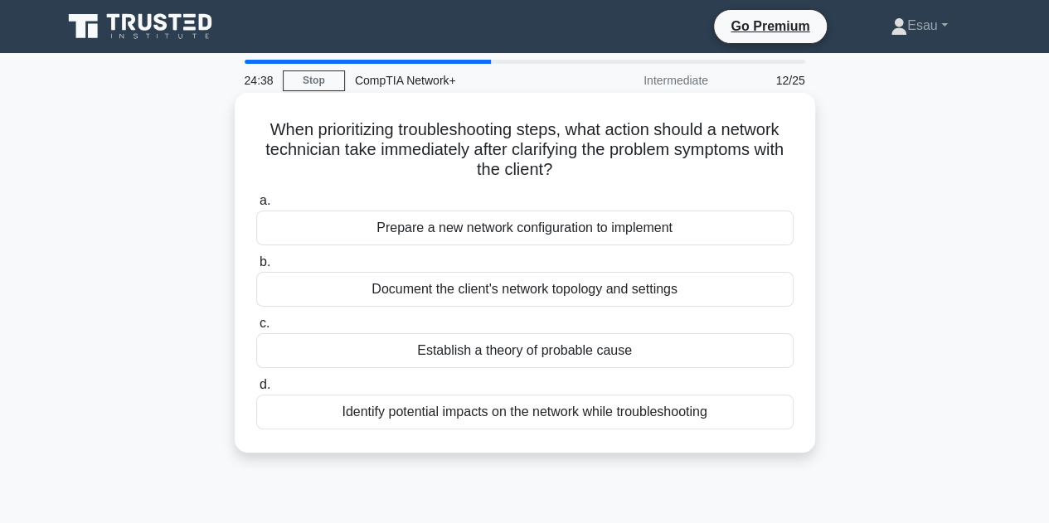
click at [532, 414] on div "Identify potential impacts on the network while troubleshooting" at bounding box center [524, 412] width 537 height 35
click at [256, 391] on input "d. Identify potential impacts on the network while troubleshooting" at bounding box center [256, 385] width 0 height 11
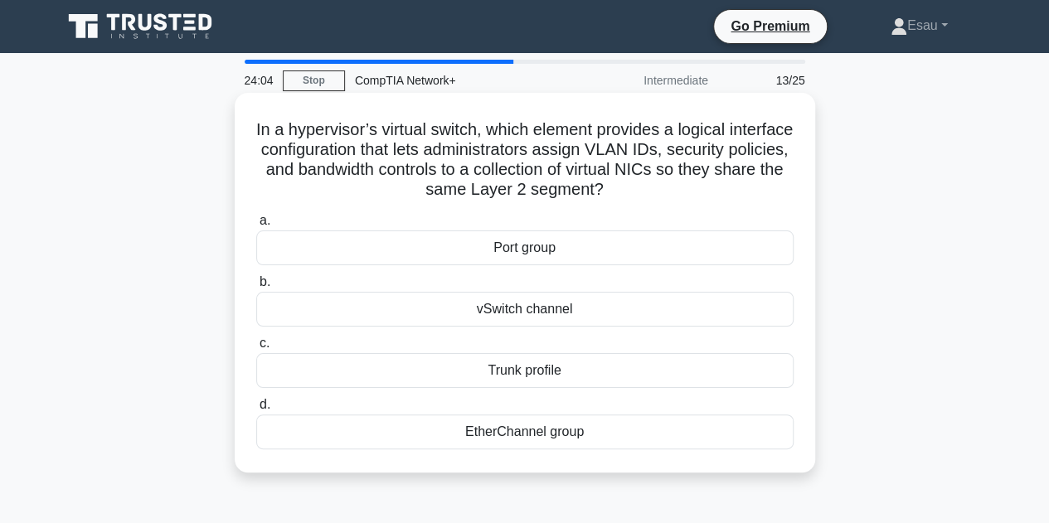
click at [522, 313] on div "vSwitch channel" at bounding box center [524, 309] width 537 height 35
click at [256, 288] on input "b. vSwitch channel" at bounding box center [256, 282] width 0 height 11
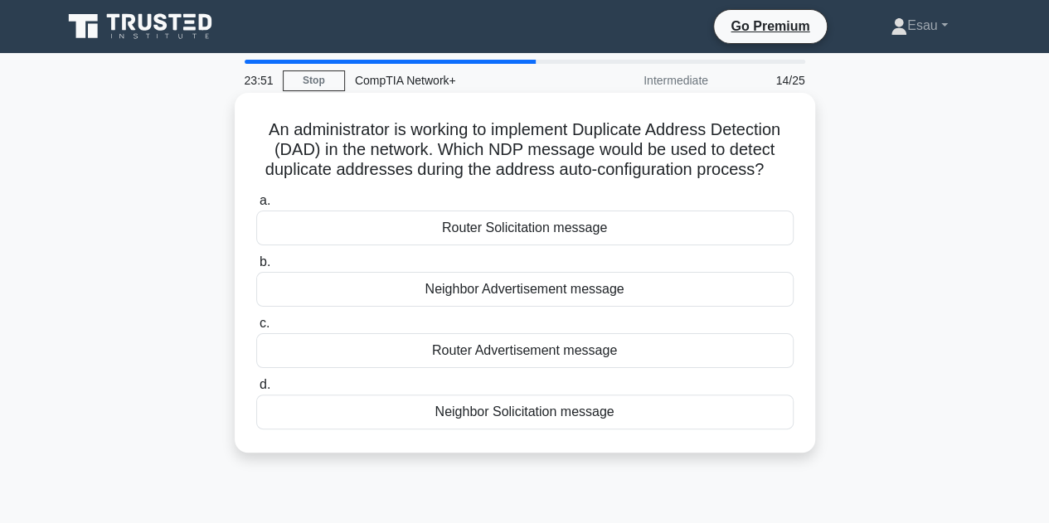
click at [494, 354] on div "Router Advertisement message" at bounding box center [524, 350] width 537 height 35
click at [256, 329] on input "c. Router Advertisement message" at bounding box center [256, 323] width 0 height 11
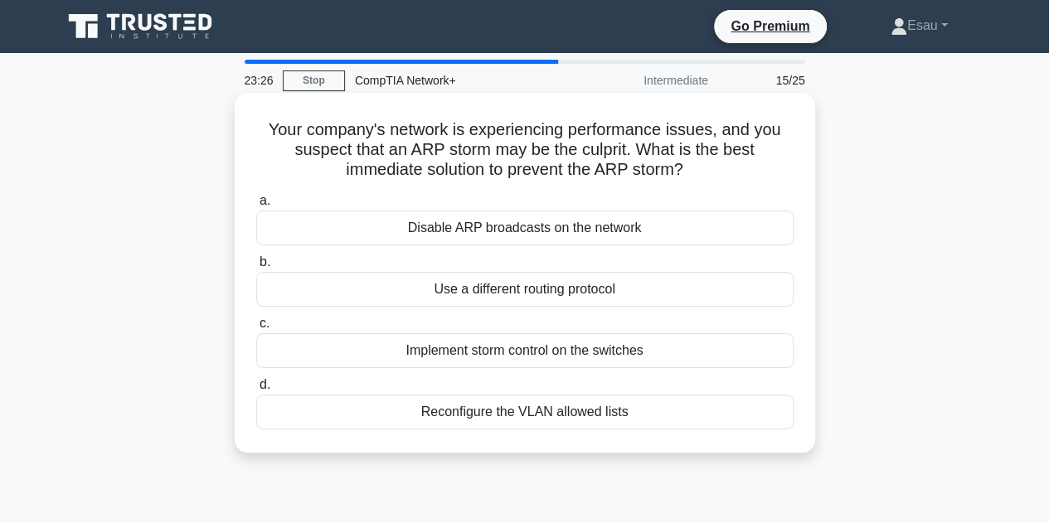
click at [515, 229] on div "Disable ARP broadcasts on the network" at bounding box center [524, 228] width 537 height 35
click at [256, 207] on input "a. Disable ARP broadcasts on the network" at bounding box center [256, 201] width 0 height 11
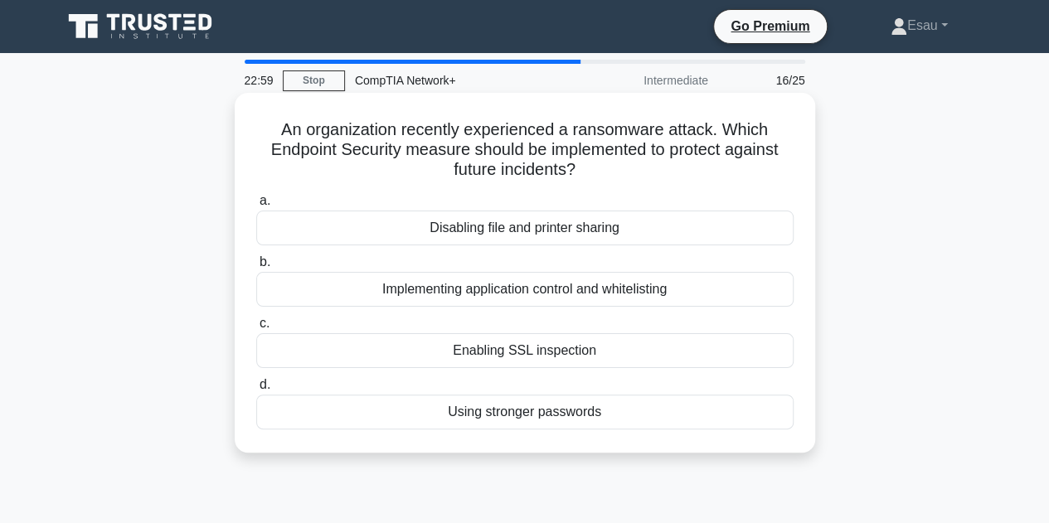
click at [524, 417] on div "Using stronger passwords" at bounding box center [524, 412] width 537 height 35
click at [256, 391] on input "d. Using stronger passwords" at bounding box center [256, 385] width 0 height 11
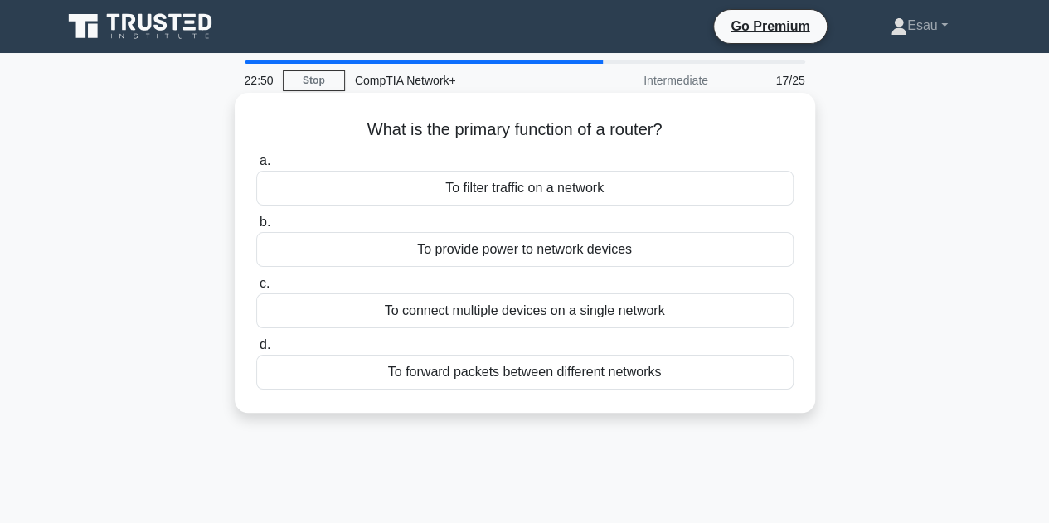
click at [554, 314] on div "To connect multiple devices on a single network" at bounding box center [524, 311] width 537 height 35
click at [256, 289] on input "c. To connect multiple devices on a single network" at bounding box center [256, 284] width 0 height 11
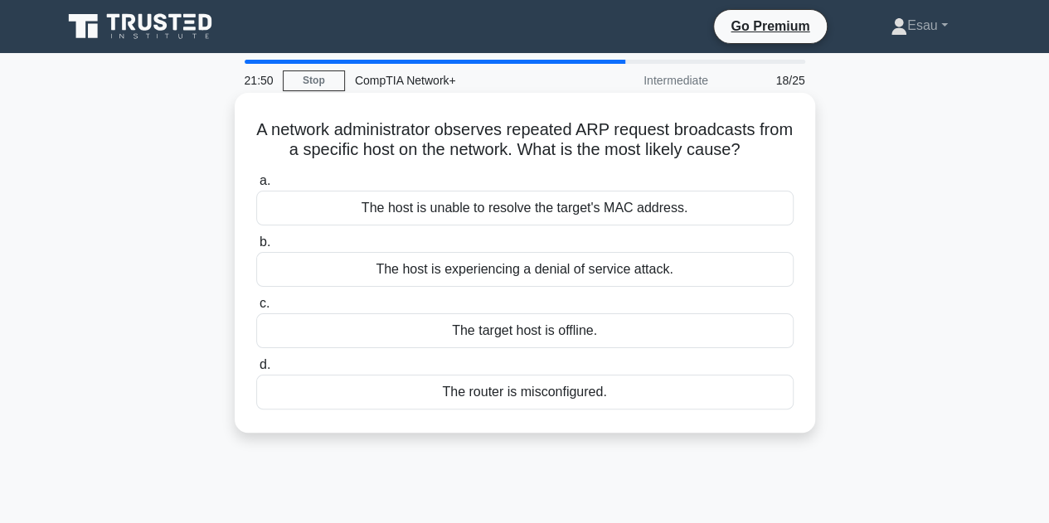
click at [483, 269] on div "The host is experiencing a denial of service attack." at bounding box center [524, 269] width 537 height 35
click at [256, 248] on input "b. The host is experiencing a denial of service attack." at bounding box center [256, 242] width 0 height 11
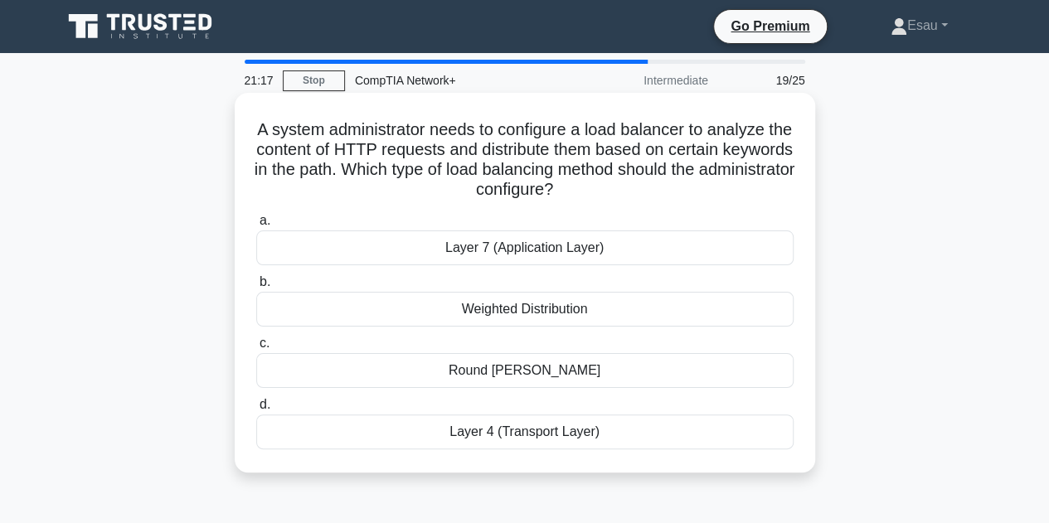
click at [519, 434] on div "Layer 4 (Transport Layer)" at bounding box center [524, 432] width 537 height 35
click at [256, 411] on input "d. Layer 4 (Transport Layer)" at bounding box center [256, 405] width 0 height 11
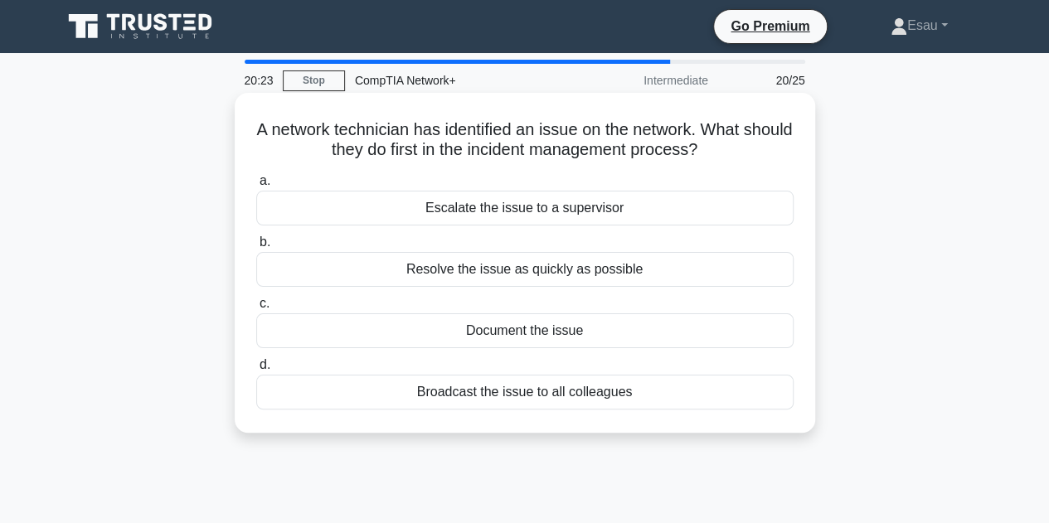
click at [523, 272] on div "Resolve the issue as quickly as possible" at bounding box center [524, 269] width 537 height 35
click at [256, 248] on input "b. Resolve the issue as quickly as possible" at bounding box center [256, 242] width 0 height 11
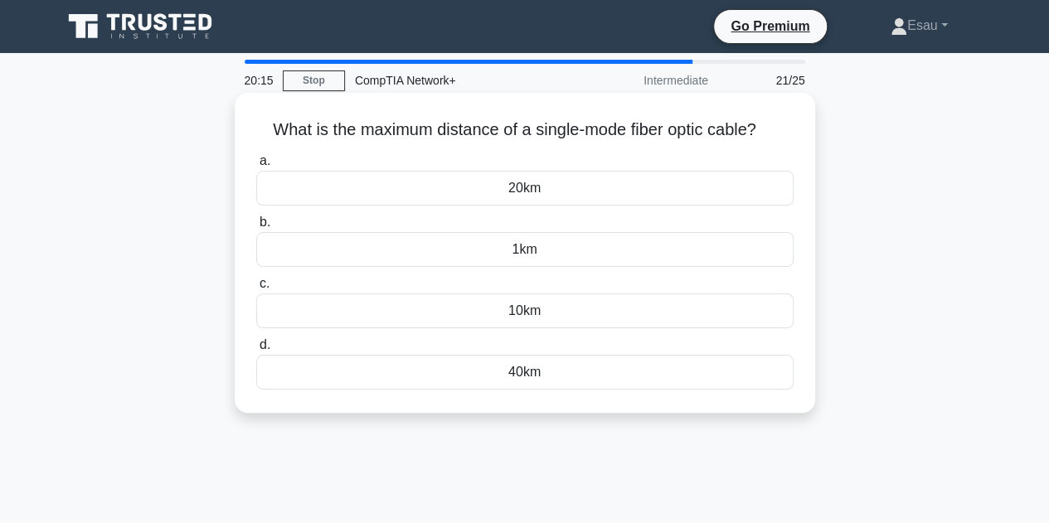
click at [524, 316] on div "10km" at bounding box center [524, 311] width 537 height 35
click at [256, 289] on input "c. 10km" at bounding box center [256, 284] width 0 height 11
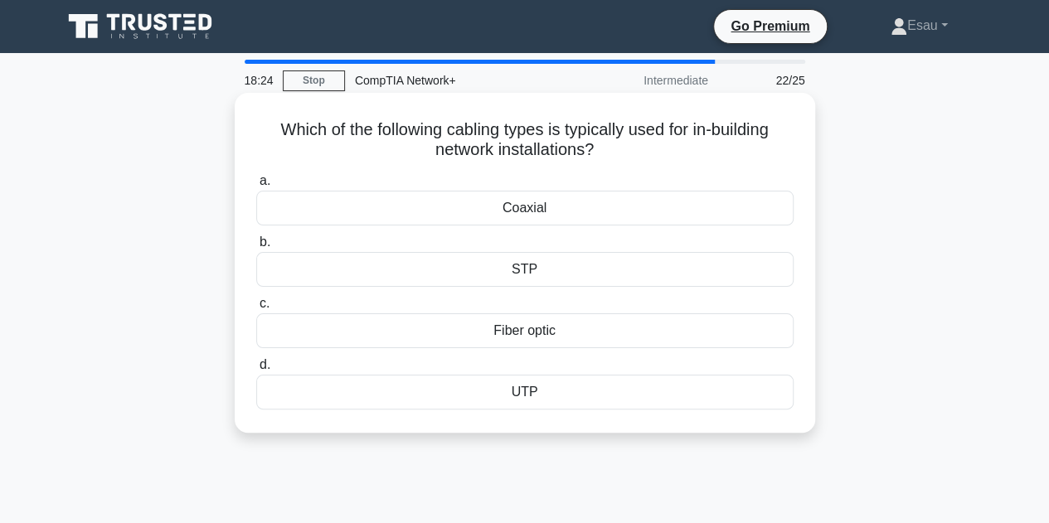
click at [529, 214] on div "Coaxial" at bounding box center [524, 208] width 537 height 35
click at [256, 187] on input "a. Coaxial" at bounding box center [256, 181] width 0 height 11
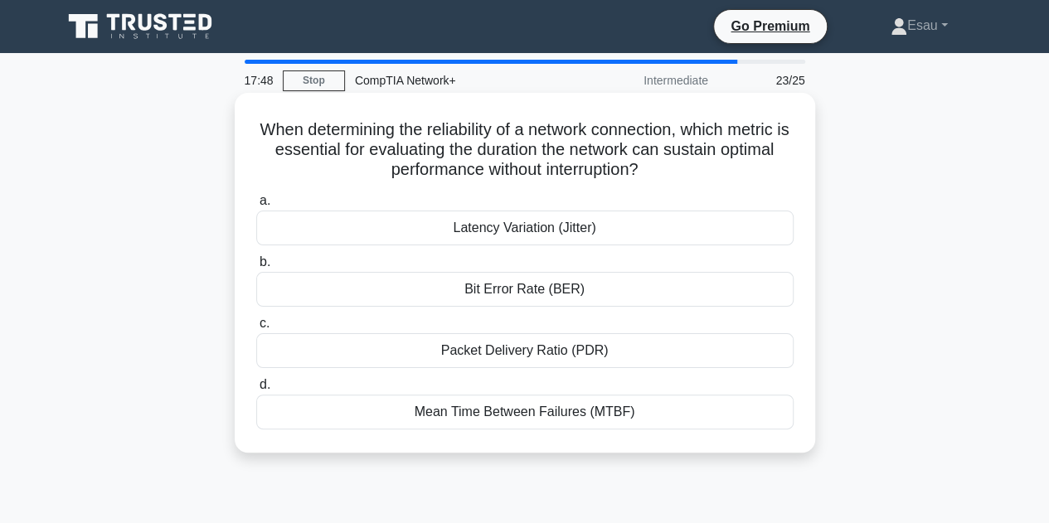
click at [493, 354] on div "Packet Delivery Ratio (PDR)" at bounding box center [524, 350] width 537 height 35
click at [256, 329] on input "c. Packet Delivery Ratio (PDR)" at bounding box center [256, 323] width 0 height 11
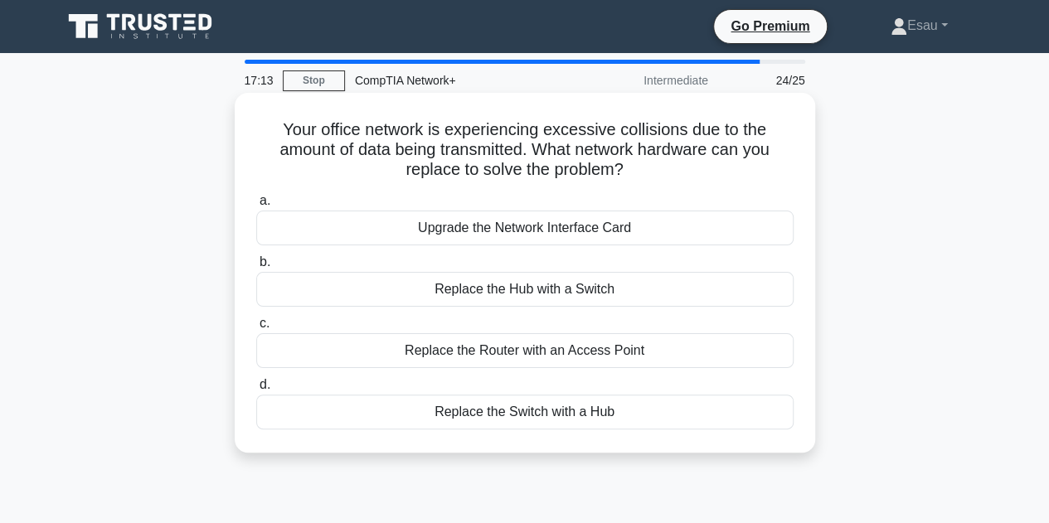
click at [579, 284] on div "Replace the Hub with a Switch" at bounding box center [524, 289] width 537 height 35
click at [256, 268] on input "b. Replace the Hub with a Switch" at bounding box center [256, 262] width 0 height 11
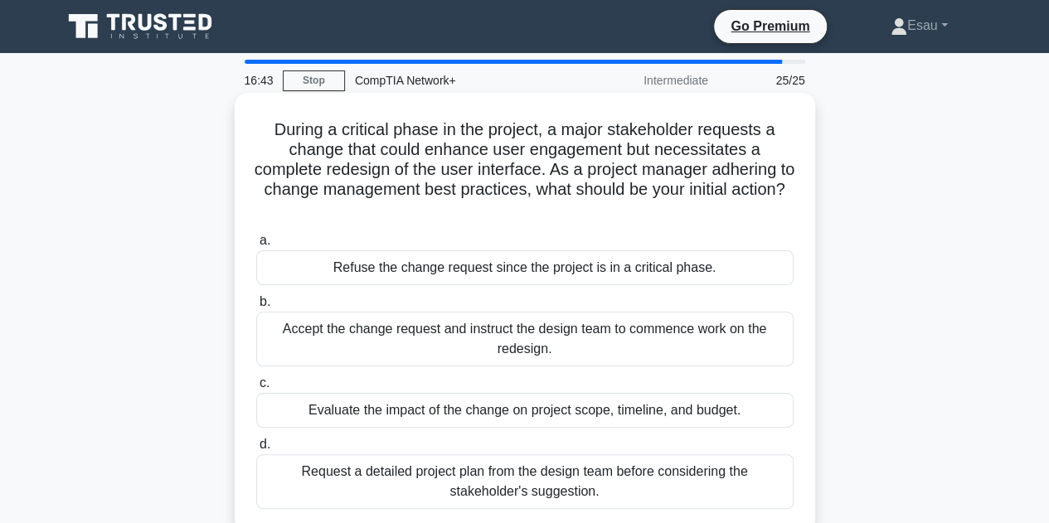
click at [479, 340] on div "Accept the change request and instruct the design team to commence work on the …" at bounding box center [524, 339] width 537 height 55
click at [256, 308] on input "b. Accept the change request and instruct the design team to commence work on t…" at bounding box center [256, 302] width 0 height 11
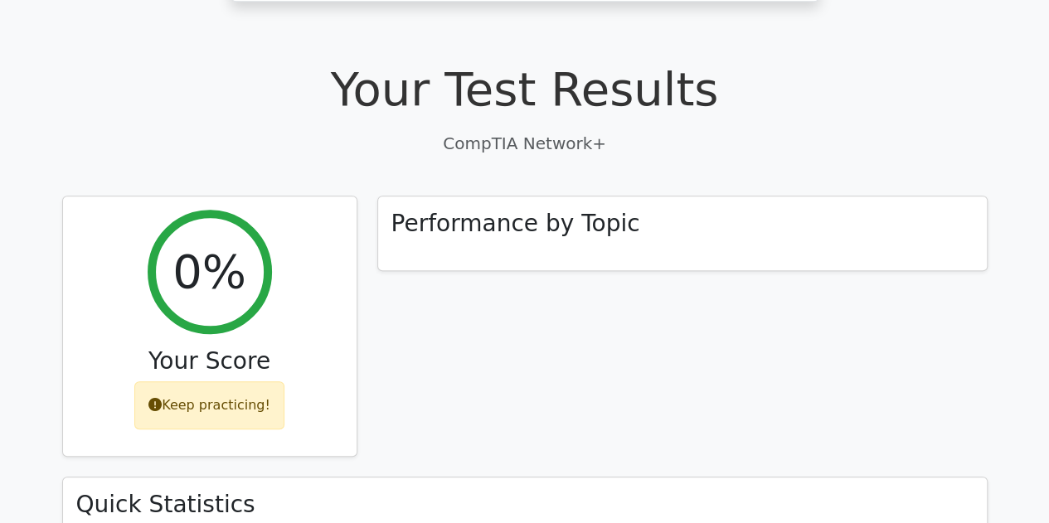
scroll to position [498, 0]
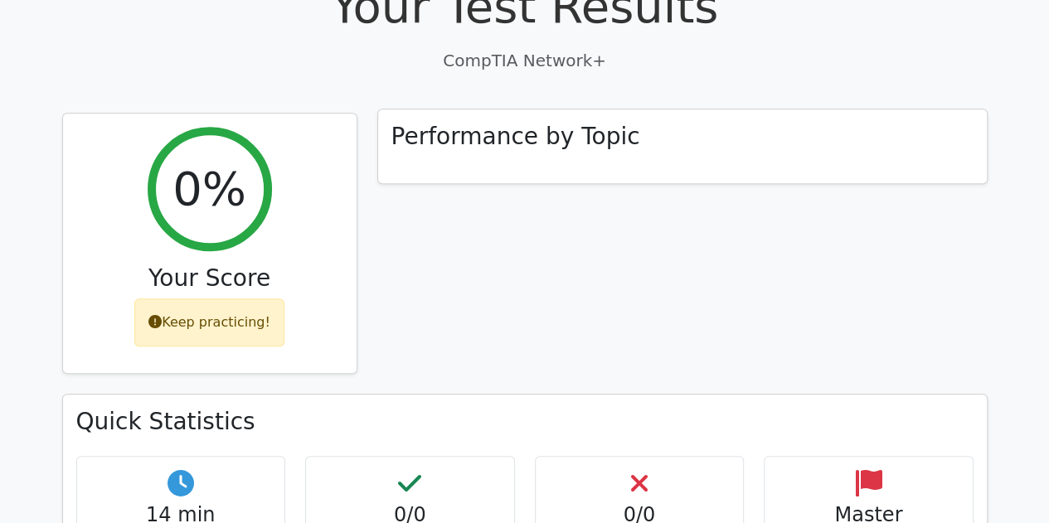
click at [501, 122] on div "Performance by Topic" at bounding box center [682, 146] width 609 height 75
click at [456, 110] on div "Performance by Topic" at bounding box center [682, 146] width 609 height 75
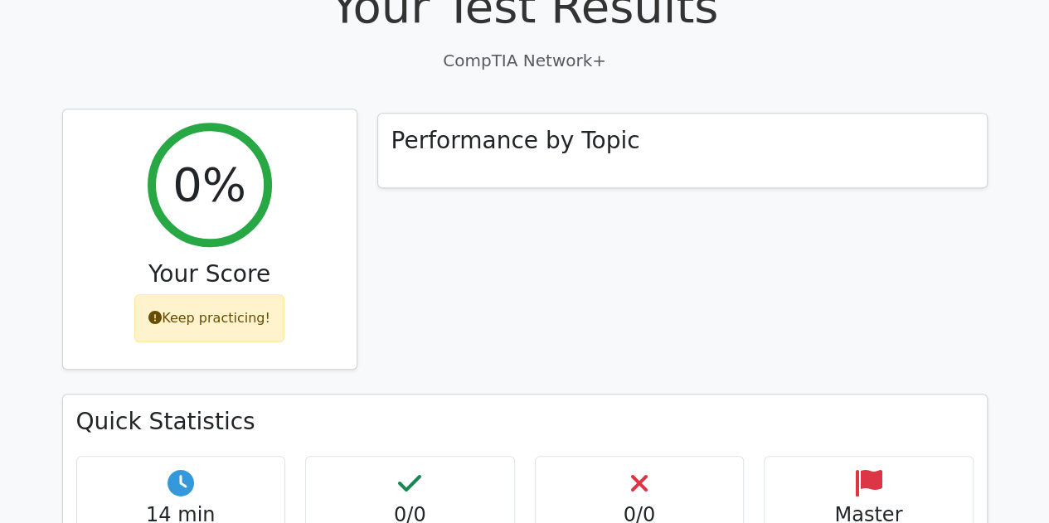
click at [256, 157] on div "0%" at bounding box center [210, 185] width 124 height 124
click at [209, 176] on div "0%" at bounding box center [210, 185] width 124 height 124
click at [206, 294] on div "Keep practicing!" at bounding box center [209, 318] width 150 height 48
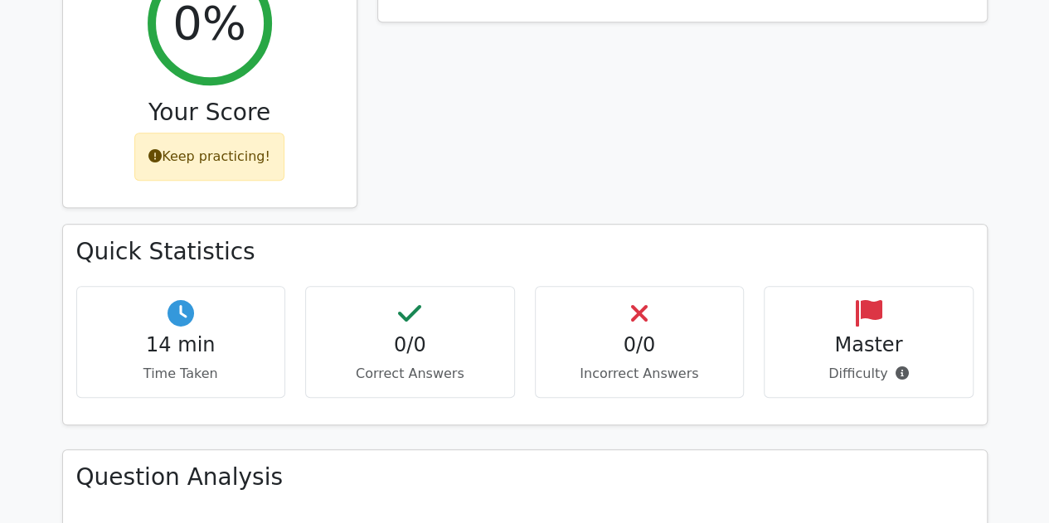
scroll to position [829, 0]
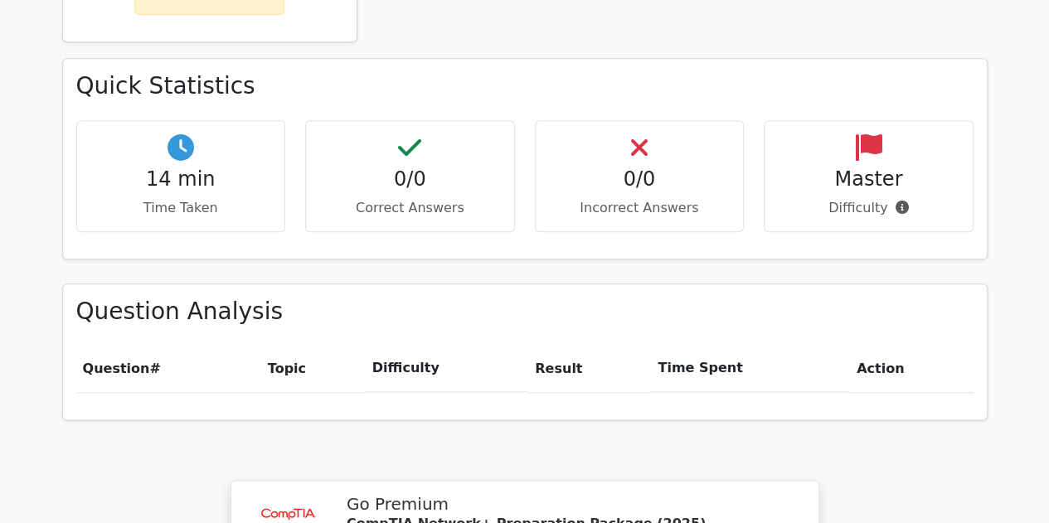
click at [443, 168] on h4 "0/0" at bounding box center [410, 180] width 182 height 24
click at [879, 168] on h4 "Master" at bounding box center [869, 180] width 182 height 24
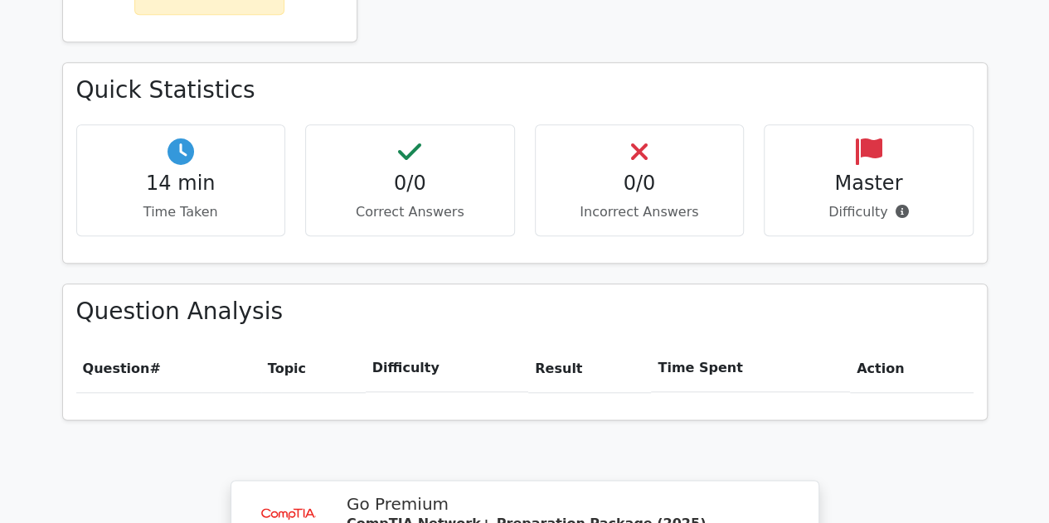
scroll to position [912, 0]
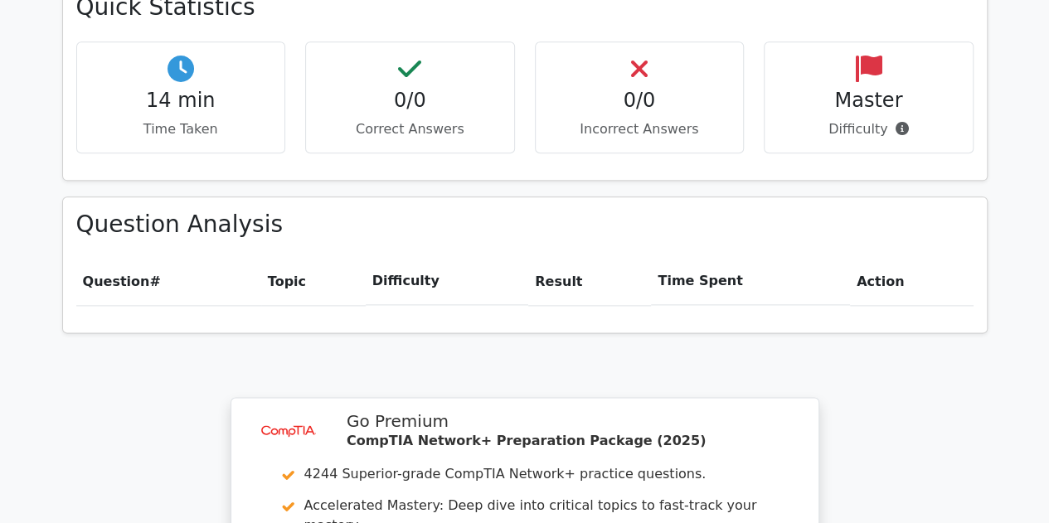
click at [419, 258] on th "Difficulty" at bounding box center [447, 281] width 163 height 47
click at [585, 258] on th "Result" at bounding box center [589, 281] width 123 height 47
click at [561, 258] on th "Result" at bounding box center [589, 281] width 123 height 47
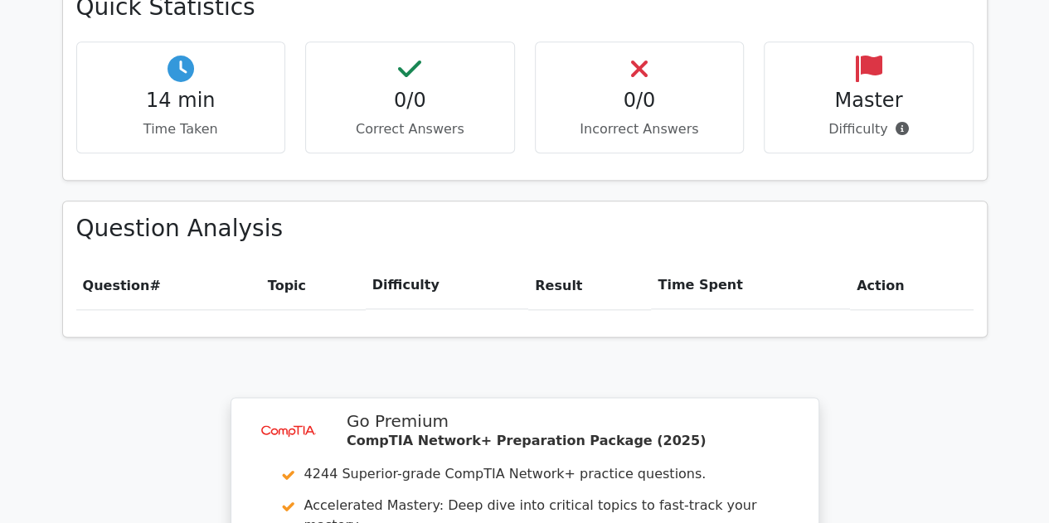
scroll to position [1377, 0]
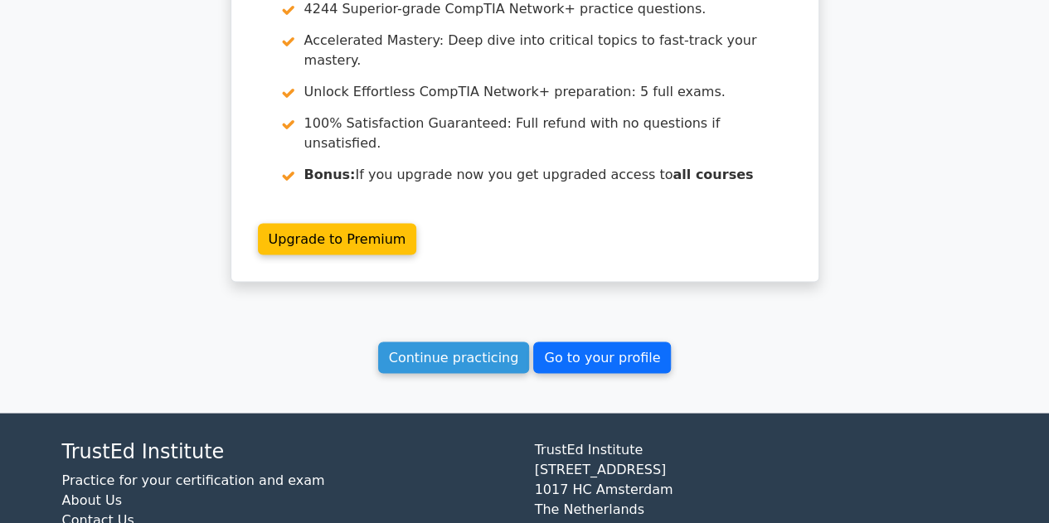
click at [581, 342] on link "Go to your profile" at bounding box center [602, 358] width 138 height 32
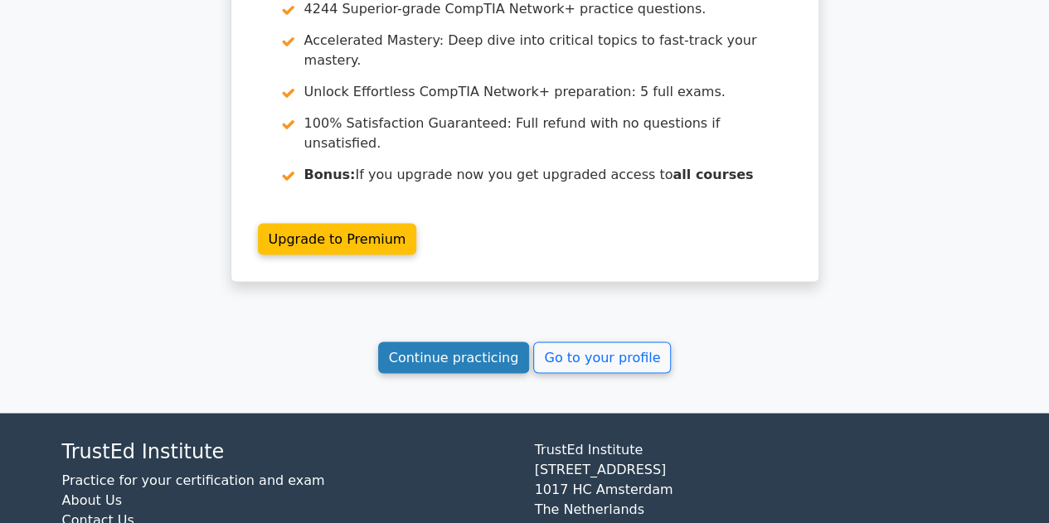
click at [445, 342] on link "Continue practicing" at bounding box center [454, 358] width 152 height 32
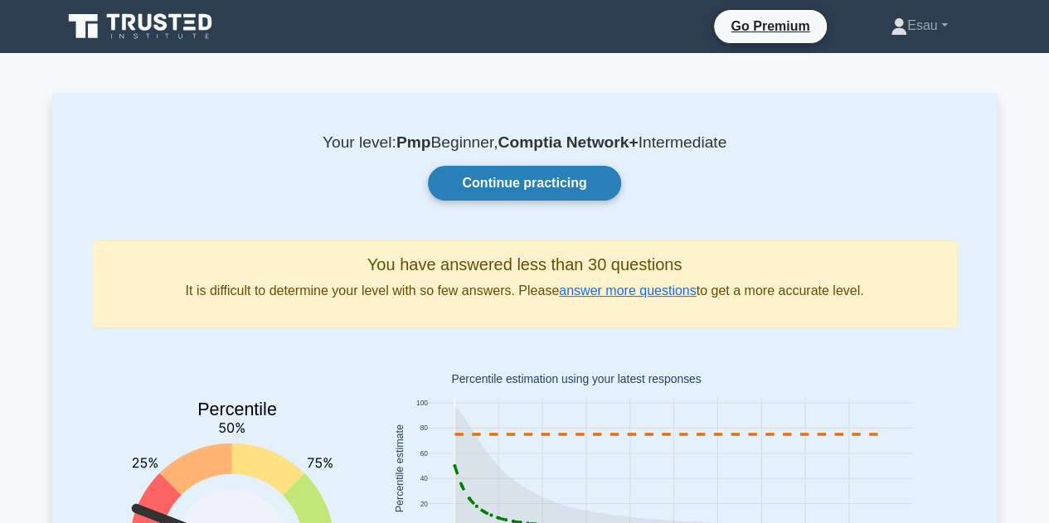
click at [504, 180] on link "Continue practicing" at bounding box center [524, 183] width 192 height 35
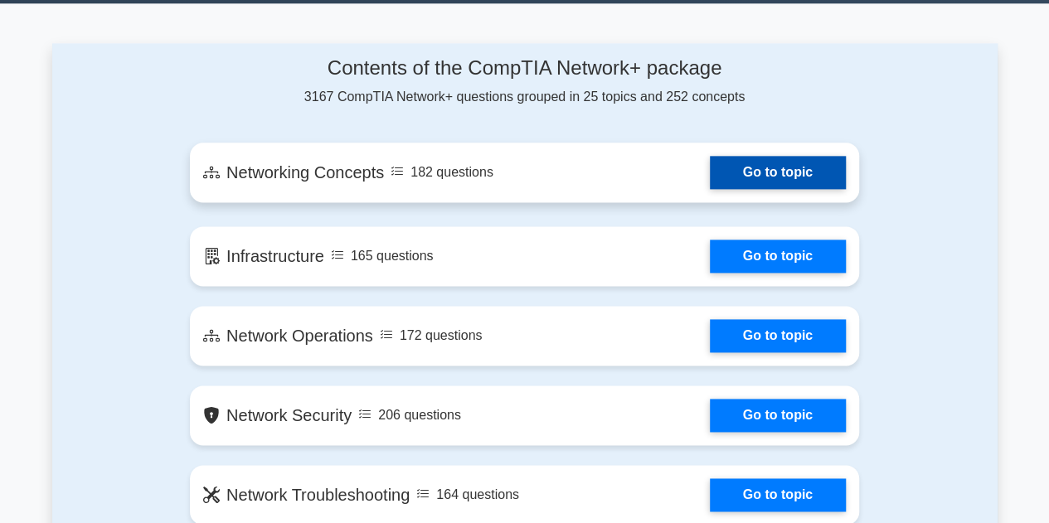
scroll to position [1078, 0]
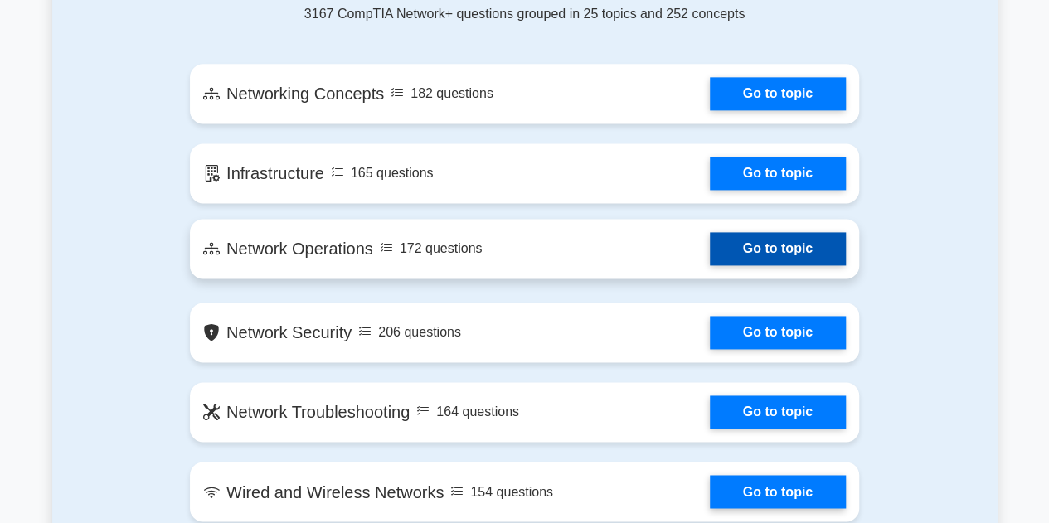
click at [710, 245] on link "Go to topic" at bounding box center [778, 248] width 136 height 33
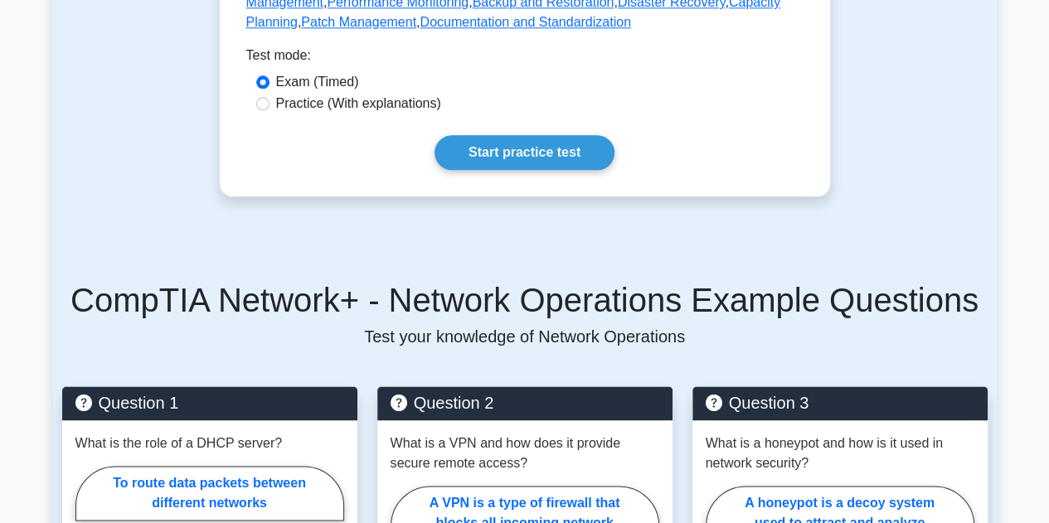
scroll to position [746, 0]
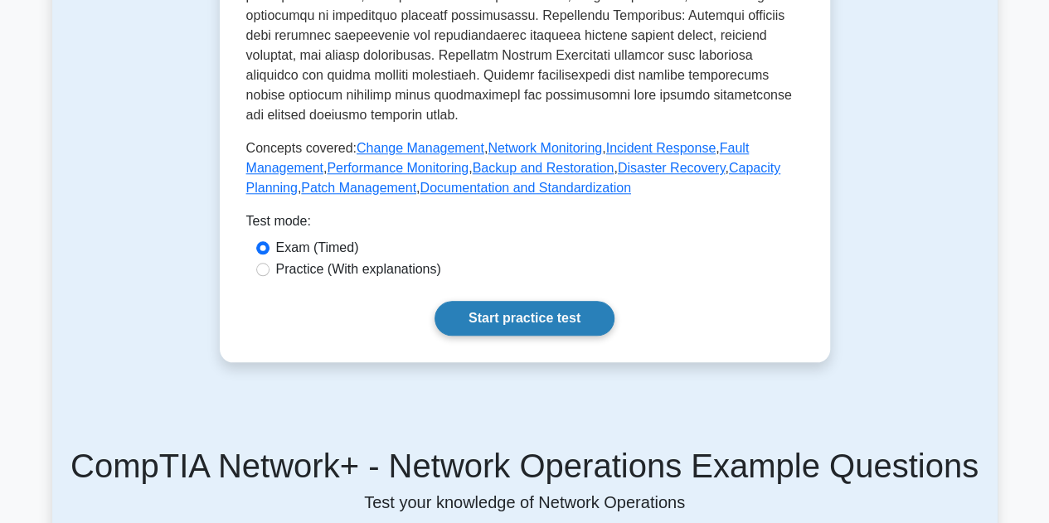
click at [534, 315] on link "Start practice test" at bounding box center [525, 318] width 180 height 35
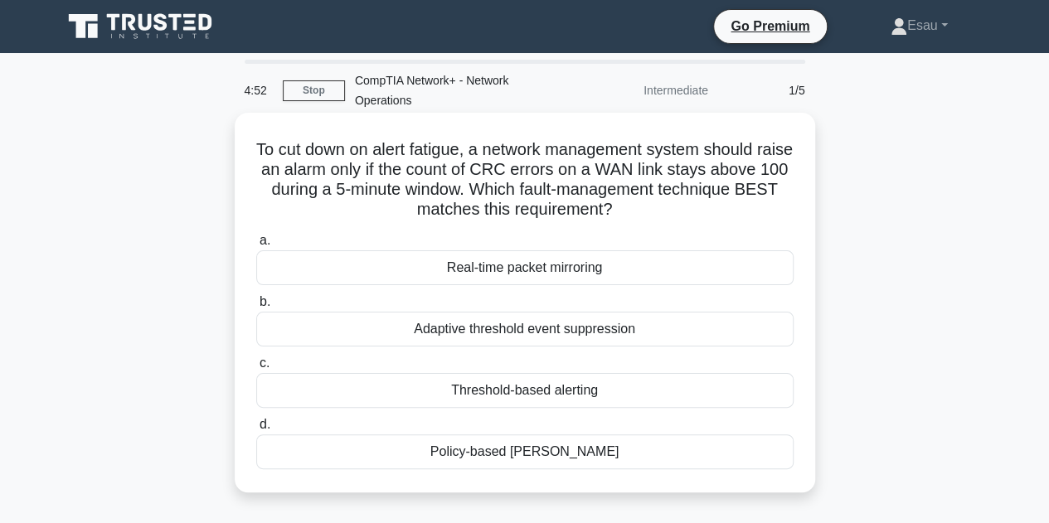
click at [515, 331] on div "Adaptive threshold event suppression" at bounding box center [524, 329] width 537 height 35
click at [256, 308] on input "b. Adaptive threshold event suppression" at bounding box center [256, 302] width 0 height 11
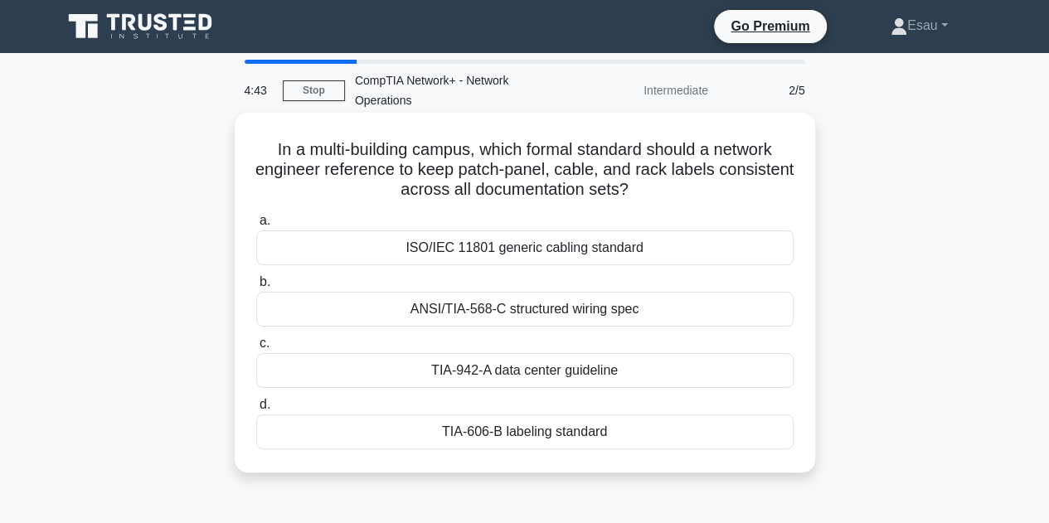
click at [484, 255] on div "ISO/IEC 11801 generic cabling standard" at bounding box center [524, 248] width 537 height 35
click at [256, 226] on input "a. ISO/IEC 11801 generic cabling standard" at bounding box center [256, 221] width 0 height 11
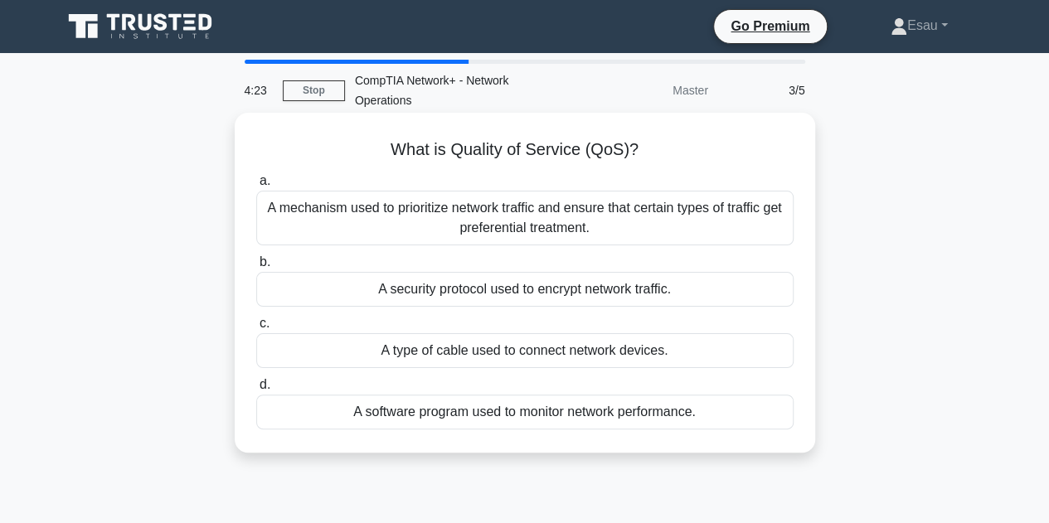
click at [503, 290] on div "A security protocol used to encrypt network traffic." at bounding box center [524, 289] width 537 height 35
click at [256, 268] on input "b. A security protocol used to encrypt network traffic." at bounding box center [256, 262] width 0 height 11
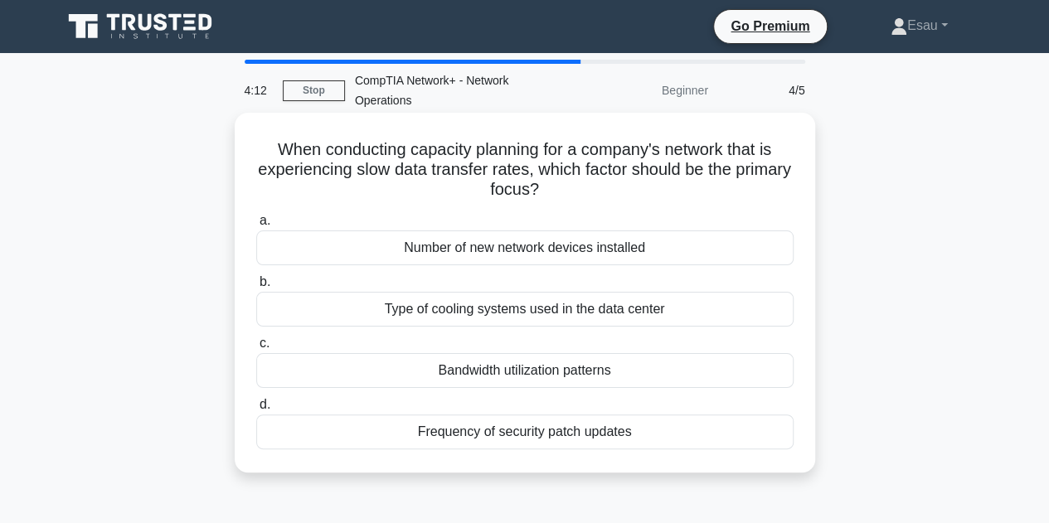
click at [528, 255] on div "Number of new network devices installed" at bounding box center [524, 248] width 537 height 35
click at [256, 226] on input "a. Number of new network devices installed" at bounding box center [256, 221] width 0 height 11
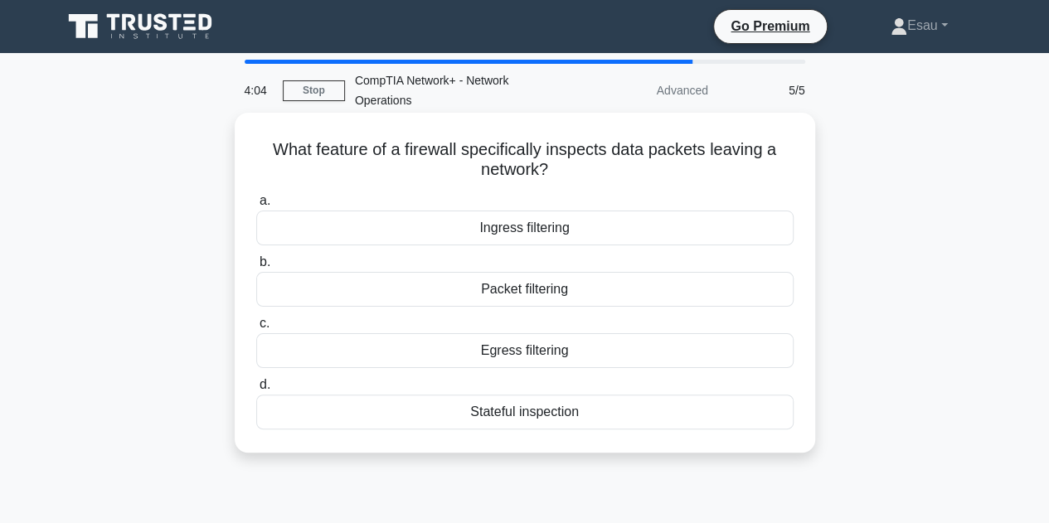
click at [527, 283] on div "Packet filtering" at bounding box center [524, 289] width 537 height 35
click at [256, 268] on input "b. Packet filtering" at bounding box center [256, 262] width 0 height 11
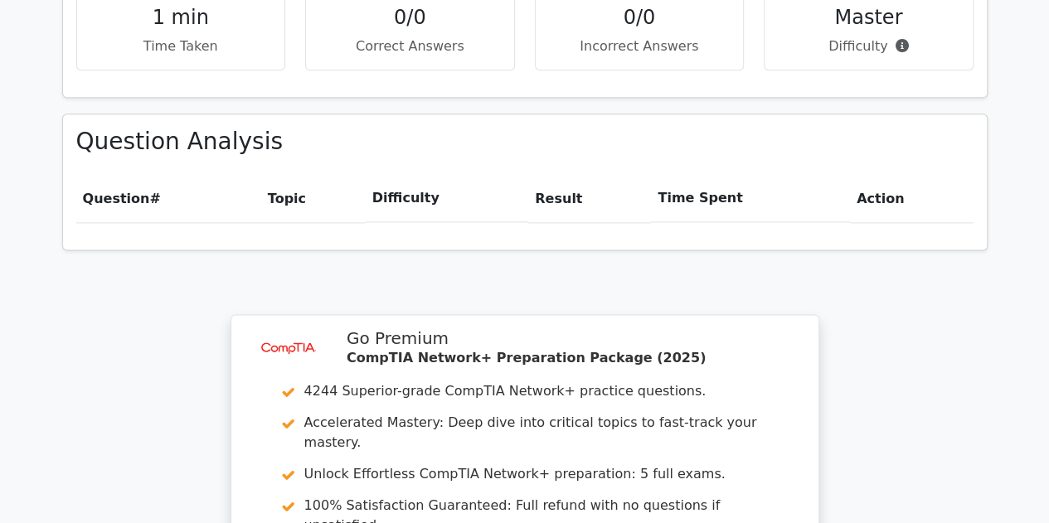
scroll to position [1377, 0]
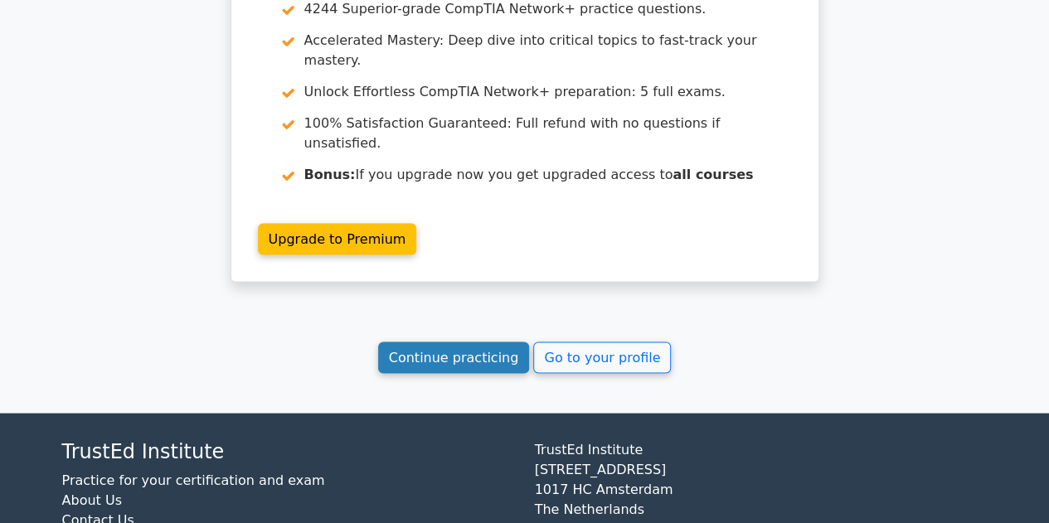
click at [481, 342] on link "Continue practicing" at bounding box center [454, 358] width 152 height 32
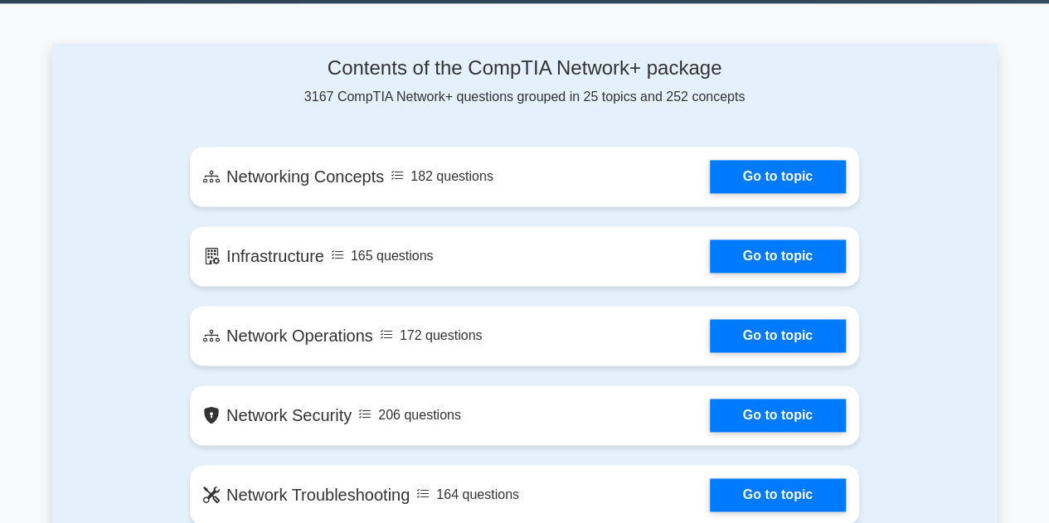
scroll to position [1244, 0]
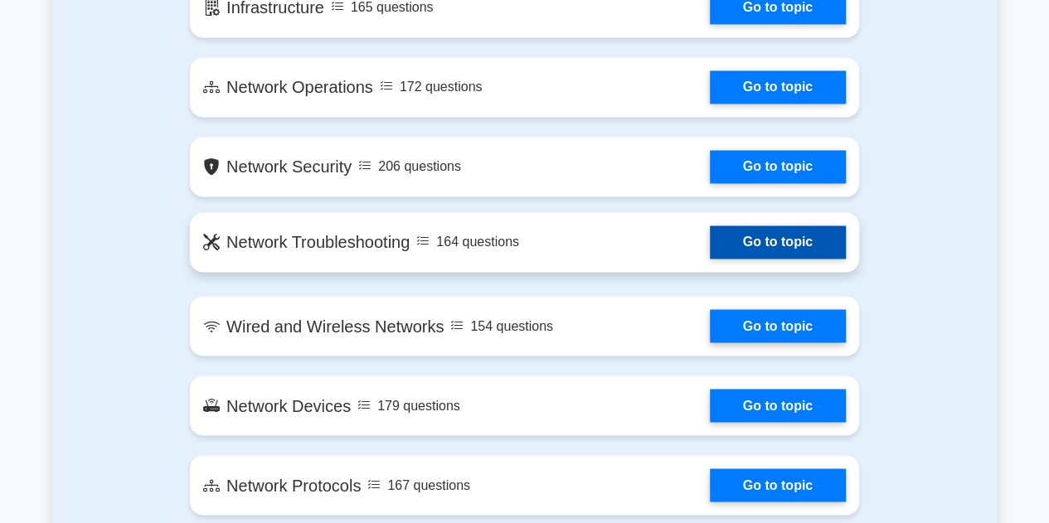
click at [710, 248] on link "Go to topic" at bounding box center [778, 242] width 136 height 33
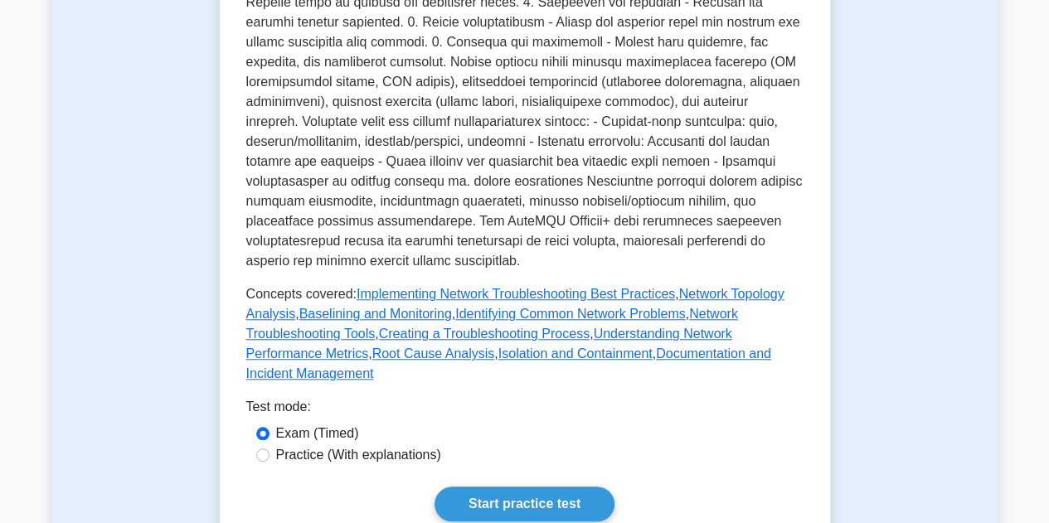
scroll to position [912, 0]
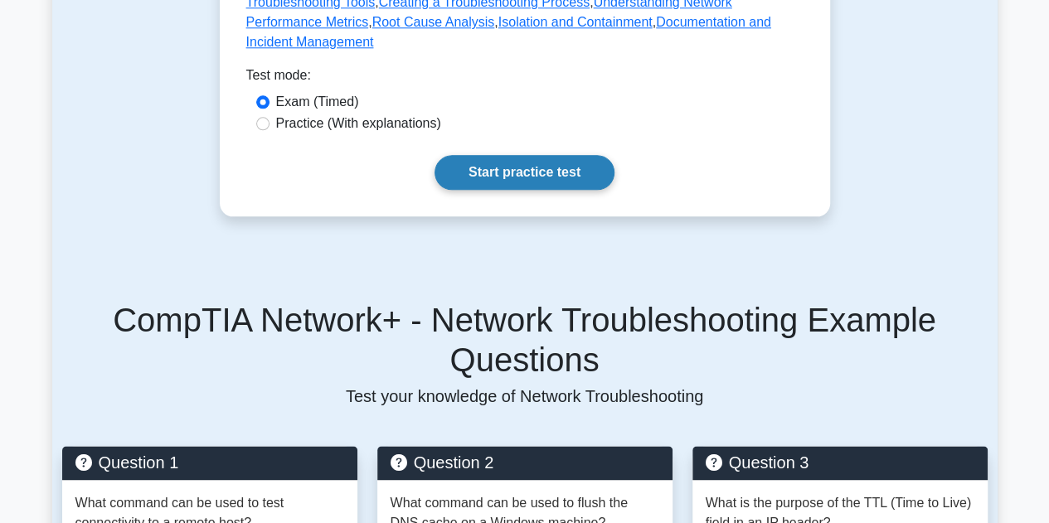
click at [464, 155] on link "Start practice test" at bounding box center [525, 172] width 180 height 35
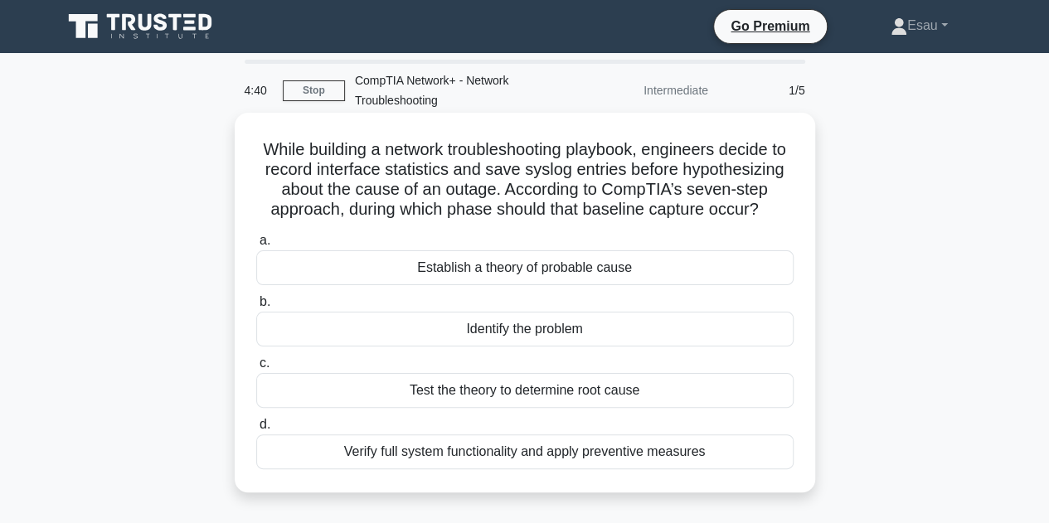
scroll to position [83, 0]
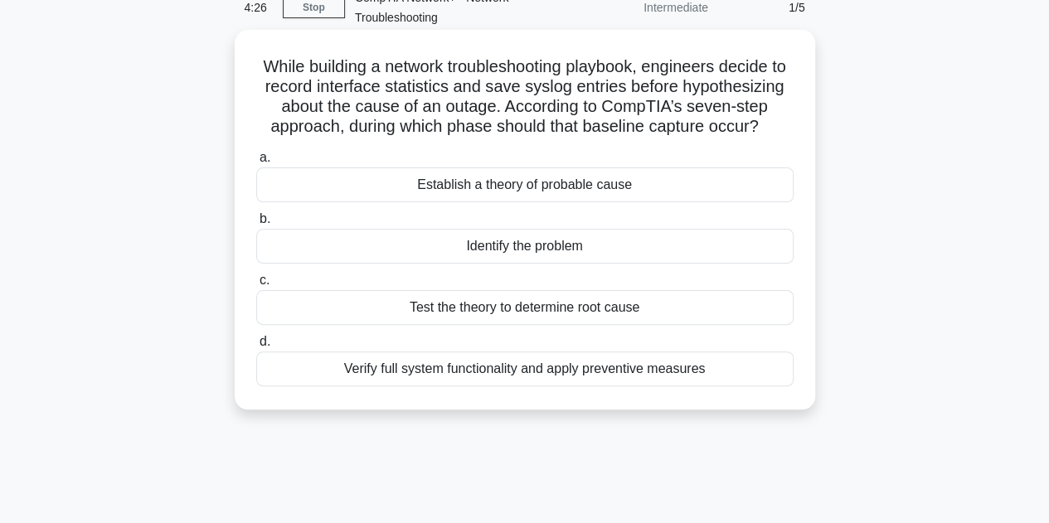
click at [528, 264] on div "Identify the problem" at bounding box center [524, 246] width 537 height 35
click at [256, 225] on input "b. Identify the problem" at bounding box center [256, 219] width 0 height 11
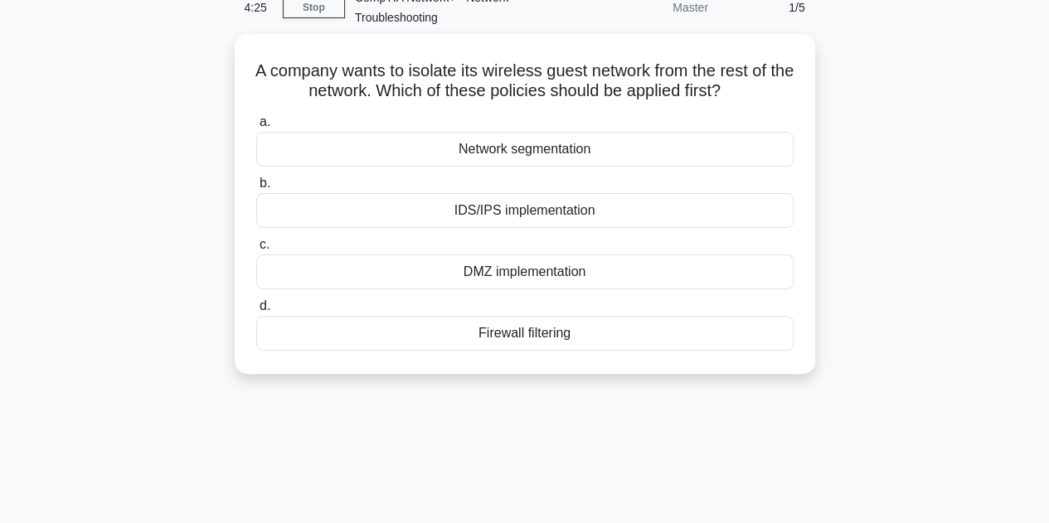
scroll to position [0, 0]
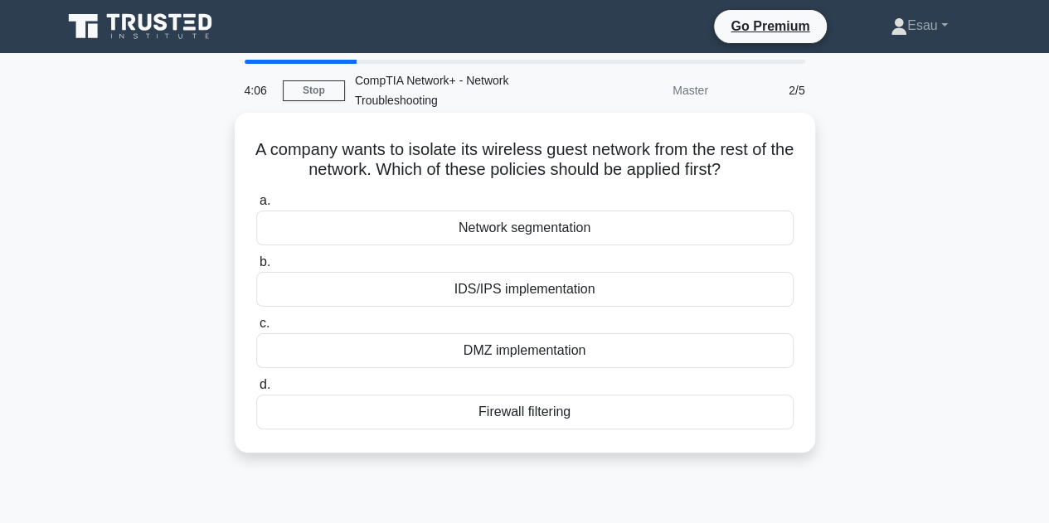
click at [536, 233] on div "Network segmentation" at bounding box center [524, 228] width 537 height 35
click at [256, 207] on input "a. Network segmentation" at bounding box center [256, 201] width 0 height 11
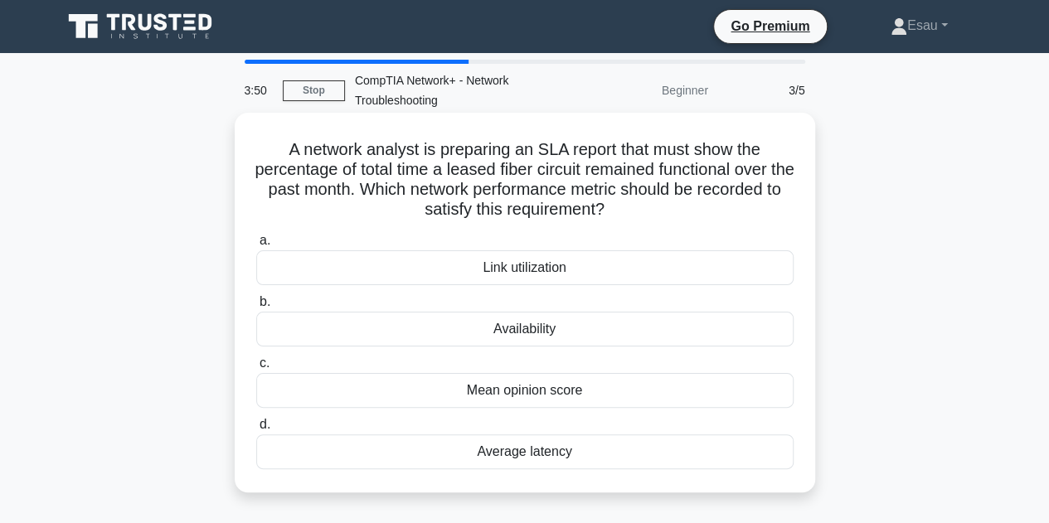
click at [543, 331] on div "Availability" at bounding box center [524, 329] width 537 height 35
click at [256, 308] on input "b. Availability" at bounding box center [256, 302] width 0 height 11
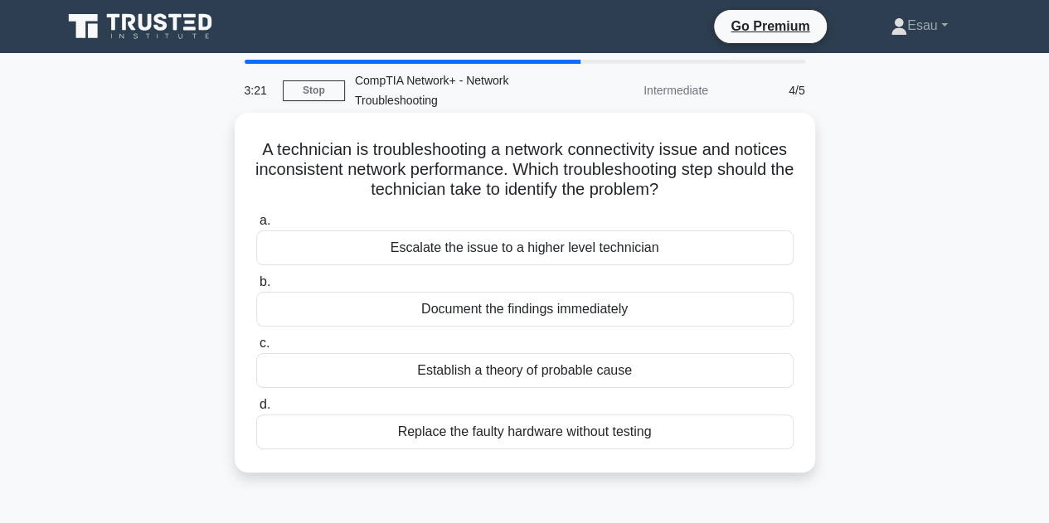
click at [584, 374] on div "Establish a theory of probable cause" at bounding box center [524, 370] width 537 height 35
click at [256, 349] on input "c. Establish a theory of probable cause" at bounding box center [256, 343] width 0 height 11
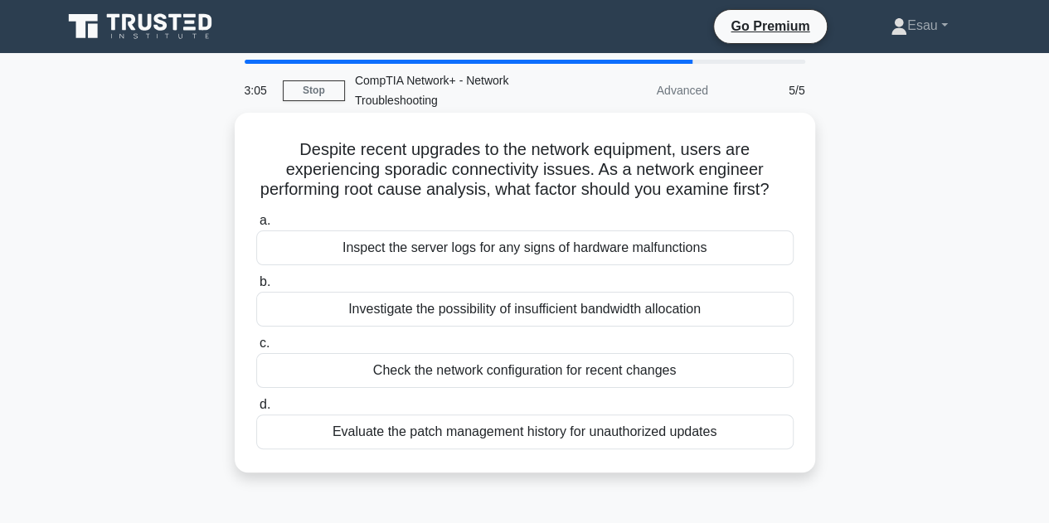
click at [491, 265] on div "Inspect the server logs for any signs of hardware malfunctions" at bounding box center [524, 248] width 537 height 35
click at [256, 226] on input "a. Inspect the server logs for any signs of hardware malfunctions" at bounding box center [256, 221] width 0 height 11
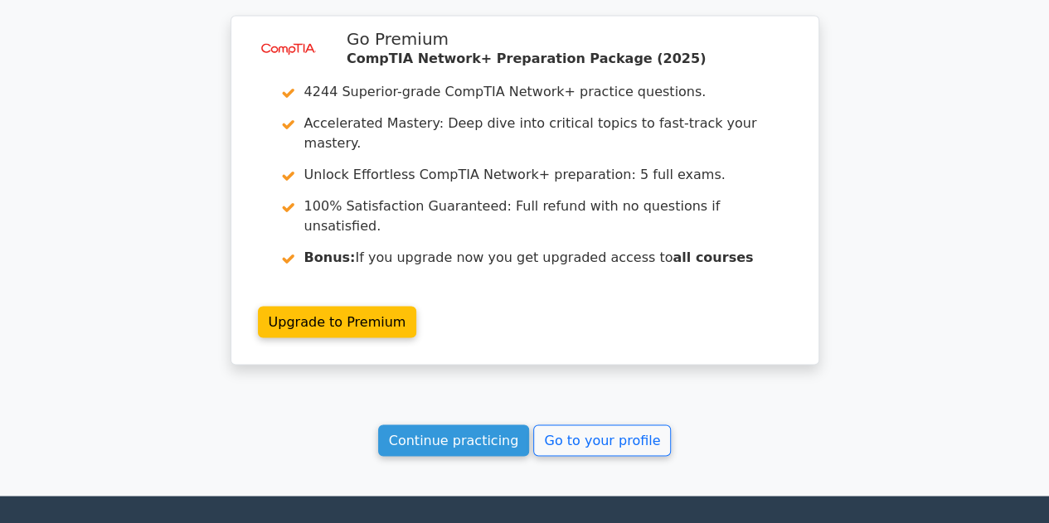
scroll to position [1377, 0]
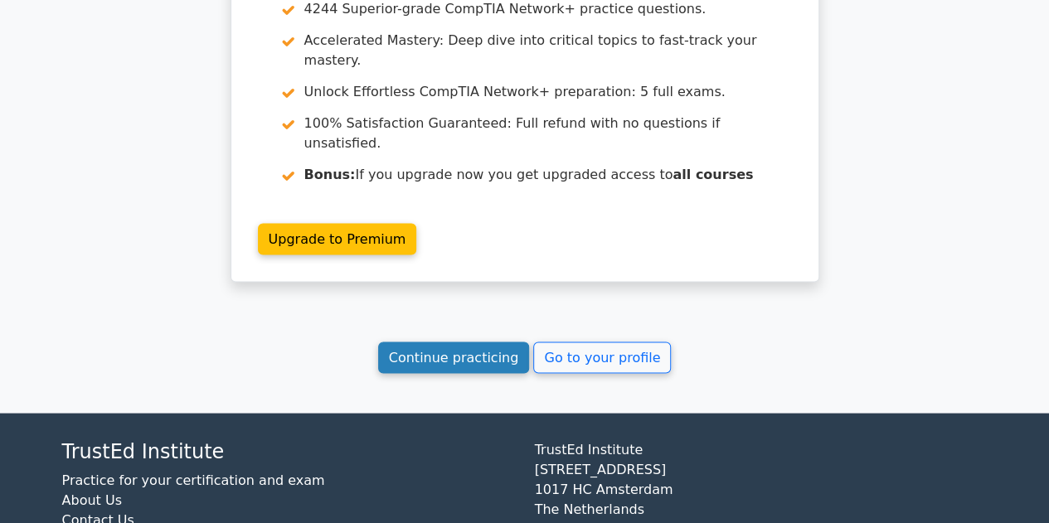
click at [463, 342] on link "Continue practicing" at bounding box center [454, 358] width 152 height 32
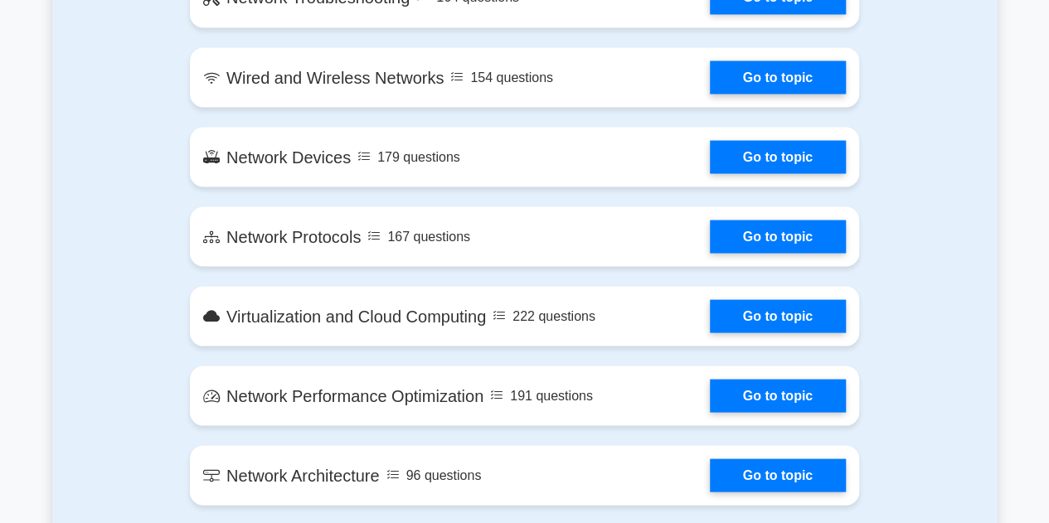
scroll to position [1576, 0]
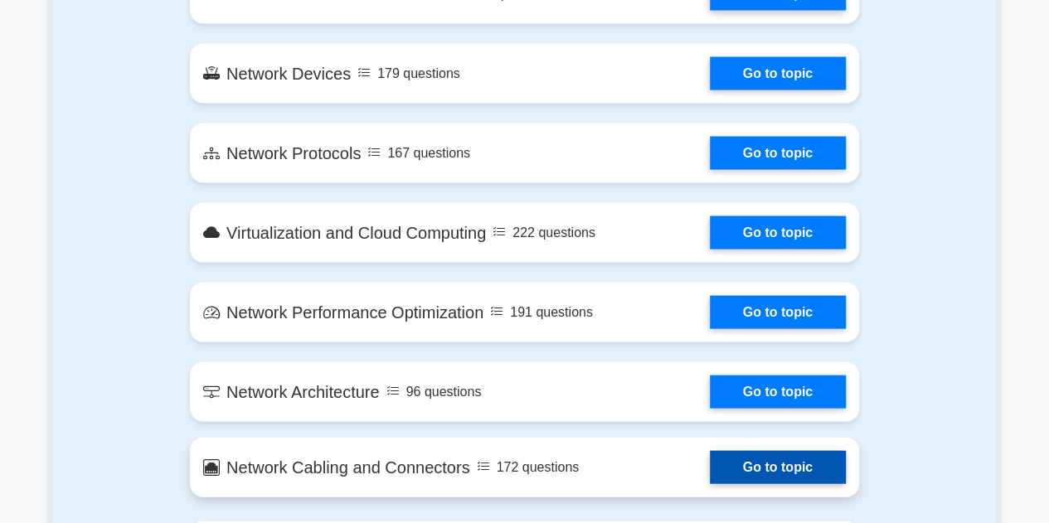
click at [769, 462] on link "Go to topic" at bounding box center [778, 467] width 136 height 33
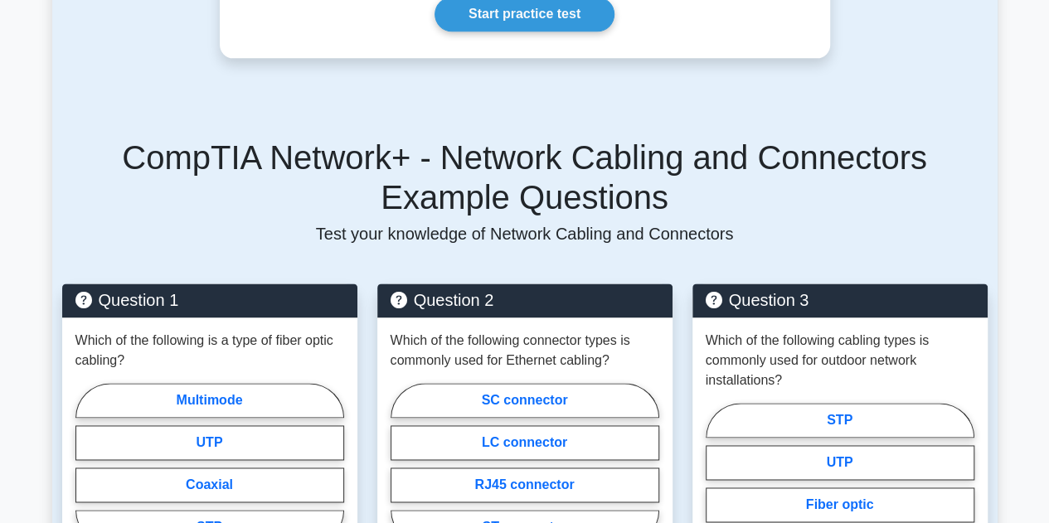
scroll to position [829, 0]
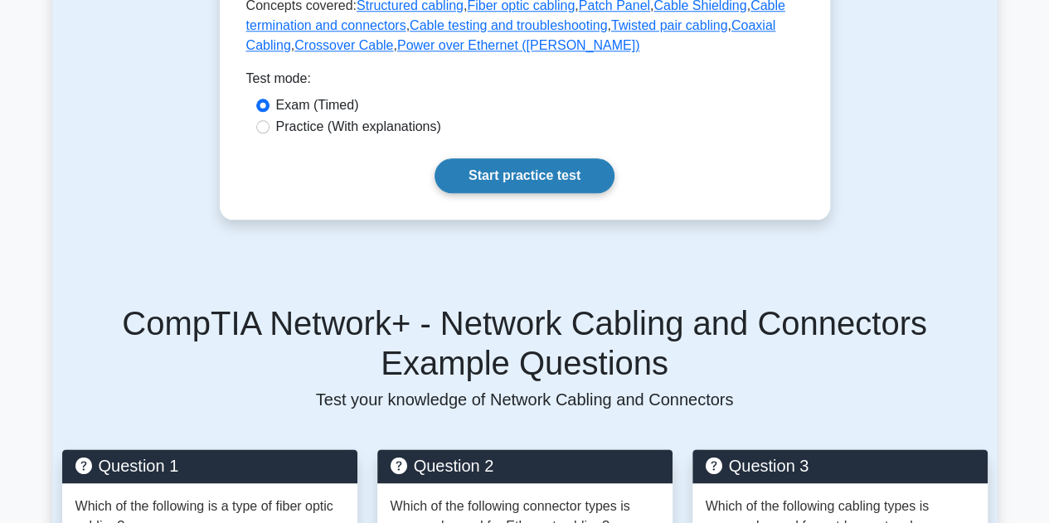
click at [536, 175] on link "Start practice test" at bounding box center [525, 175] width 180 height 35
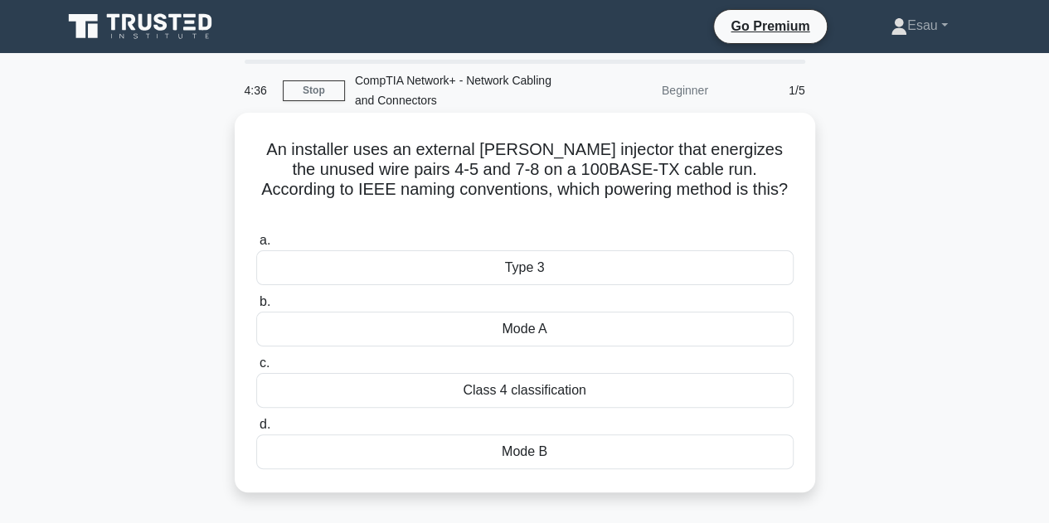
click at [541, 374] on div "Class 4 classification" at bounding box center [524, 390] width 537 height 35
click at [256, 369] on input "c. Class 4 classification" at bounding box center [256, 363] width 0 height 11
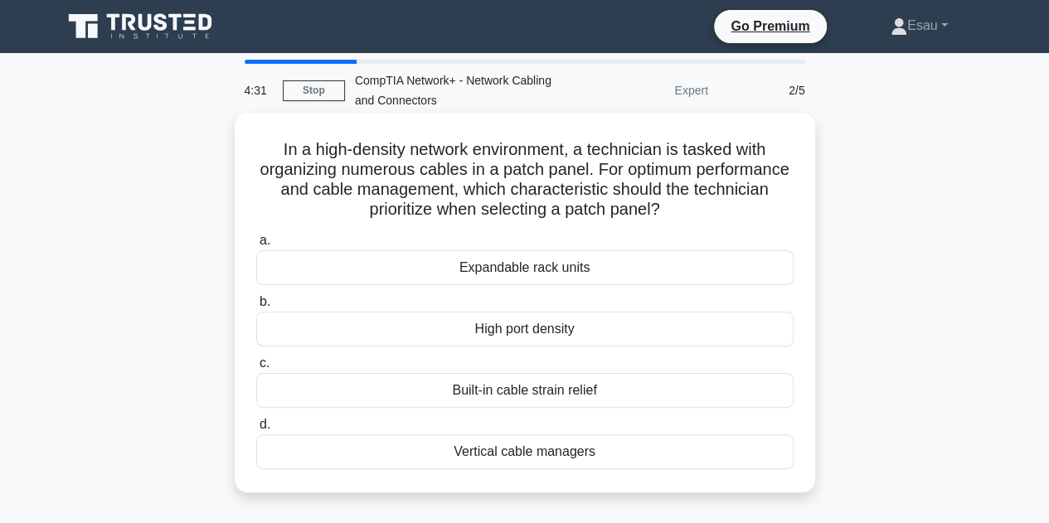
click at [506, 459] on div "Vertical cable managers" at bounding box center [524, 452] width 537 height 35
click at [256, 430] on input "d. Vertical cable managers" at bounding box center [256, 425] width 0 height 11
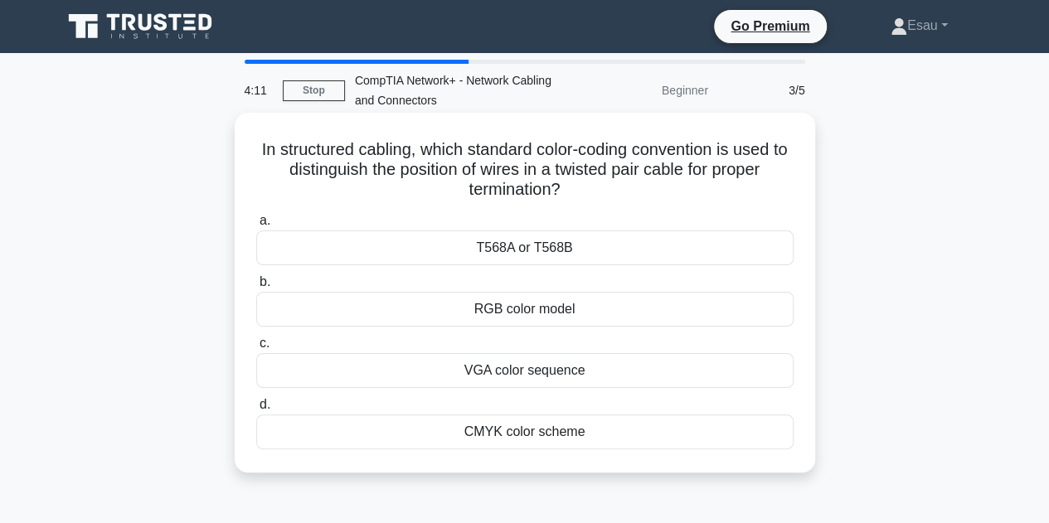
click at [554, 250] on div "T568A or T568B" at bounding box center [524, 248] width 537 height 35
click at [504, 249] on div "T568A or T568B" at bounding box center [524, 248] width 537 height 35
click at [256, 226] on input "a. T568A or T568B" at bounding box center [256, 221] width 0 height 11
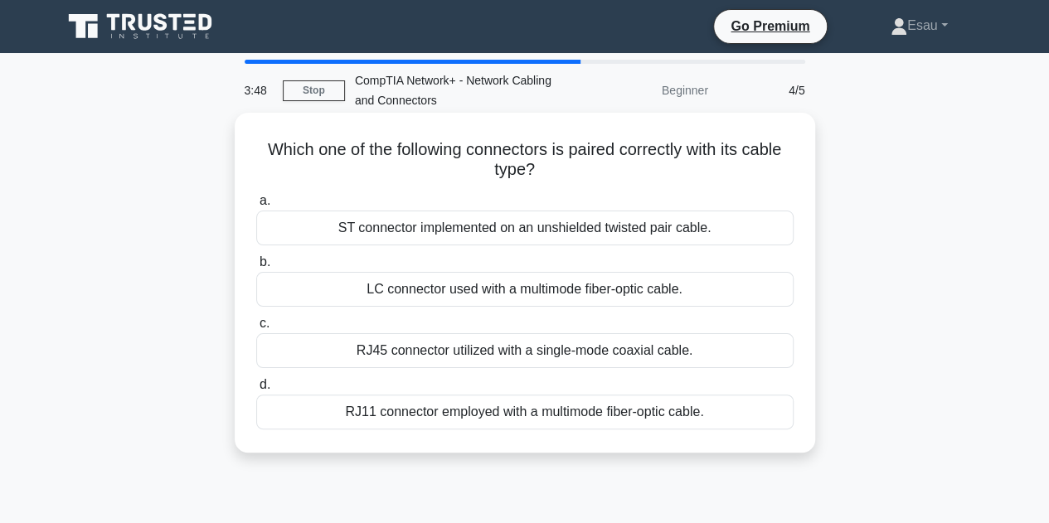
click at [512, 353] on div "RJ45 connector utilized with a single-mode coaxial cable." at bounding box center [524, 350] width 537 height 35
click at [256, 329] on input "c. RJ45 connector utilized with a single-mode coaxial cable." at bounding box center [256, 323] width 0 height 11
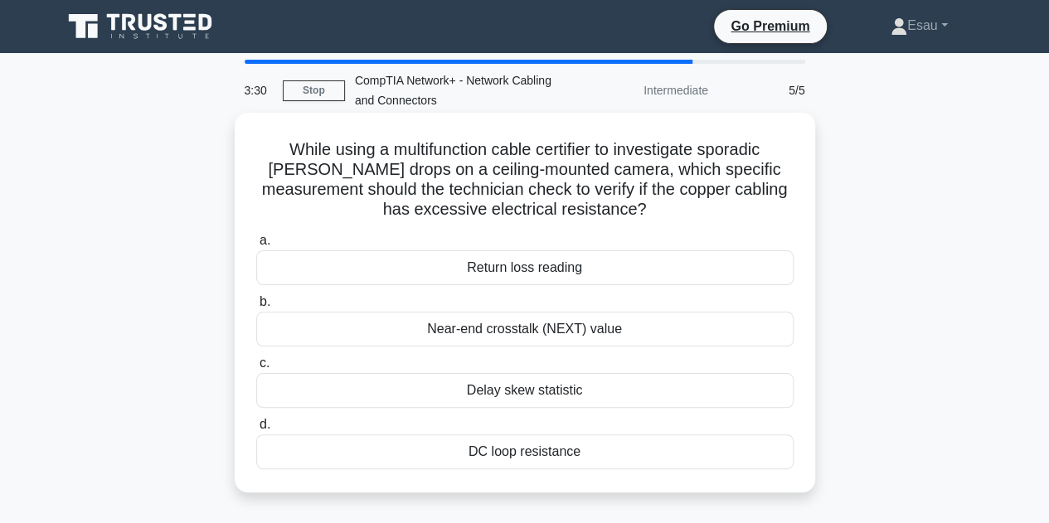
click at [531, 334] on div "Near-end crosstalk (NEXT) value" at bounding box center [524, 329] width 537 height 35
click at [256, 308] on input "b. Near-end crosstalk (NEXT) value" at bounding box center [256, 302] width 0 height 11
